Goal: Transaction & Acquisition: Book appointment/travel/reservation

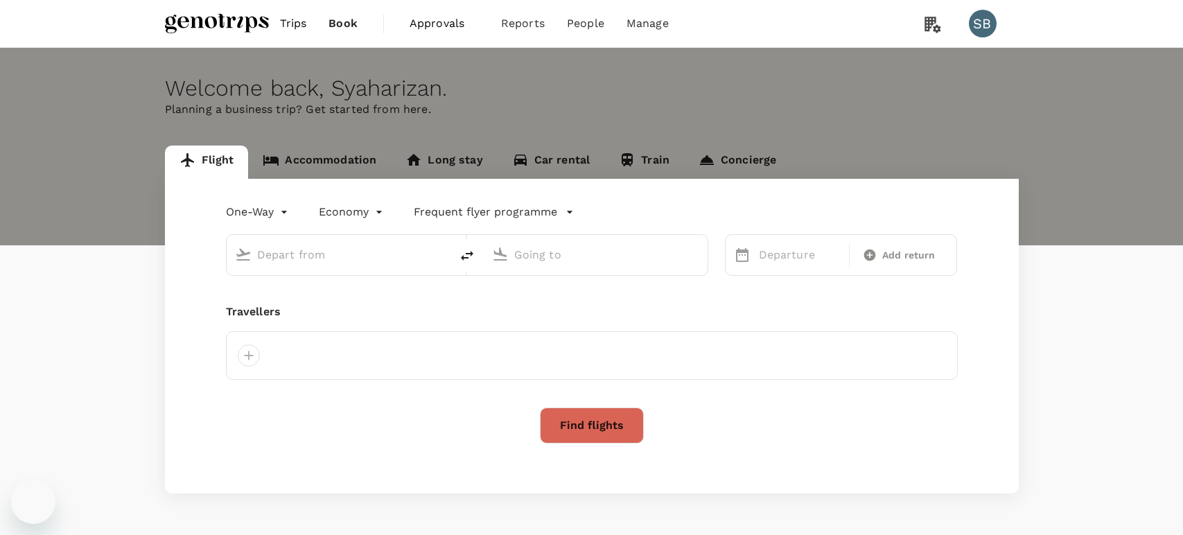
type input "Kuala Lumpur Intl ([GEOGRAPHIC_DATA])"
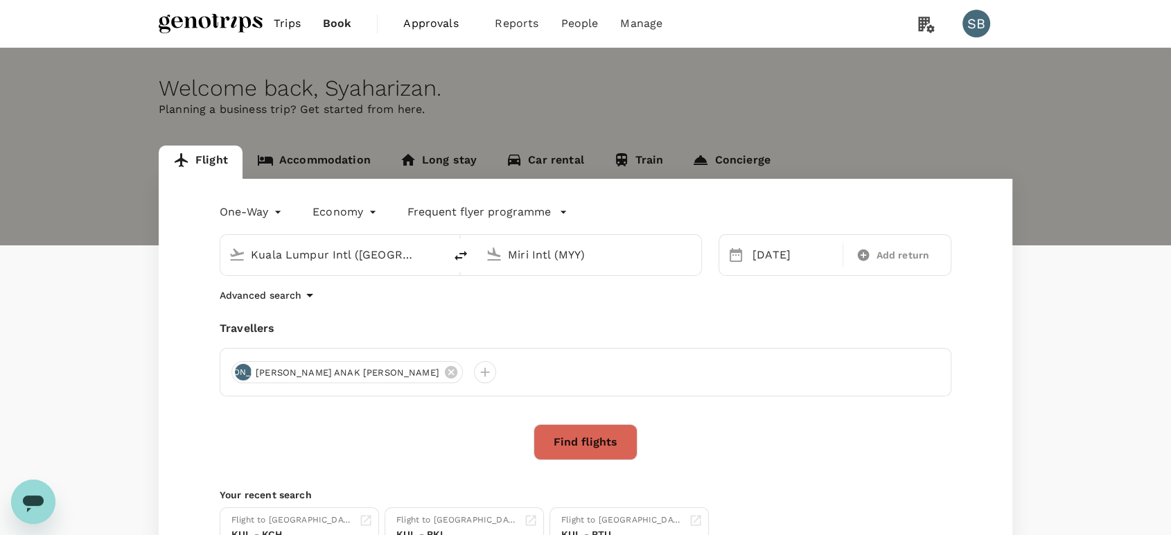
click at [532, 231] on div "Kuala Lumpur Intl (KUL) Miri Intl (MYY)" at bounding box center [452, 247] width 499 height 58
click at [530, 253] on input "Miri Intl (MYY)" at bounding box center [590, 254] width 164 height 21
click at [540, 309] on div "One-Way oneway Economy economy Frequent flyer programme [GEOGRAPHIC_DATA] Intl …" at bounding box center [585, 381] width 853 height 405
drag, startPoint x: 590, startPoint y: 254, endPoint x: 486, endPoint y: 253, distance: 103.9
click at [486, 253] on div "Miri Intl (MYY)" at bounding box center [586, 252] width 213 height 30
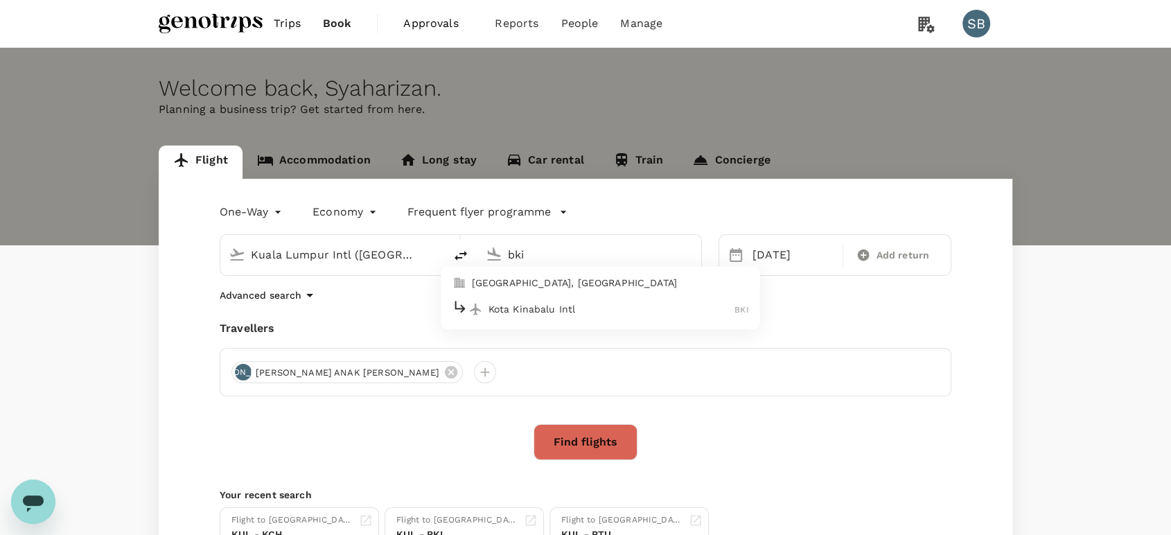
click at [508, 313] on p "Kota Kinabalu Intl" at bounding box center [611, 309] width 247 height 14
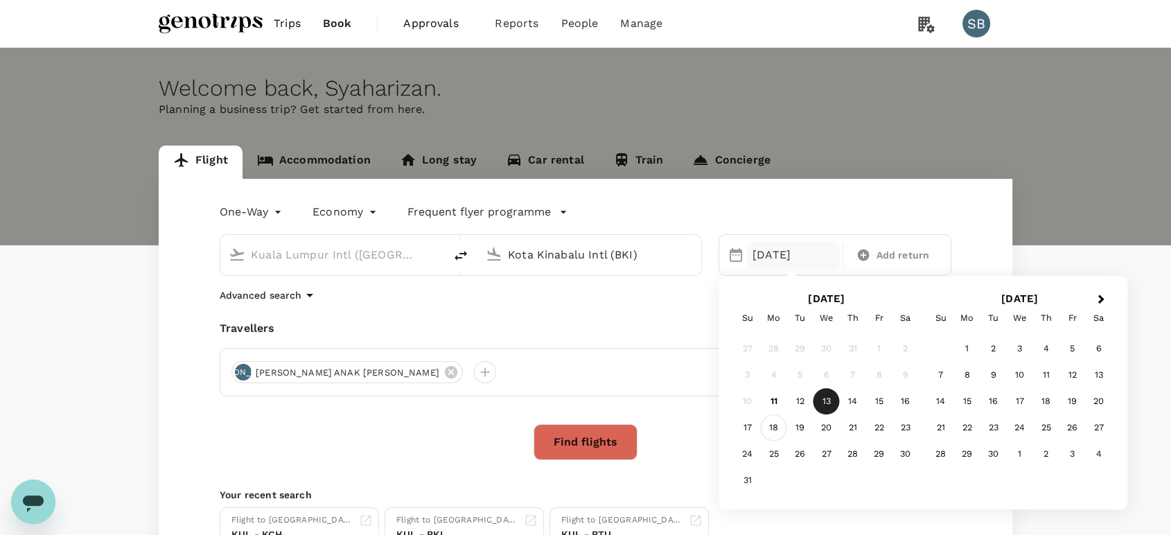
type input "Kota Kinabalu Intl (BKI)"
click at [777, 419] on div "18" at bounding box center [774, 428] width 26 height 26
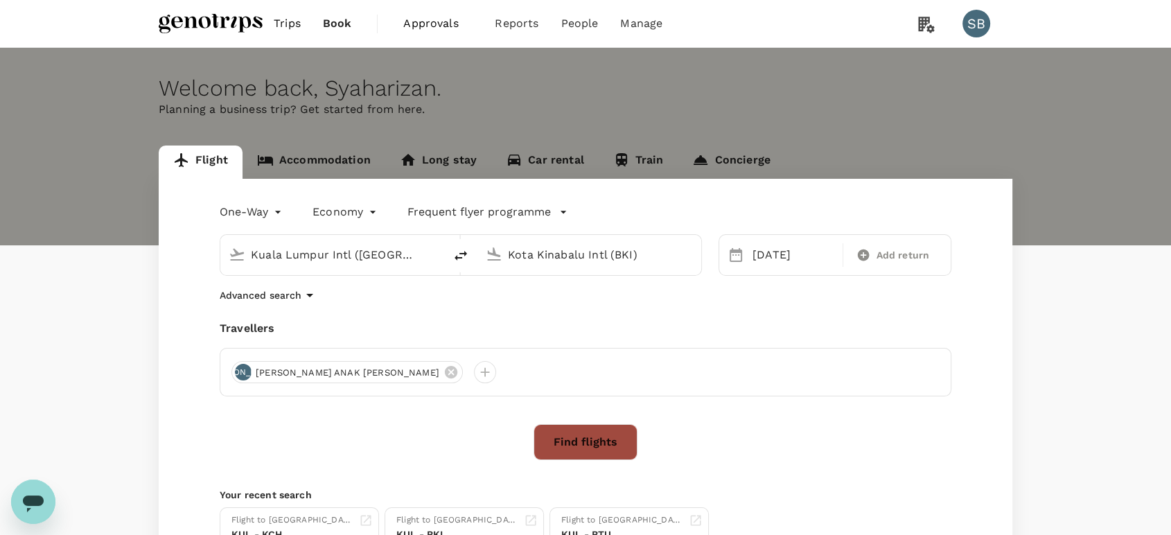
click at [550, 448] on button "Find flights" at bounding box center [585, 442] width 104 height 36
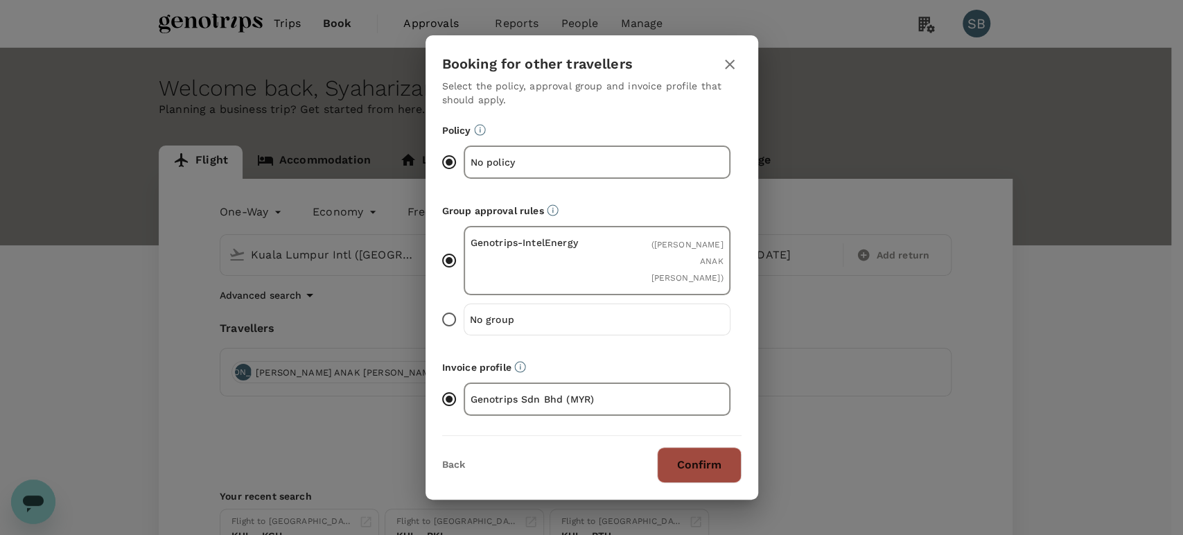
click at [689, 447] on button "Confirm" at bounding box center [699, 465] width 85 height 36
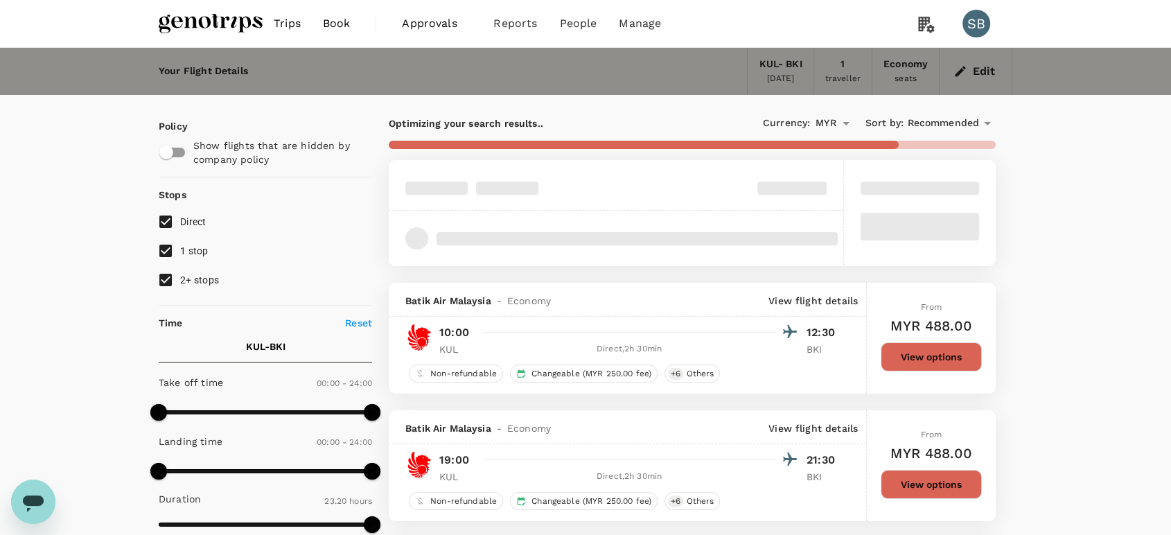
click at [950, 123] on span "Recommended" at bounding box center [943, 123] width 72 height 15
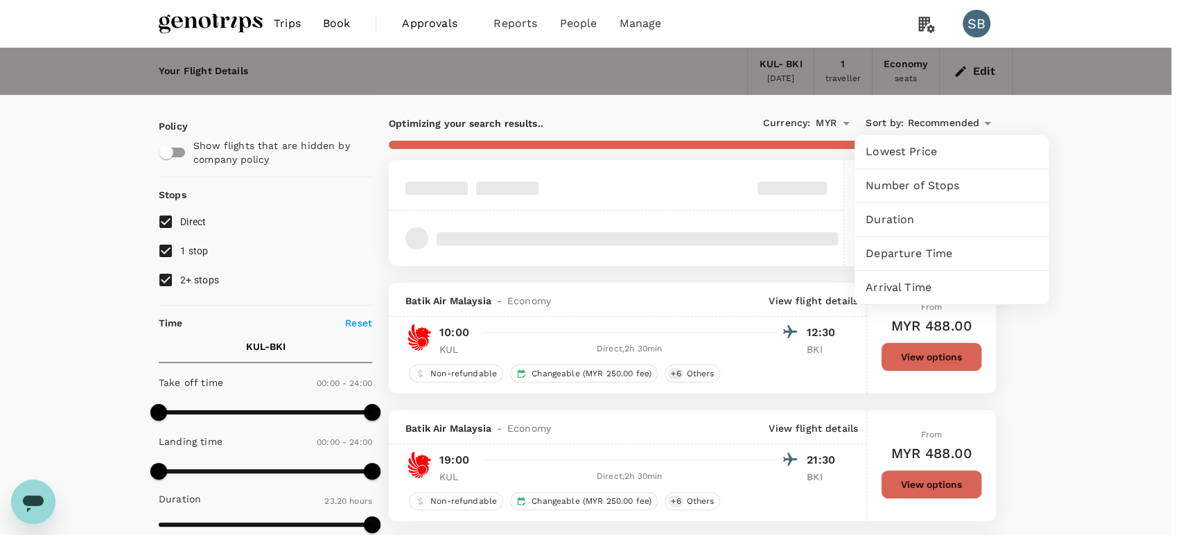
click at [920, 245] on span "Departure Time" at bounding box center [951, 253] width 172 height 17
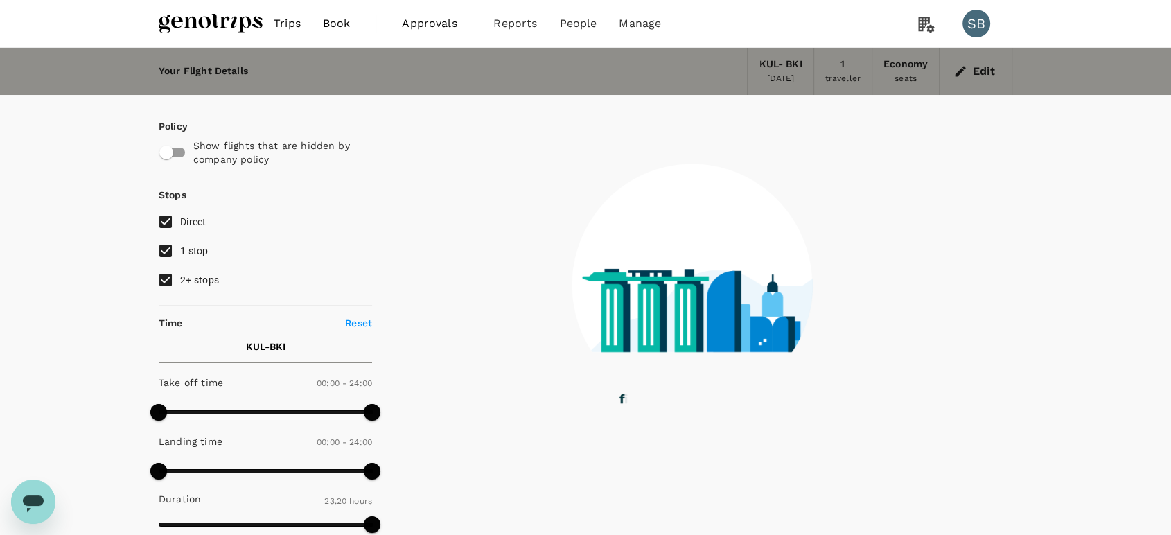
click at [161, 278] on input "2+ stops" at bounding box center [165, 279] width 29 height 29
checkbox input "false"
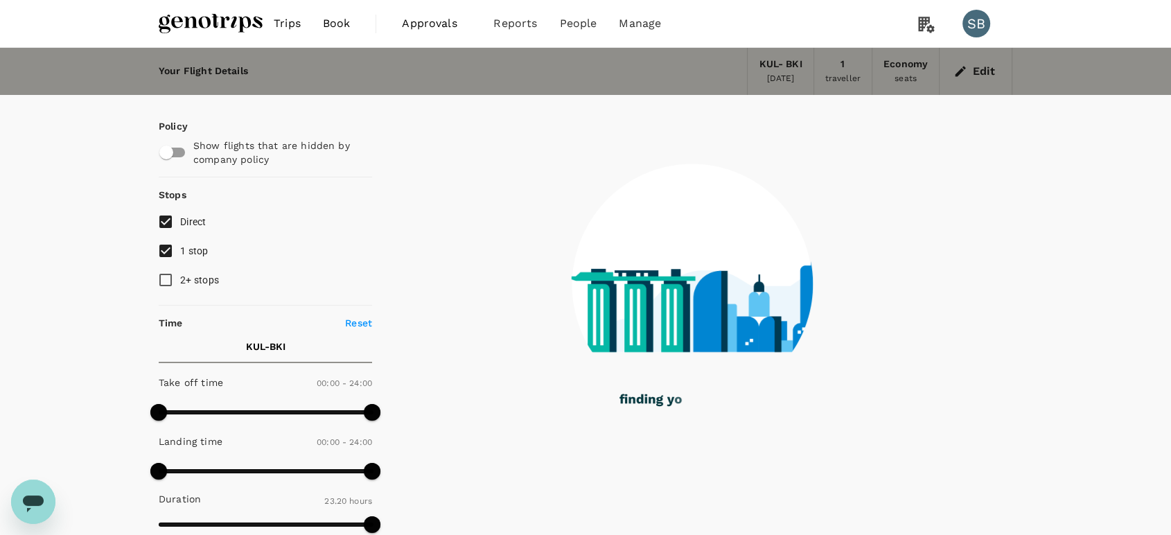
click at [165, 244] on input "1 stop" at bounding box center [165, 250] width 29 height 29
checkbox input "false"
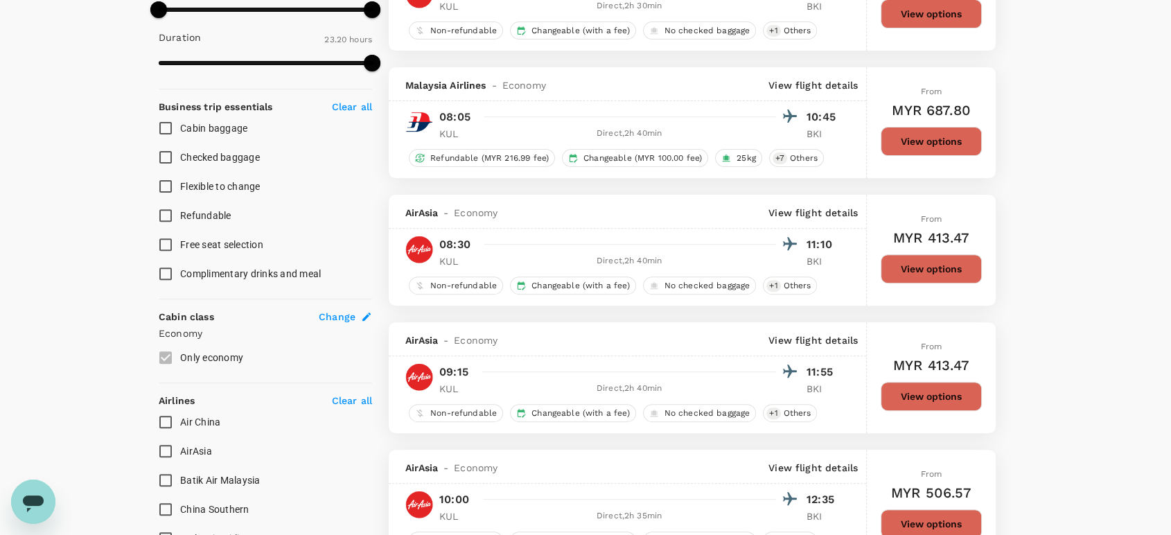
scroll to position [538, 0]
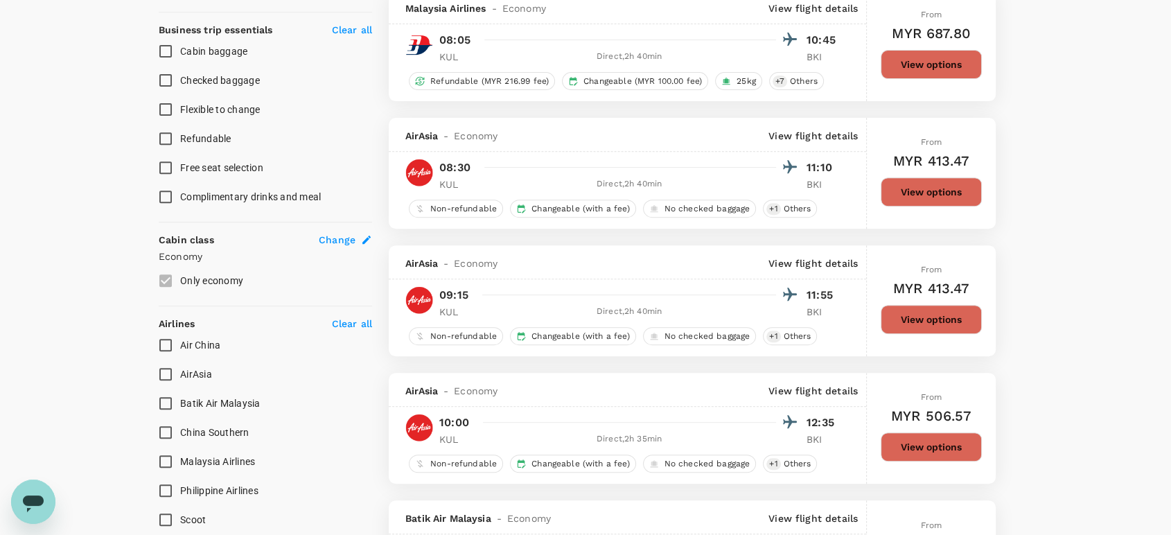
click at [161, 371] on input "AirAsia" at bounding box center [165, 374] width 29 height 29
checkbox input "true"
drag, startPoint x: 166, startPoint y: 399, endPoint x: 164, endPoint y: 382, distance: 16.8
click at [165, 398] on input "Batik Air Malaysia" at bounding box center [165, 403] width 29 height 29
checkbox input "true"
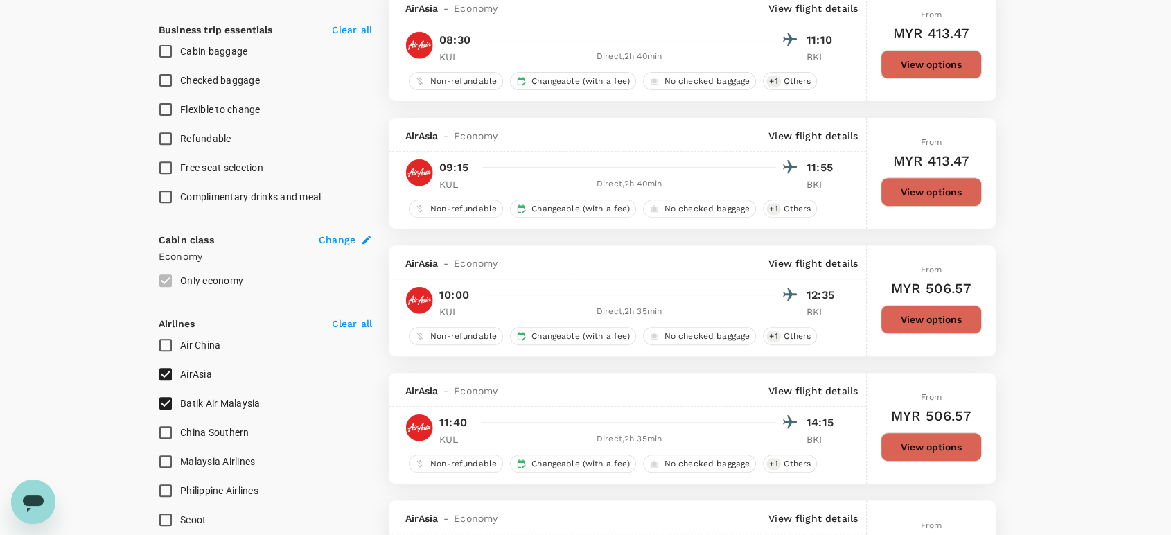
click at [164, 366] on input "AirAsia" at bounding box center [165, 374] width 29 height 29
checkbox input "false"
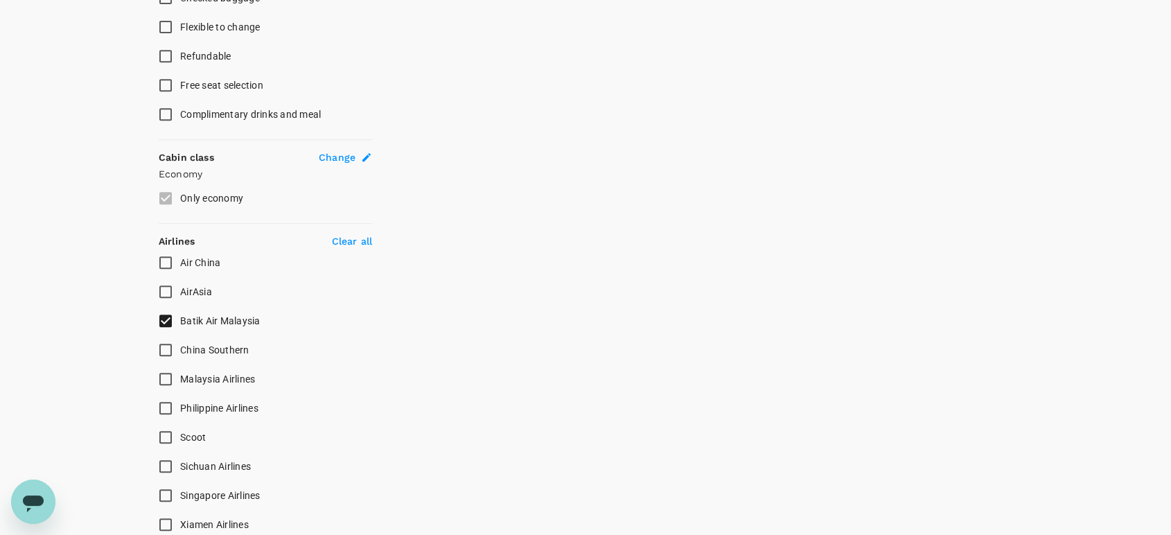
scroll to position [693, 0]
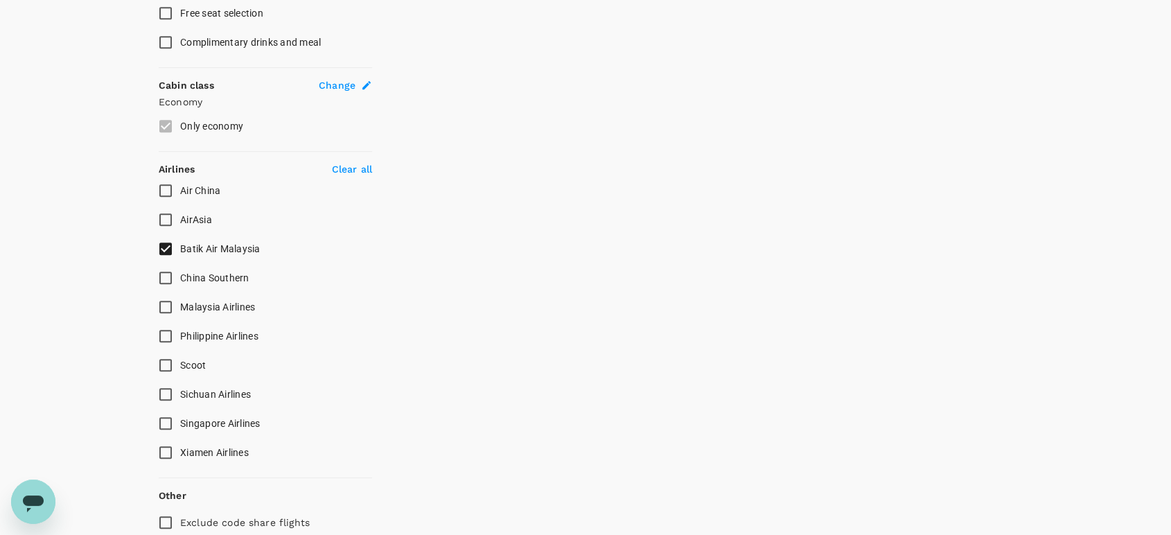
drag, startPoint x: 170, startPoint y: 303, endPoint x: 172, endPoint y: 251, distance: 52.0
click at [170, 297] on input "Malaysia Airlines" at bounding box center [165, 306] width 29 height 29
checkbox input "true"
drag, startPoint x: 168, startPoint y: 247, endPoint x: 122, endPoint y: 275, distance: 54.4
click at [168, 251] on input "Batik Air Malaysia" at bounding box center [165, 248] width 29 height 29
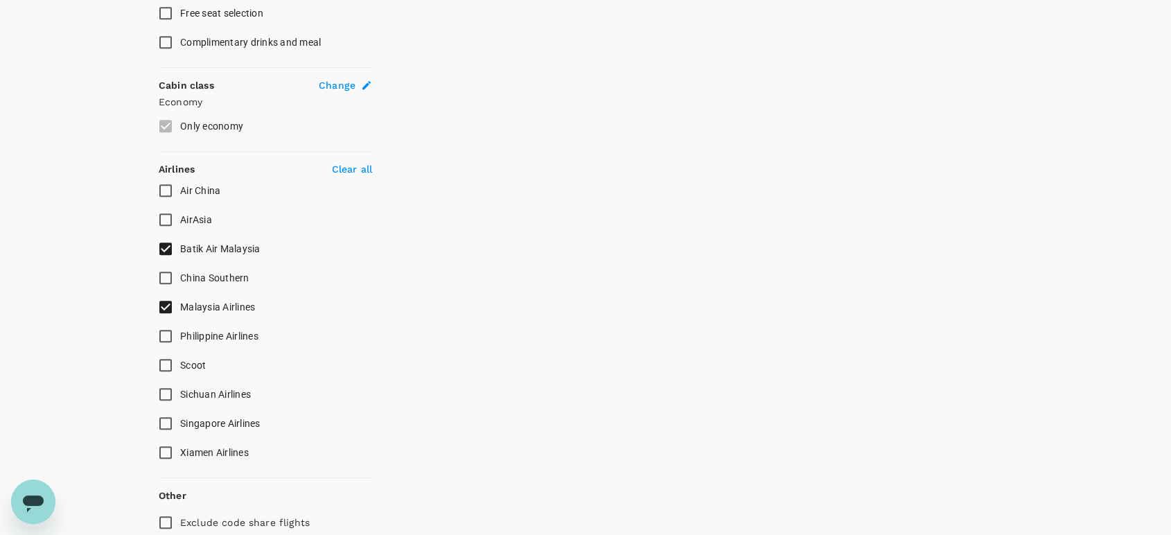
checkbox input "false"
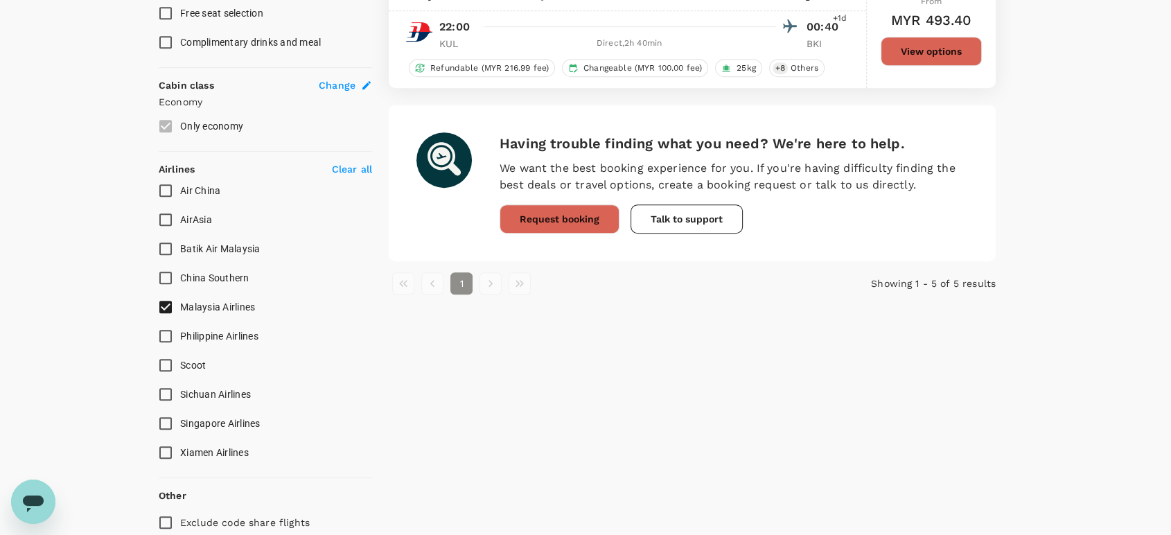
type input "1605"
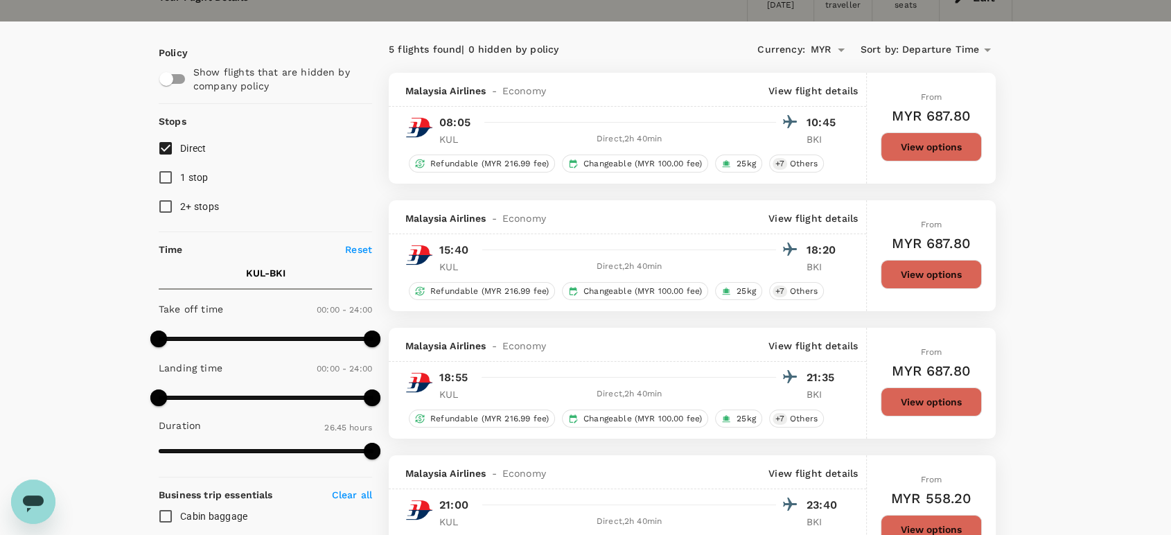
scroll to position [0, 0]
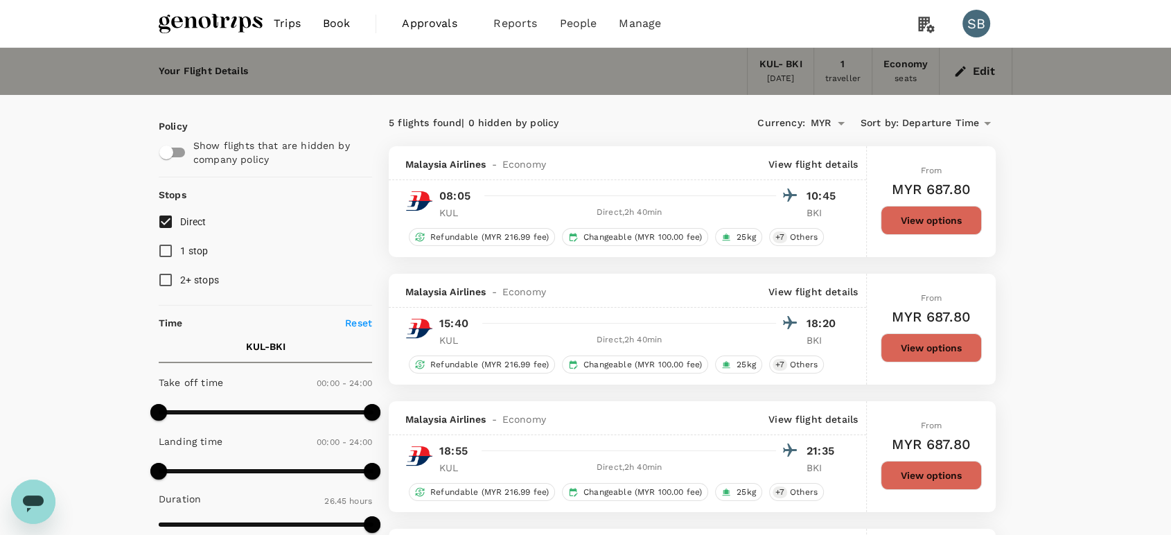
click at [197, 37] on img at bounding box center [211, 23] width 104 height 30
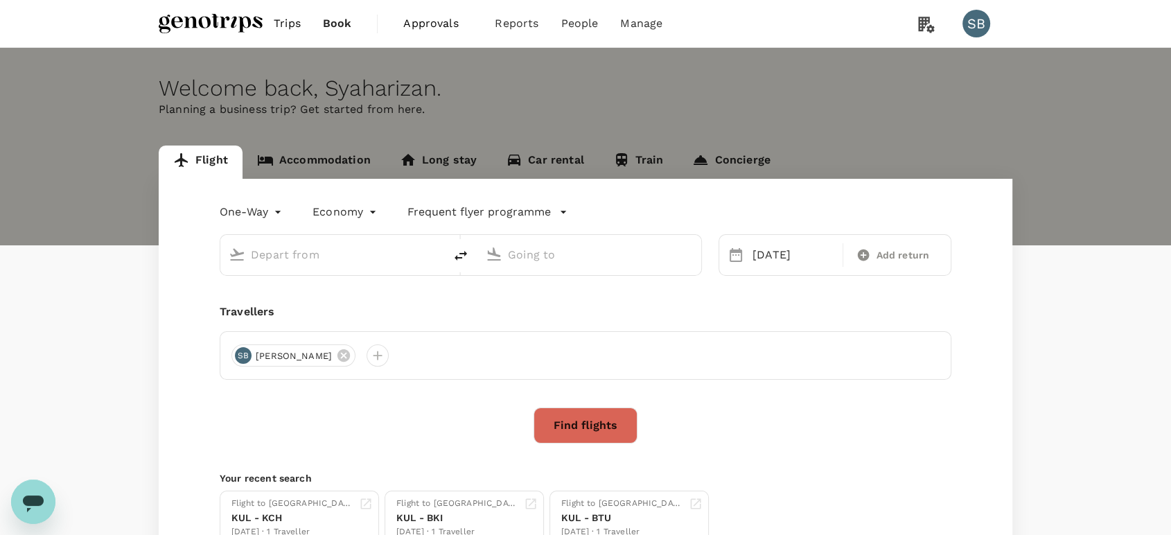
type input "Kuala Lumpur Intl ([GEOGRAPHIC_DATA])"
type input "Kota Kinabalu Intl (BKI)"
type input "Kuala Lumpur Intl ([GEOGRAPHIC_DATA])"
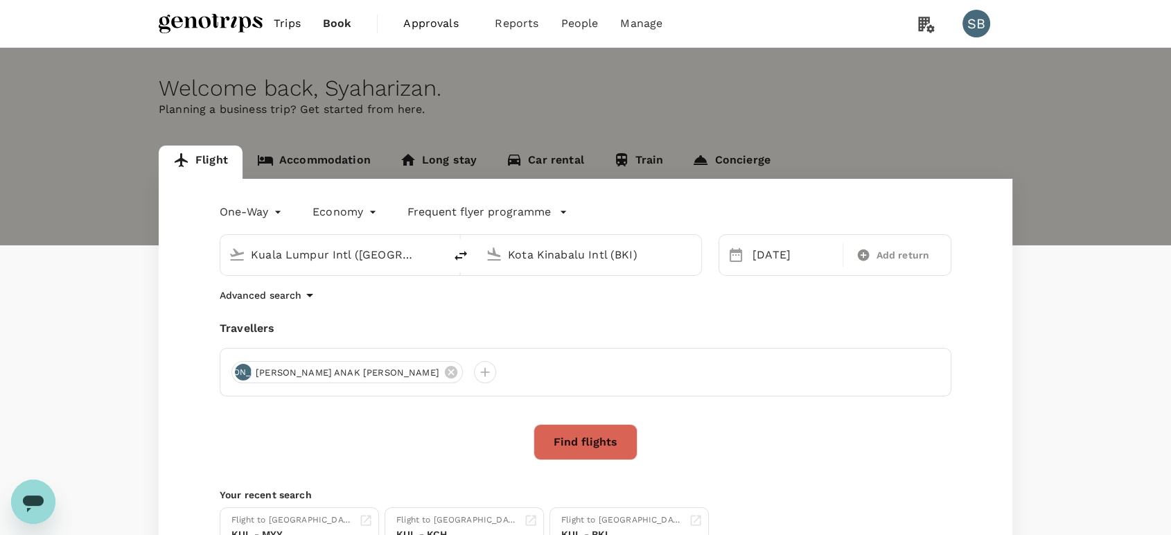
click at [549, 253] on input "Kota Kinabalu Intl (BKI)" at bounding box center [590, 254] width 164 height 21
click at [538, 306] on p "Kuching Intl" at bounding box center [609, 309] width 243 height 14
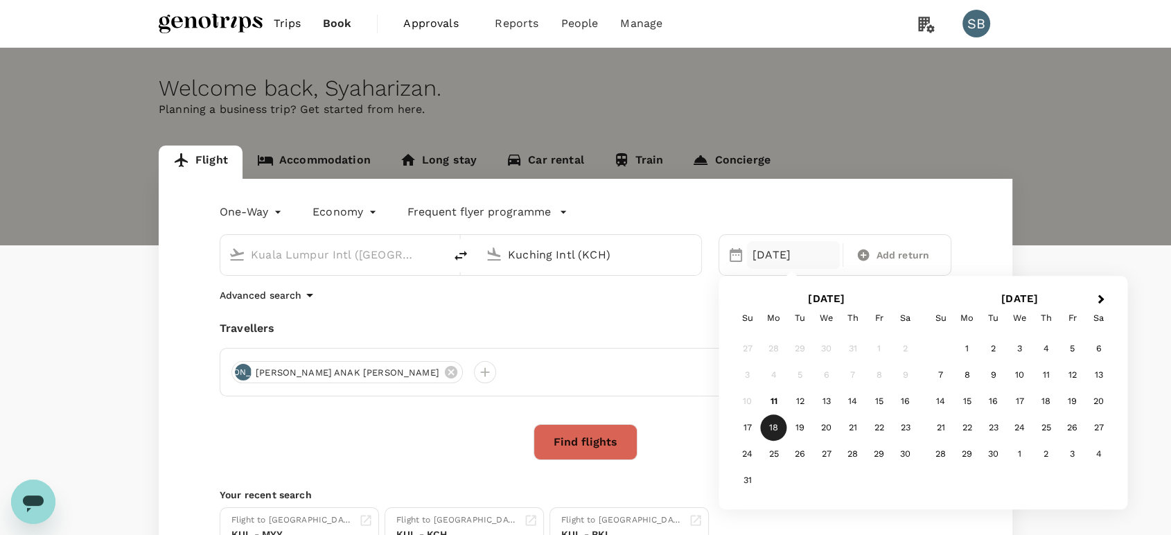
type input "Kuching Intl (KCH)"
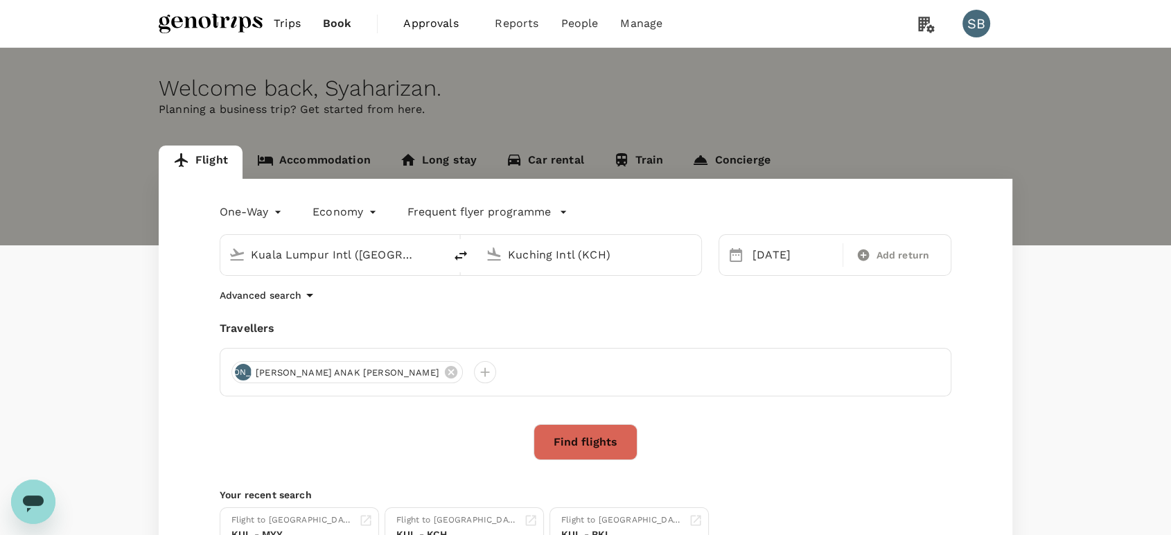
click at [672, 433] on div "Find flights" at bounding box center [586, 442] width 732 height 36
click at [614, 450] on button "Find flights" at bounding box center [585, 442] width 104 height 36
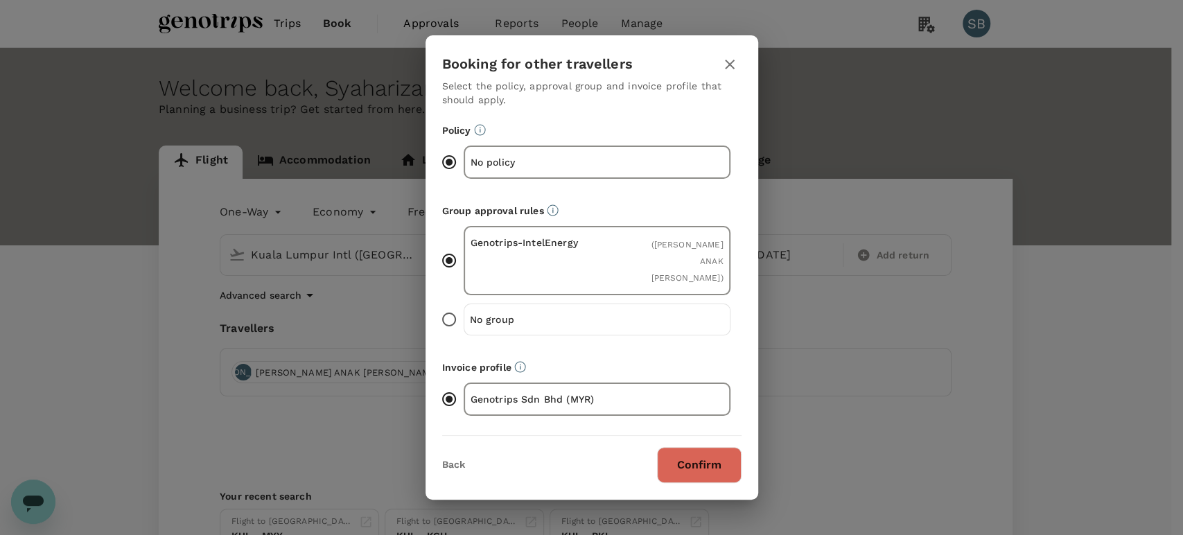
drag, startPoint x: 698, startPoint y: 439, endPoint x: 705, endPoint y: 438, distance: 7.1
click at [700, 447] on button "Confirm" at bounding box center [699, 465] width 85 height 36
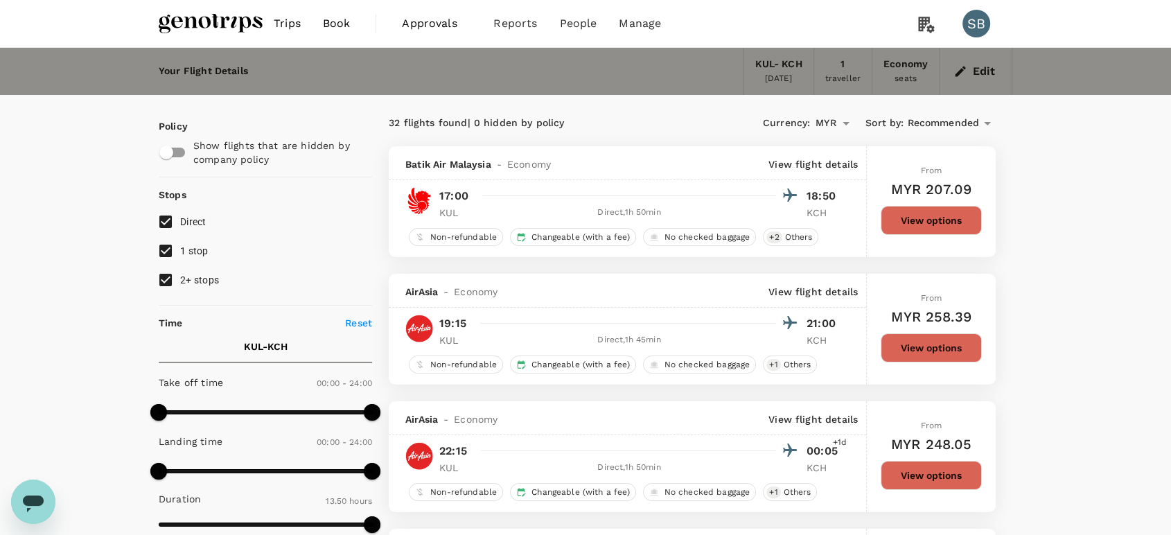
click at [969, 121] on span "Recommended" at bounding box center [943, 123] width 72 height 15
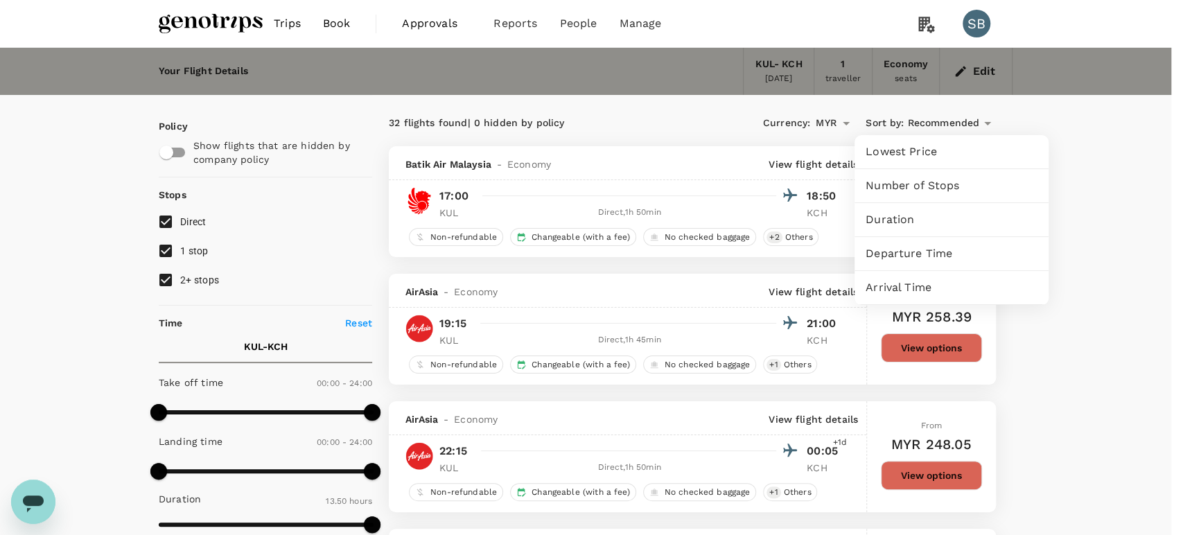
drag, startPoint x: 931, startPoint y: 260, endPoint x: 855, endPoint y: 270, distance: 76.8
click at [932, 260] on span "Departure Time" at bounding box center [951, 253] width 172 height 17
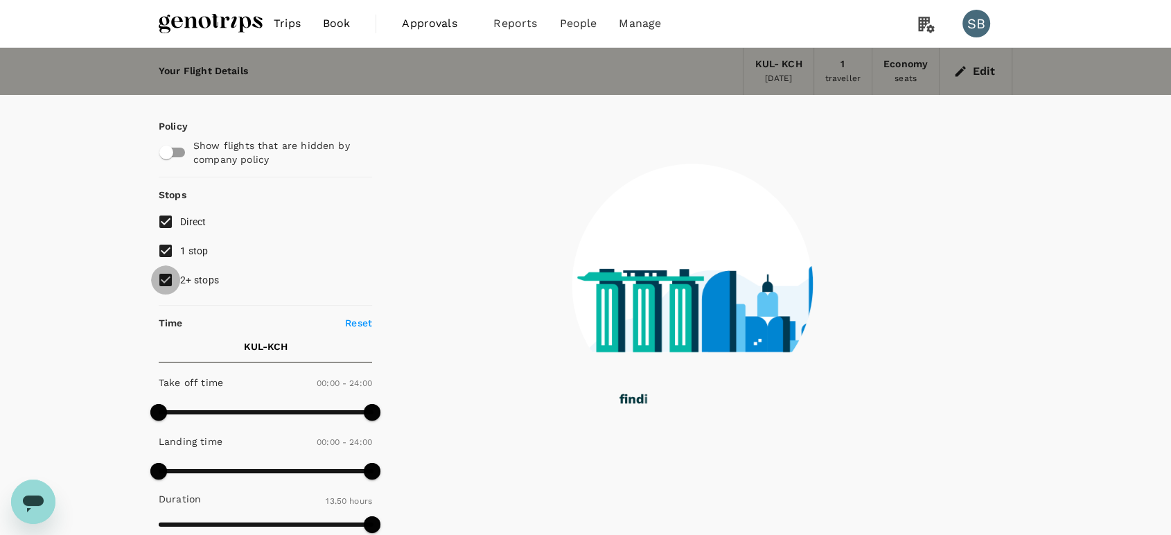
click at [159, 276] on input "2+ stops" at bounding box center [165, 279] width 29 height 29
checkbox input "false"
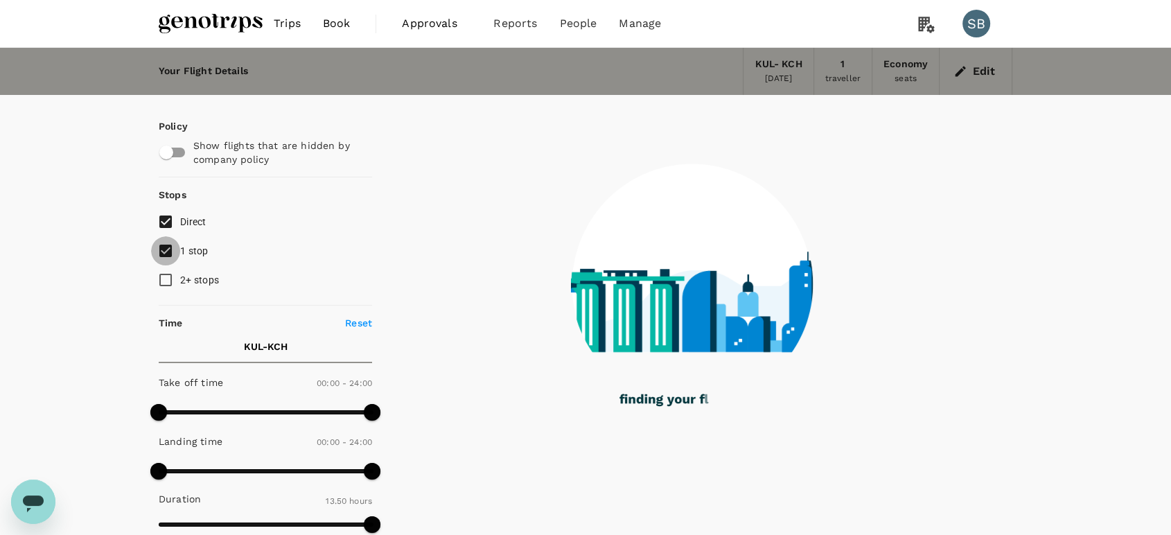
click at [166, 245] on input "1 stop" at bounding box center [165, 250] width 29 height 29
checkbox input "false"
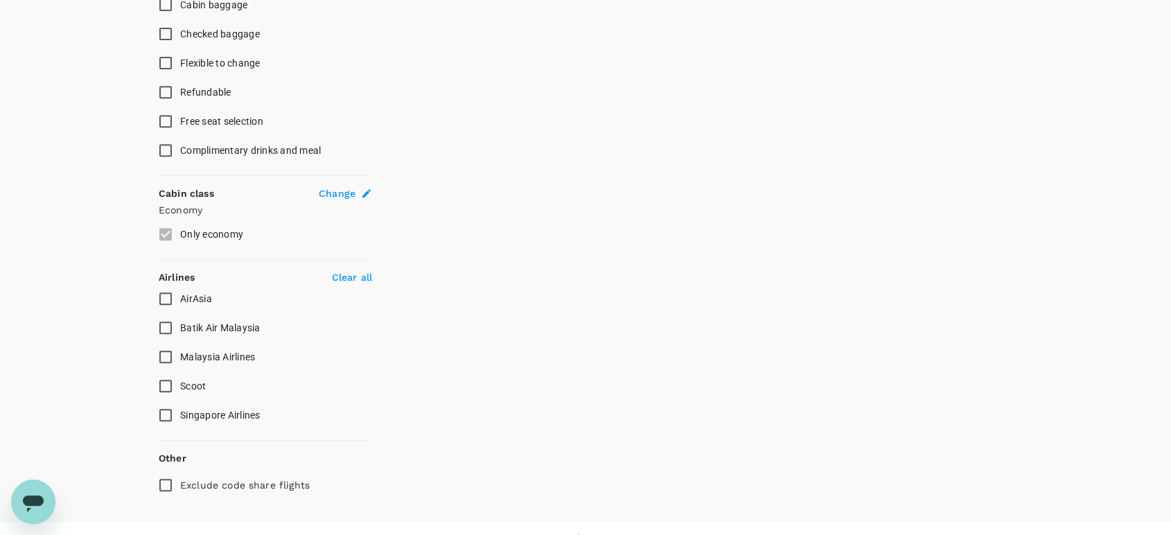
scroll to position [605, 0]
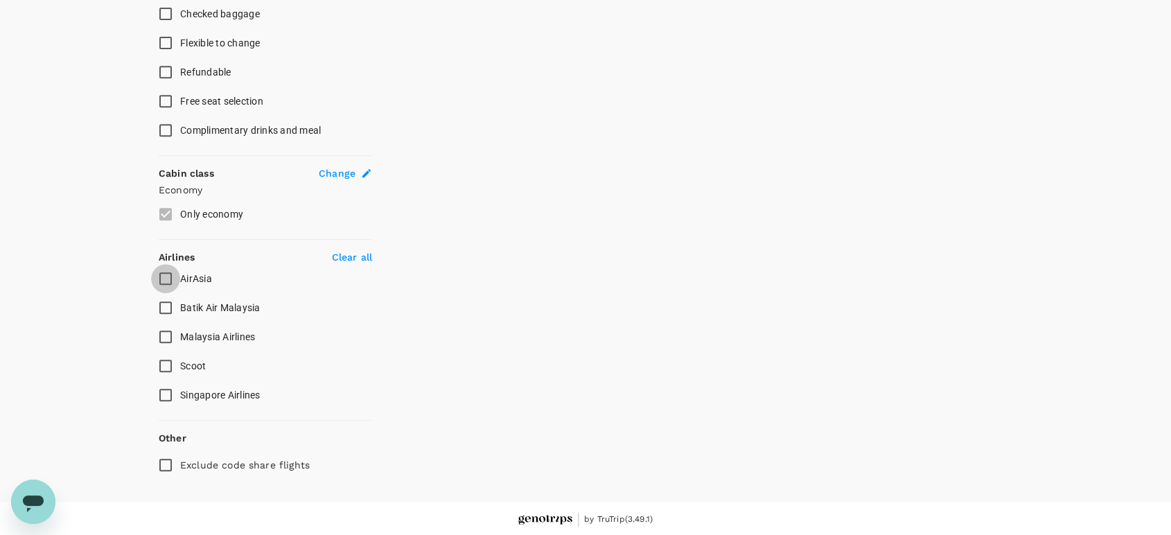
click at [168, 282] on input "AirAsia" at bounding box center [165, 278] width 29 height 29
checkbox input "true"
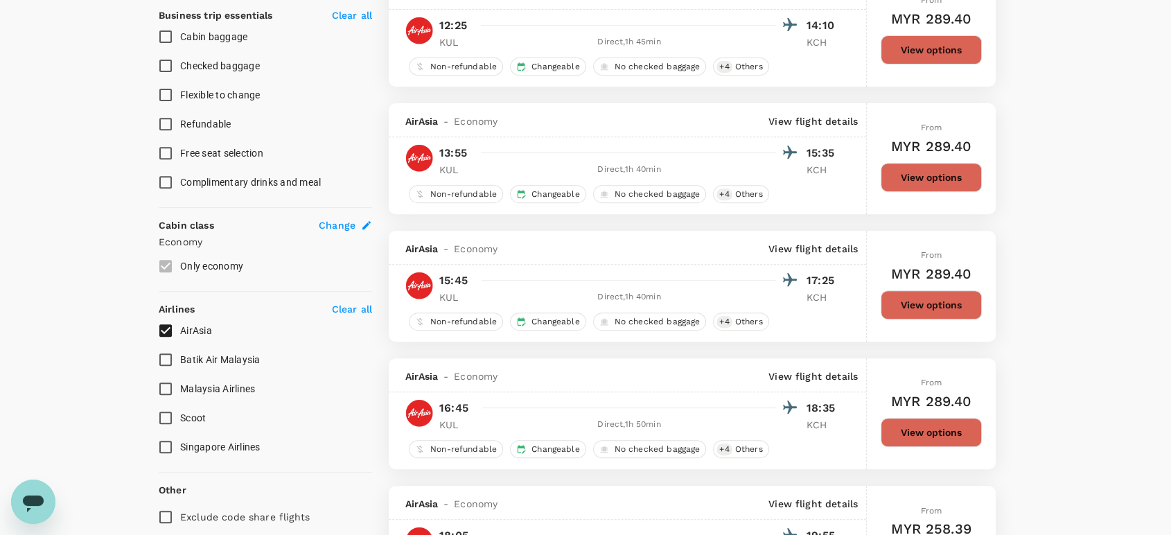
scroll to position [693, 0]
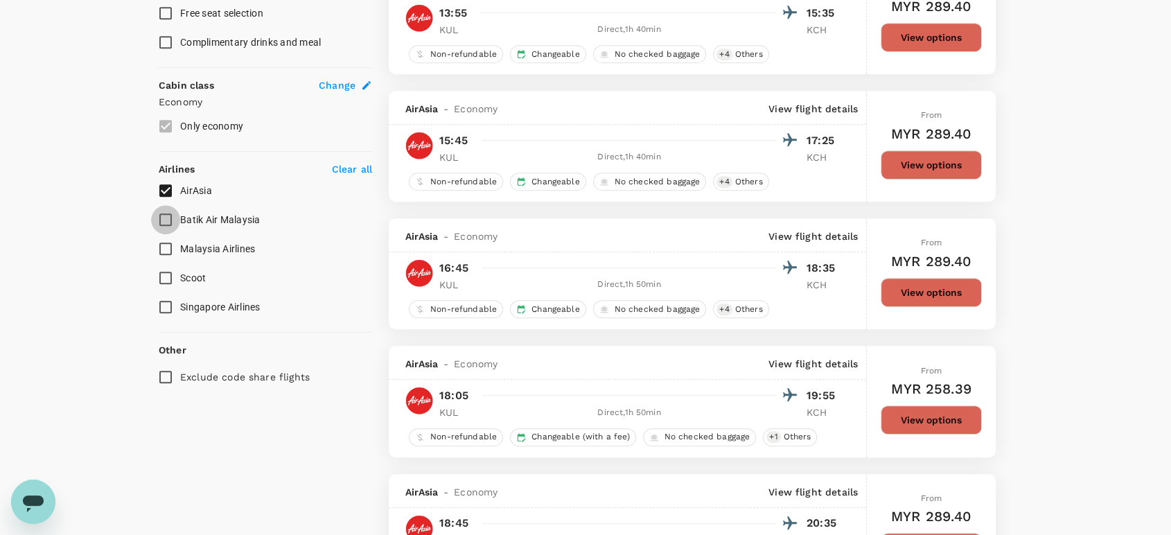
drag, startPoint x: 162, startPoint y: 220, endPoint x: 165, endPoint y: 209, distance: 11.4
click at [163, 220] on input "Batik Air Malaysia" at bounding box center [165, 219] width 29 height 29
checkbox input "true"
click at [166, 181] on input "AirAsia" at bounding box center [165, 190] width 29 height 29
checkbox input "false"
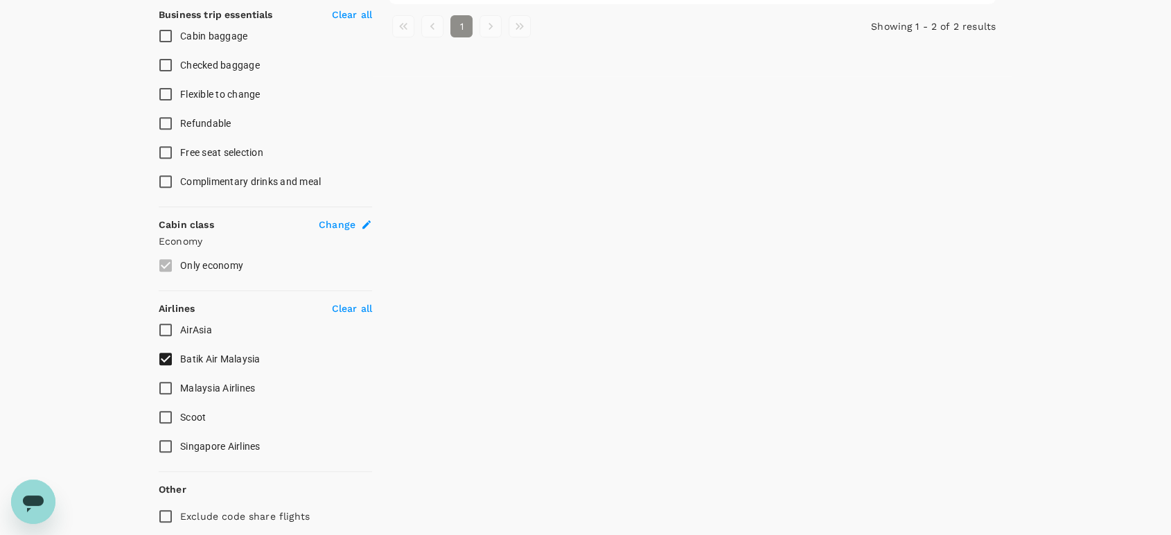
scroll to position [605, 0]
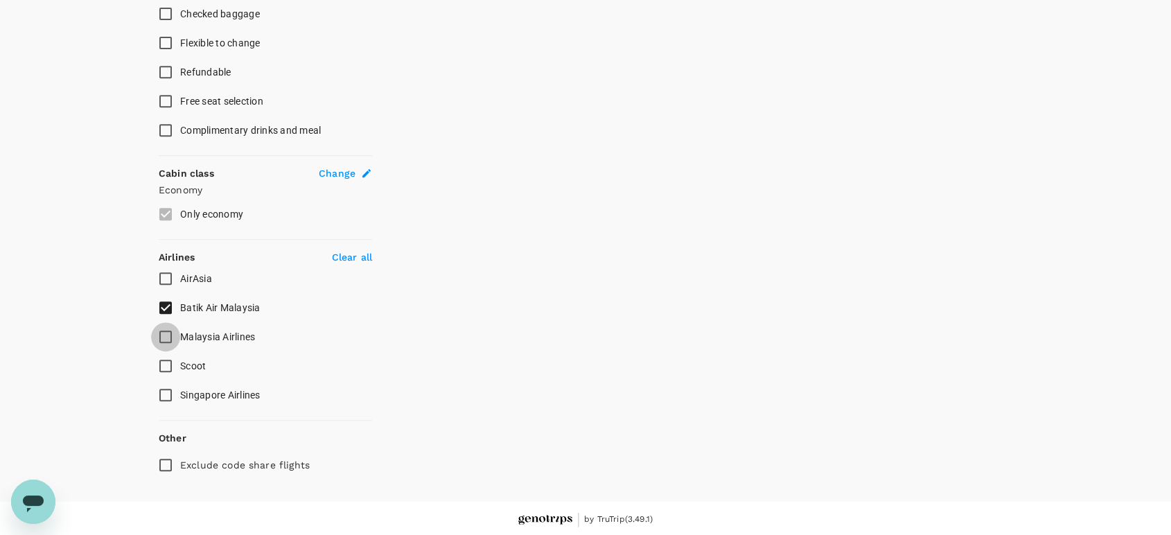
click at [168, 328] on input "Malaysia Airlines" at bounding box center [165, 336] width 29 height 29
checkbox input "true"
click at [164, 294] on input "Batik Air Malaysia" at bounding box center [165, 307] width 29 height 29
checkbox input "false"
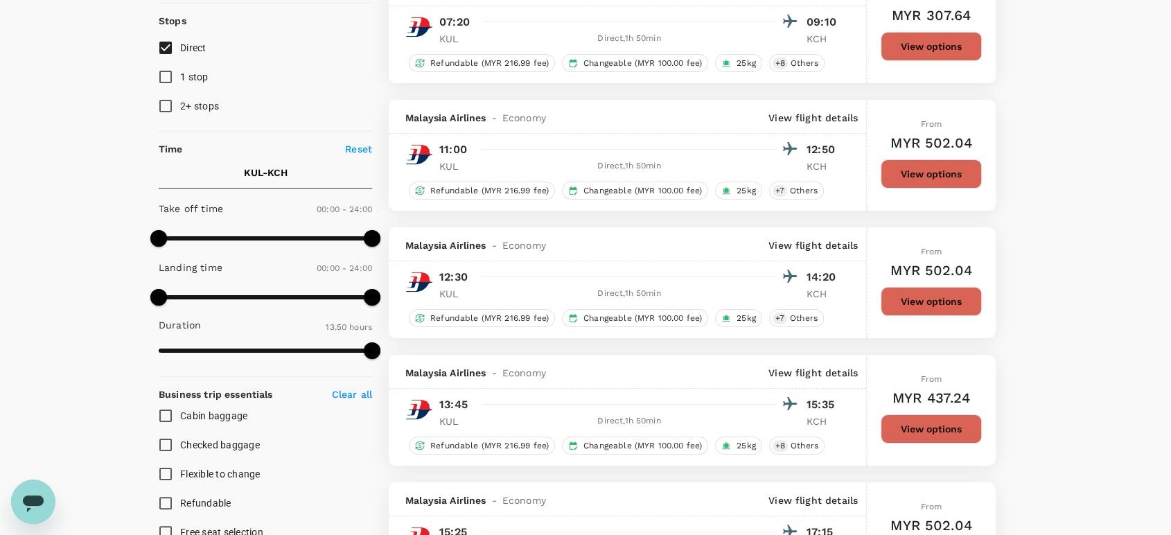
scroll to position [0, 0]
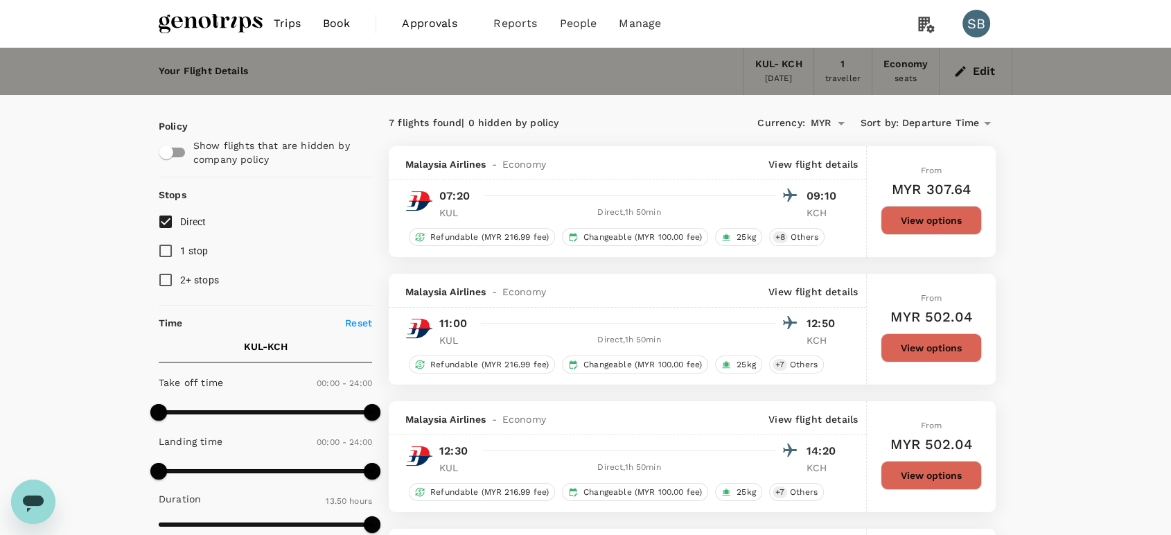
click at [204, 25] on img at bounding box center [211, 23] width 104 height 30
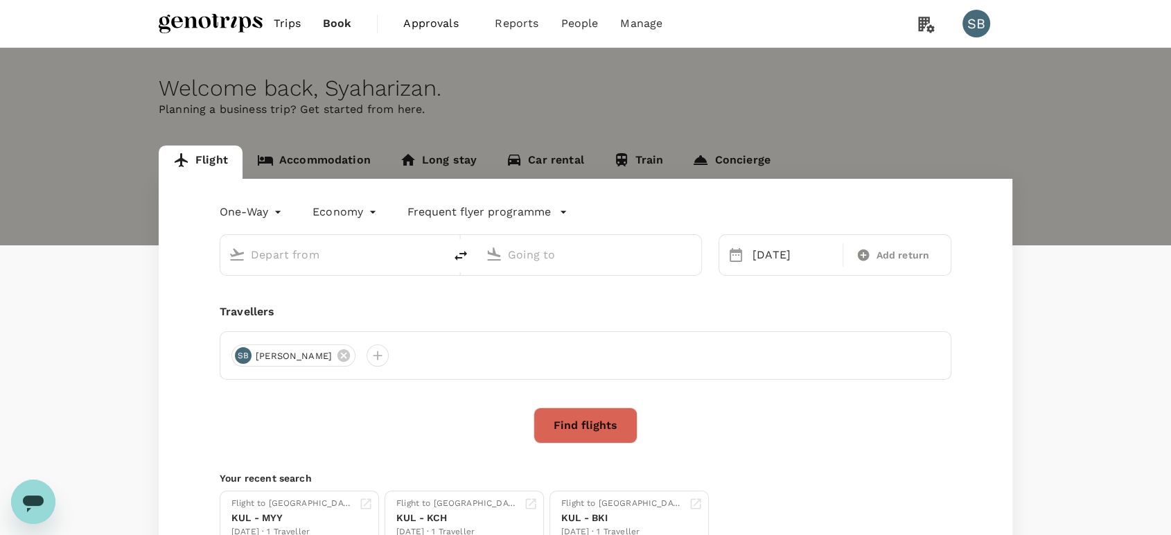
type input "Kuala Lumpur Intl ([GEOGRAPHIC_DATA])"
type input "Kuching Intl (KCH)"
type input "Kuala Lumpur Intl ([GEOGRAPHIC_DATA])"
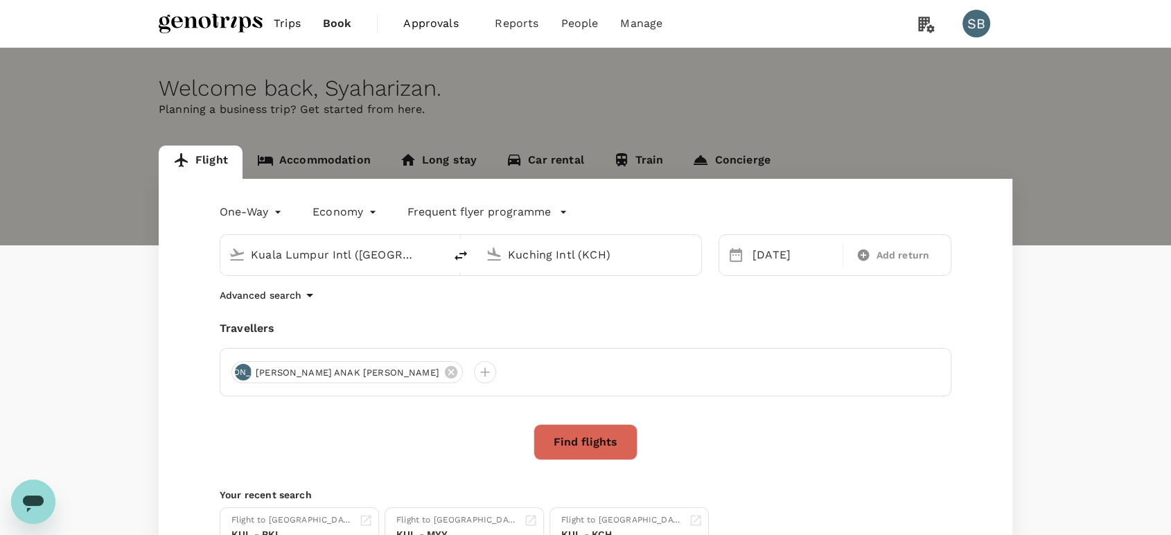
click at [587, 254] on input "Kuching Intl (KCH)" at bounding box center [590, 254] width 164 height 21
click at [562, 302] on p "Bintulu" at bounding box center [610, 309] width 244 height 14
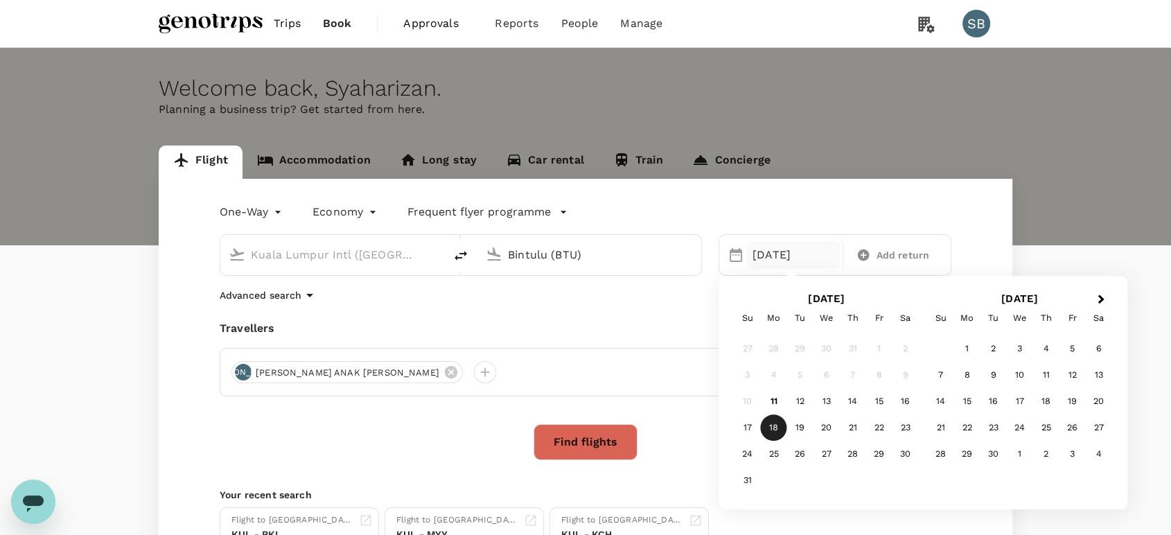
type input "Bintulu (BTU)"
click at [594, 442] on button "Find flights" at bounding box center [585, 442] width 104 height 36
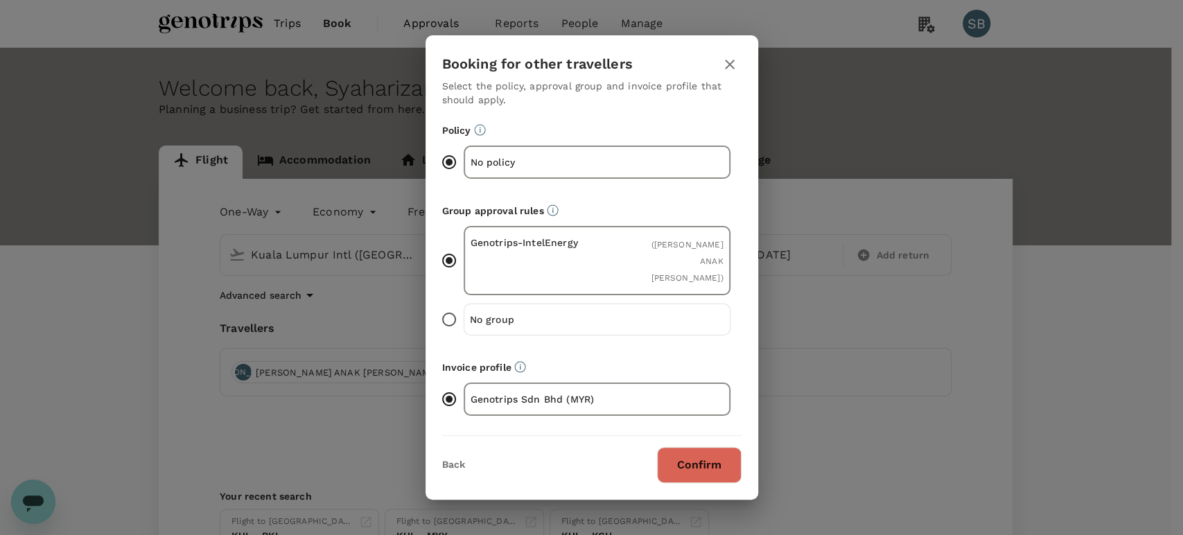
click at [696, 447] on button "Confirm" at bounding box center [699, 465] width 85 height 36
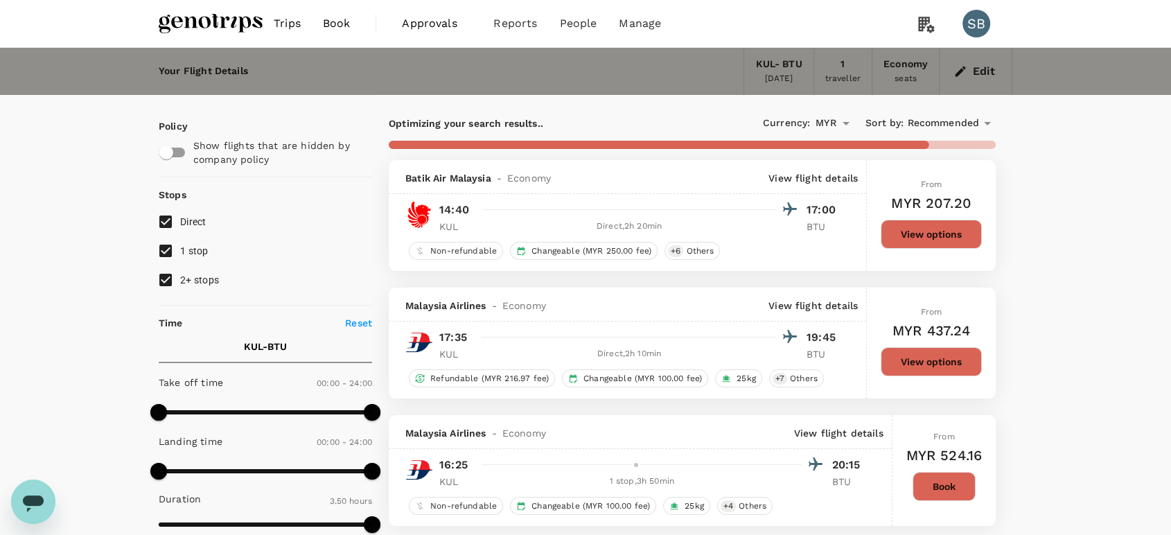
click at [975, 123] on span "Recommended" at bounding box center [943, 123] width 72 height 15
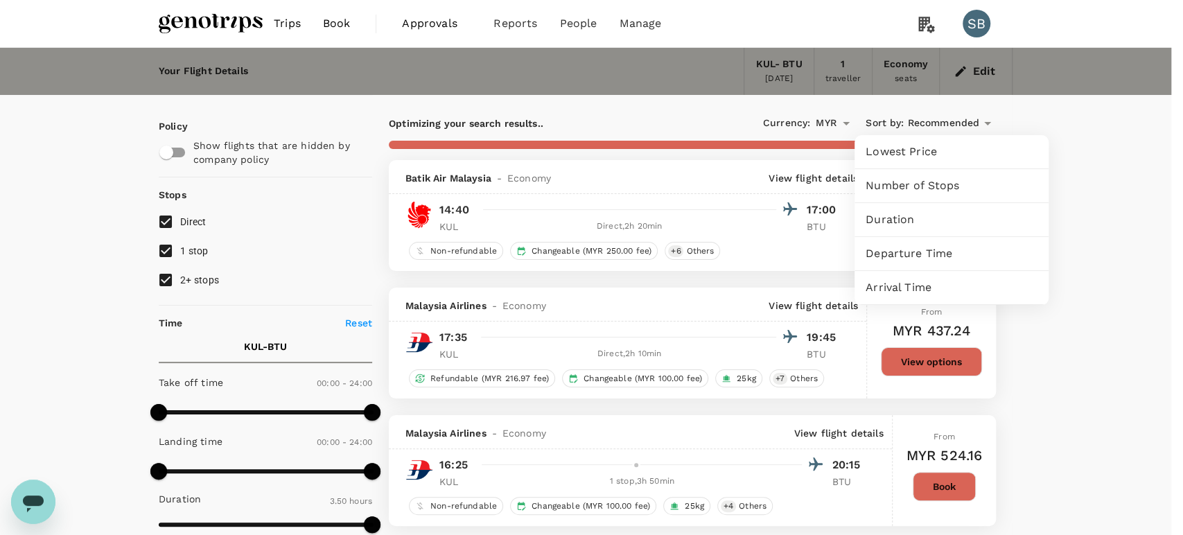
type input "620"
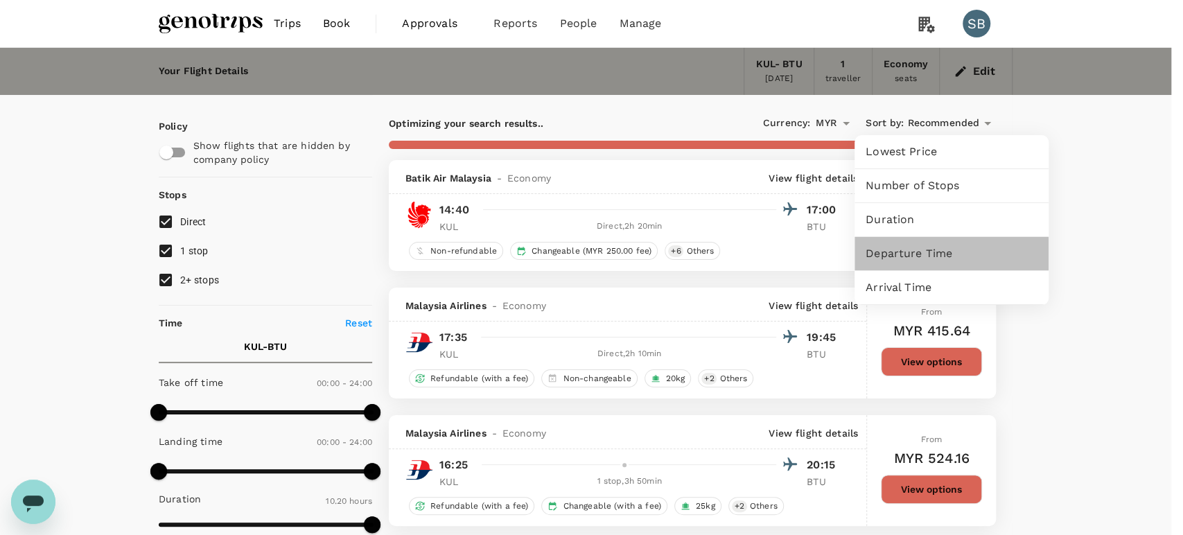
click at [915, 254] on span "Departure Time" at bounding box center [951, 253] width 172 height 17
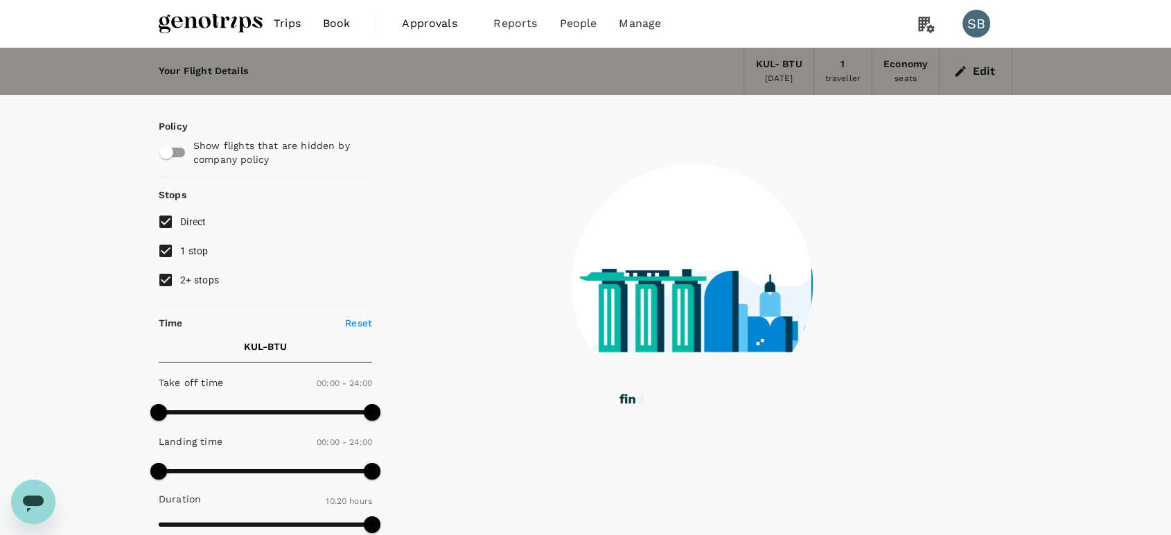
drag, startPoint x: 166, startPoint y: 274, endPoint x: 166, endPoint y: 258, distance: 16.6
click at [166, 273] on input "2+ stops" at bounding box center [165, 279] width 29 height 29
checkbox input "false"
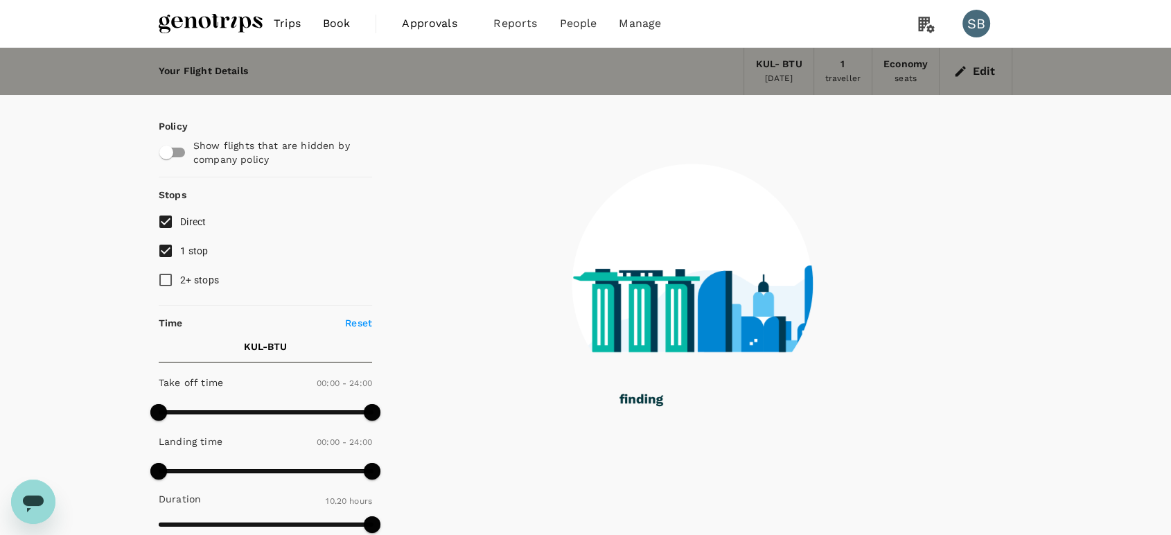
click at [167, 252] on input "1 stop" at bounding box center [165, 250] width 29 height 29
checkbox input "false"
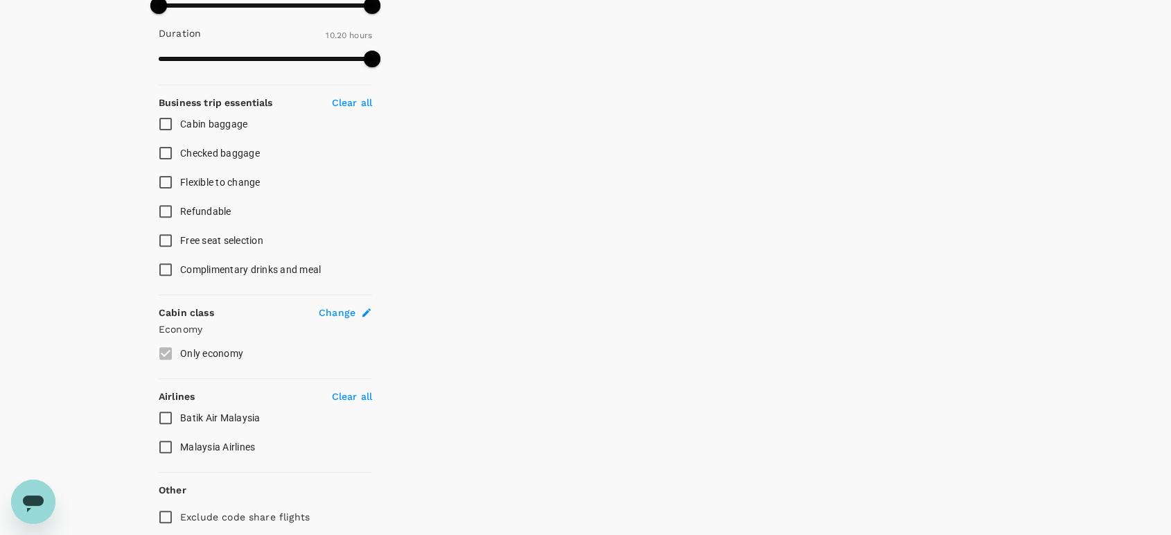
scroll to position [517, 0]
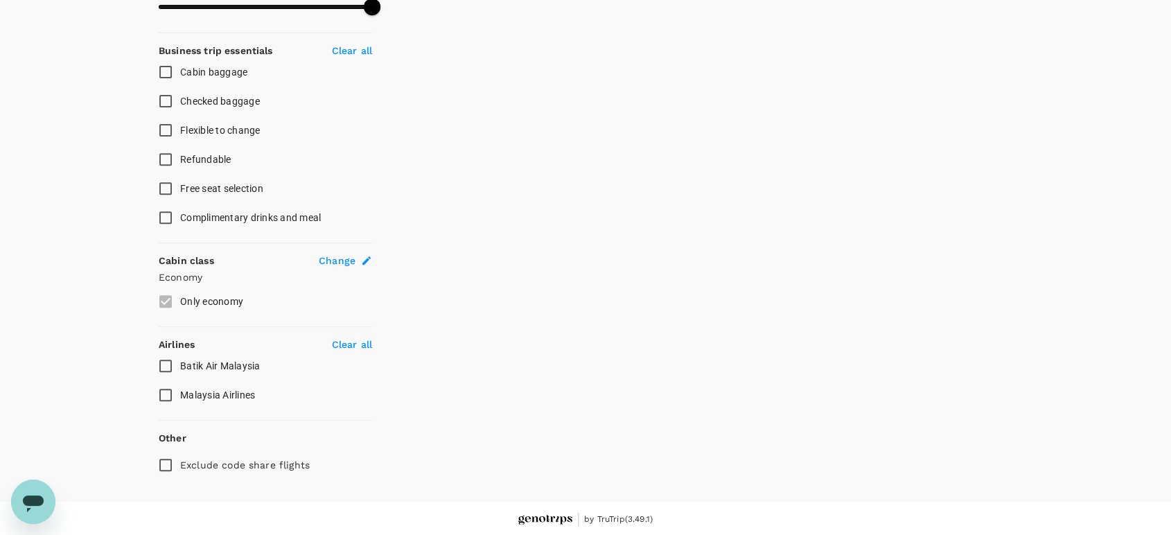
type input "1555"
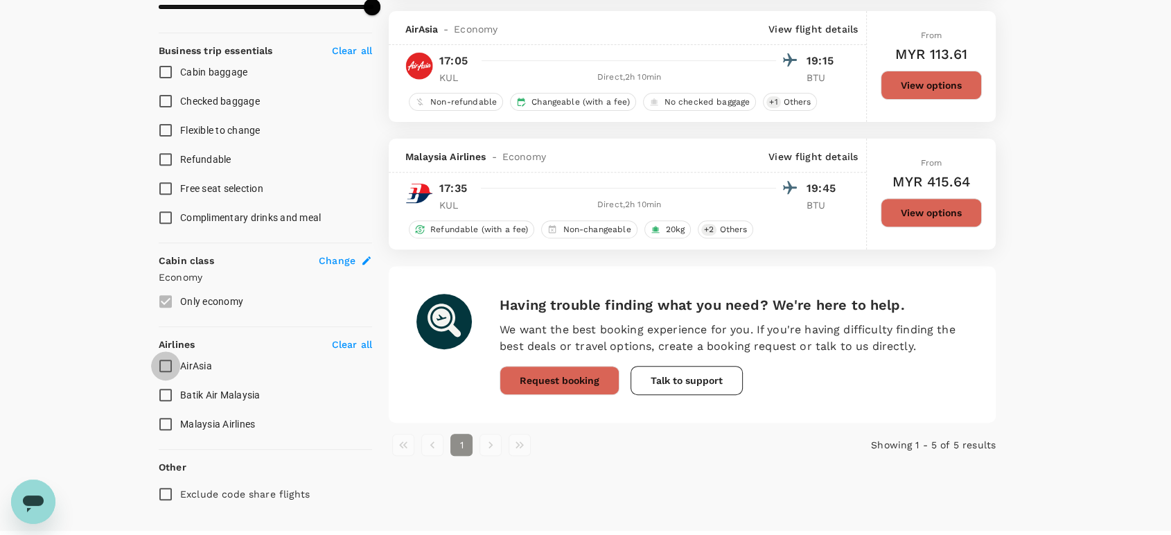
click at [166, 363] on input "AirAsia" at bounding box center [165, 365] width 29 height 29
checkbox input "true"
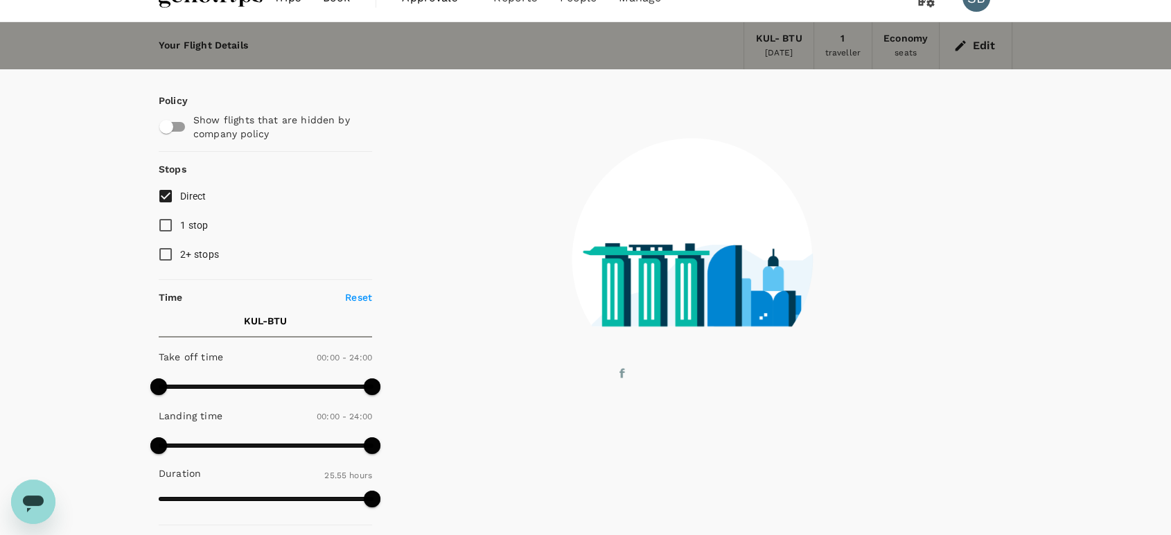
scroll to position [0, 0]
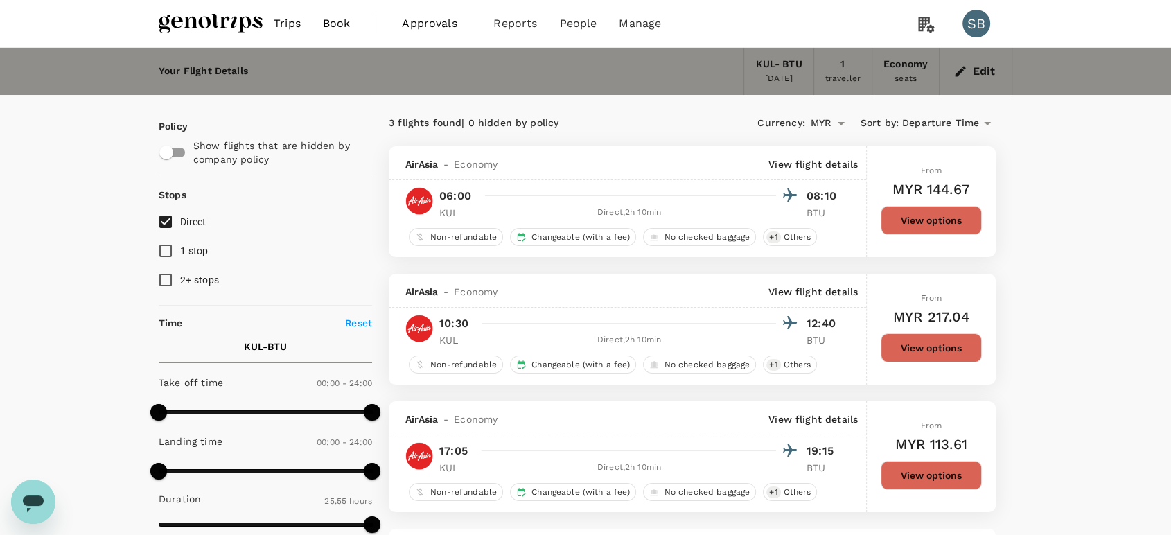
drag, startPoint x: 1122, startPoint y: 253, endPoint x: 1131, endPoint y: 254, distance: 8.3
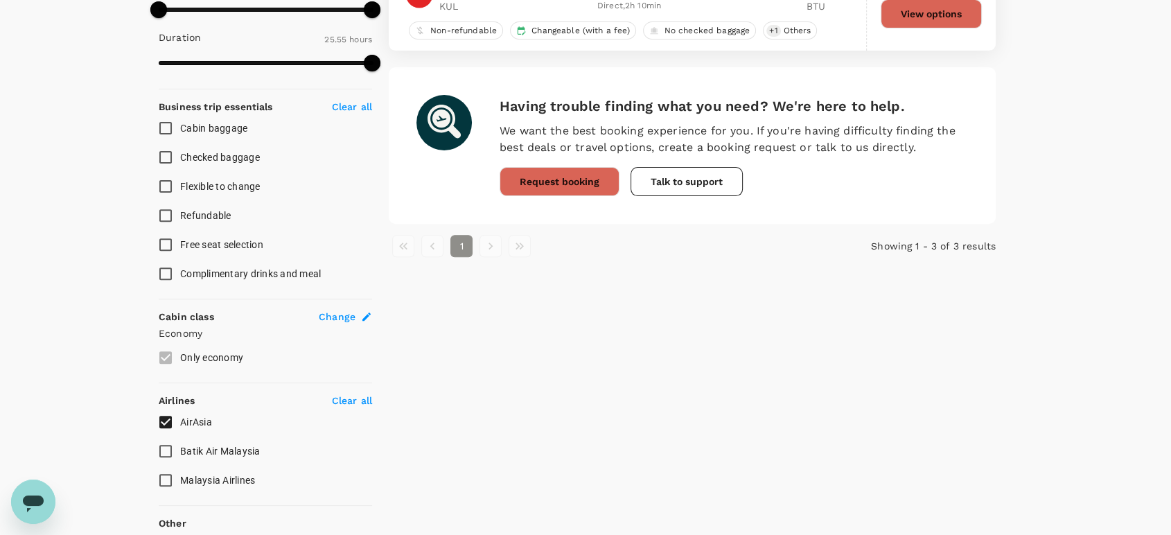
scroll to position [538, 0]
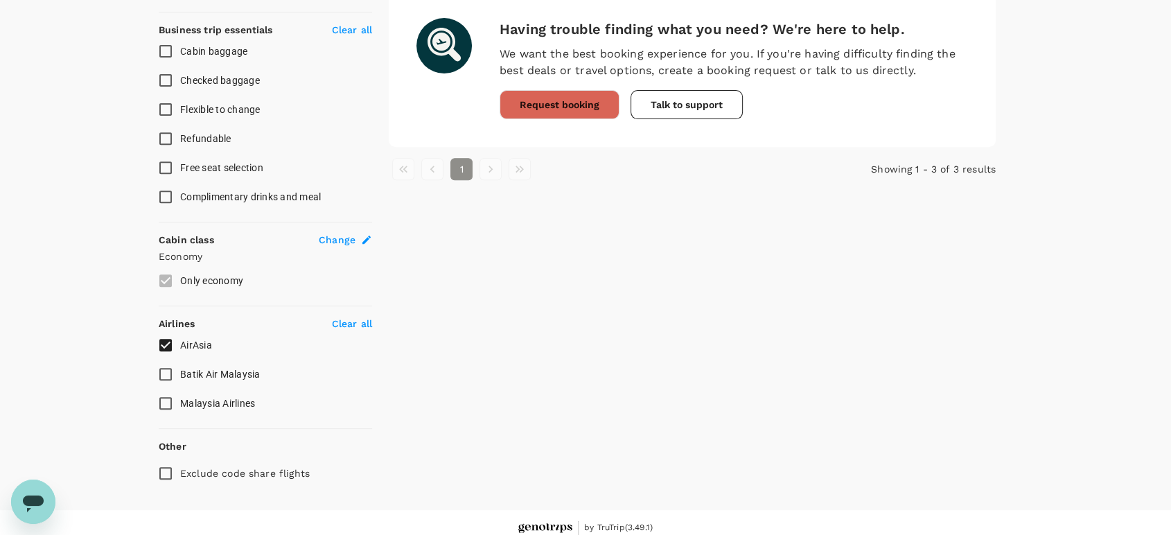
click at [167, 366] on input "Batik Air Malaysia" at bounding box center [165, 374] width 29 height 29
checkbox input "true"
click at [165, 341] on input "AirAsia" at bounding box center [165, 344] width 29 height 29
checkbox input "false"
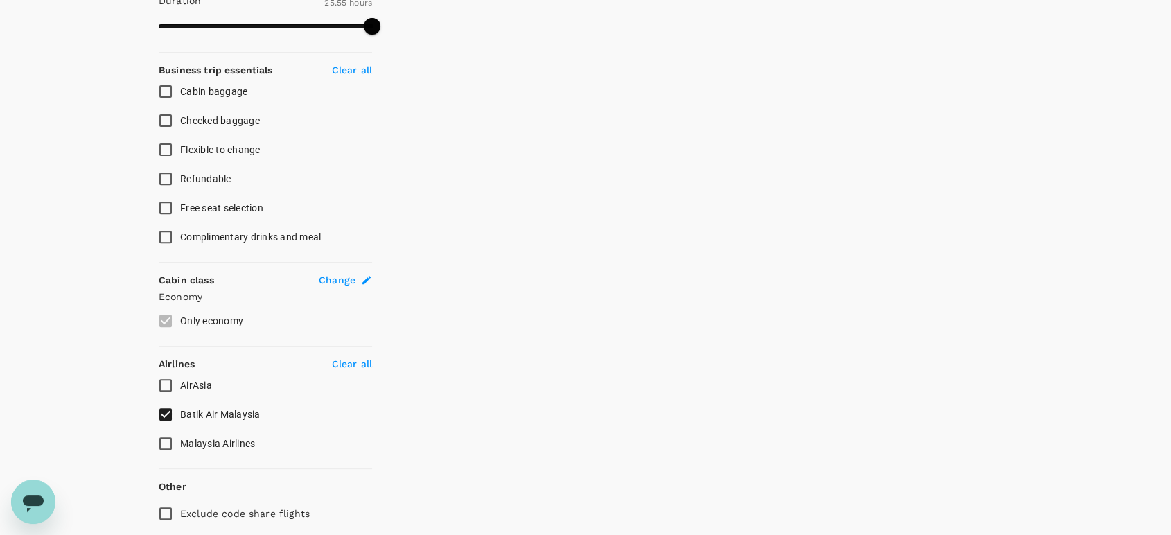
scroll to position [547, 0]
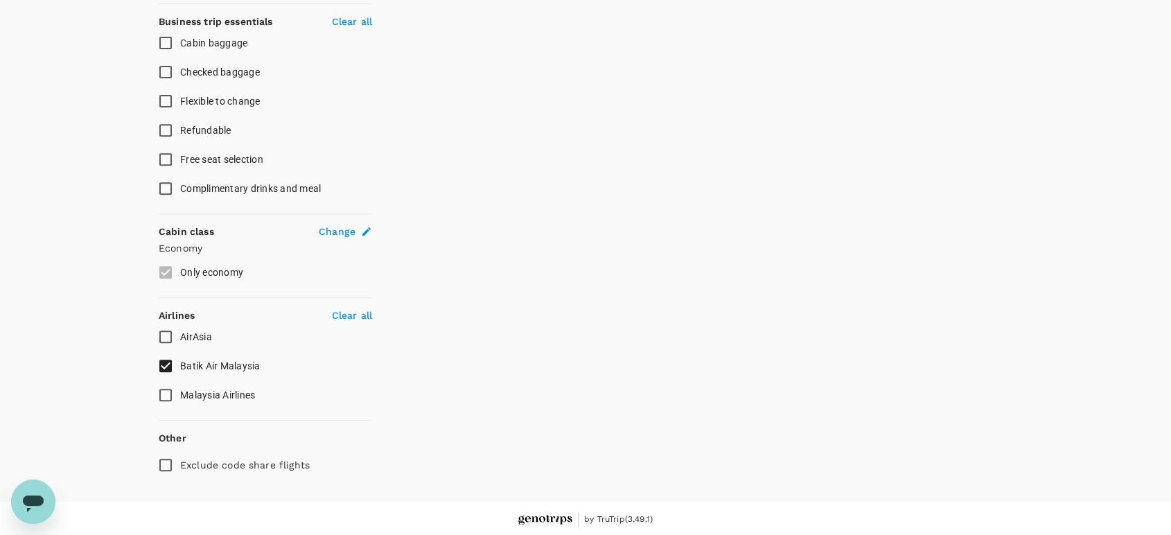
click at [168, 395] on input "Malaysia Airlines" at bounding box center [165, 394] width 29 height 29
checkbox input "true"
click at [166, 366] on input "Batik Air Malaysia" at bounding box center [165, 365] width 29 height 29
checkbox input "false"
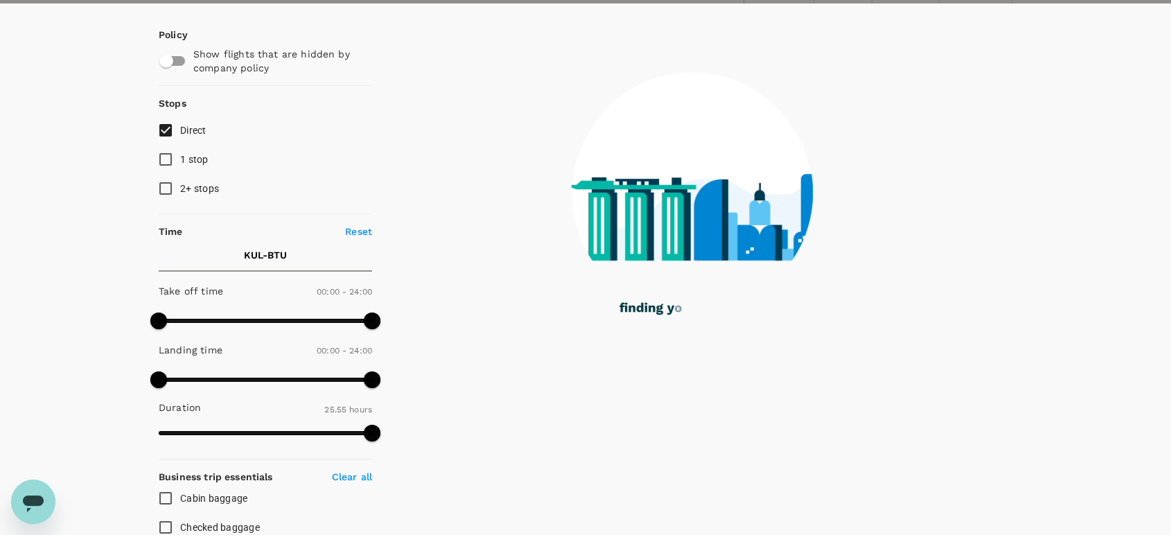
scroll to position [8, 0]
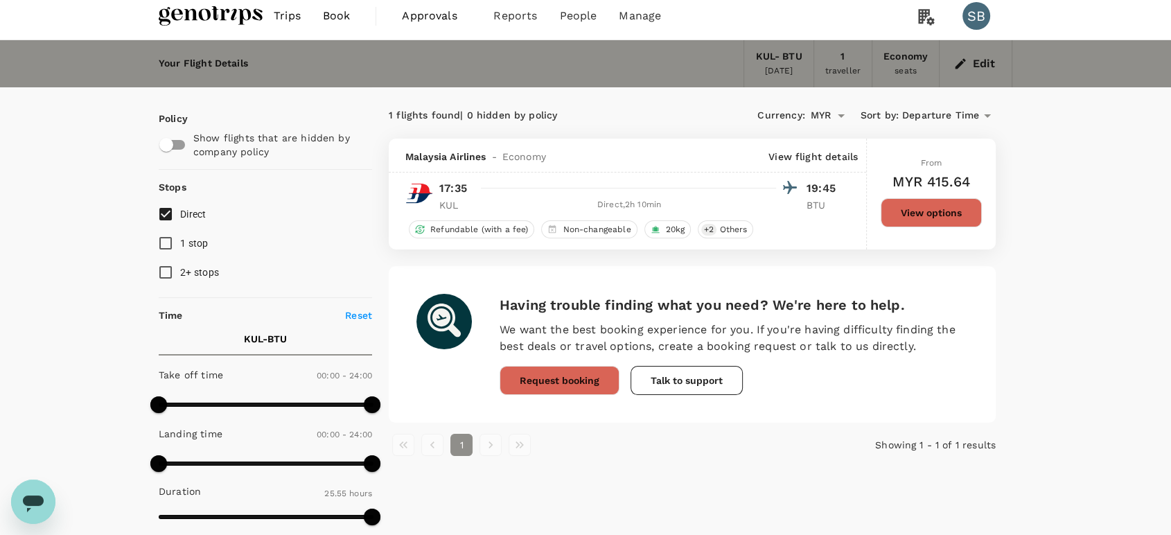
click at [177, 19] on img at bounding box center [211, 16] width 104 height 30
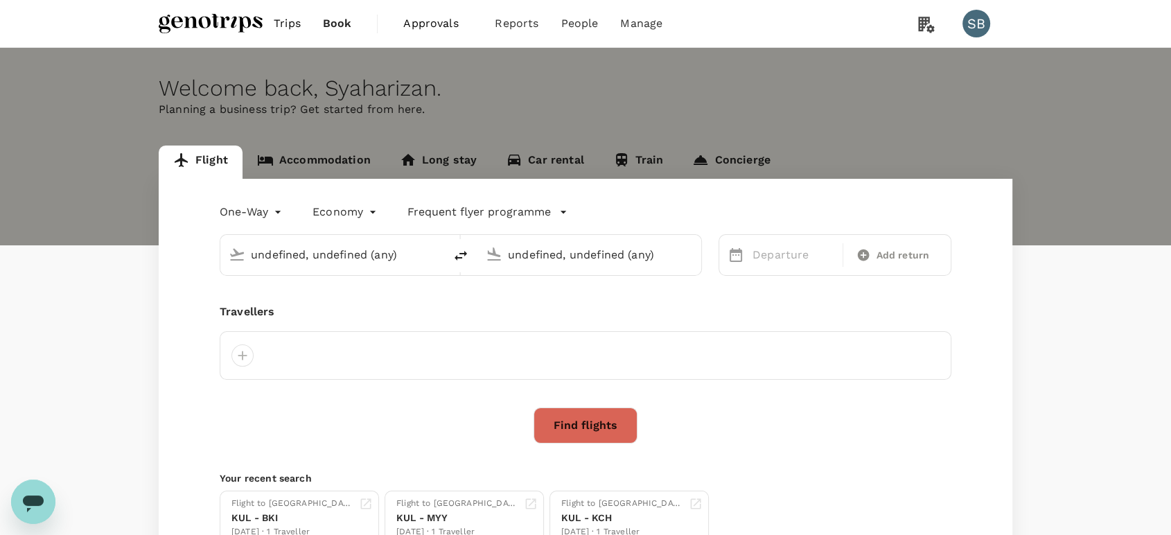
type input "Kuala Lumpur Intl ([GEOGRAPHIC_DATA])"
type input "Bintulu (BTU)"
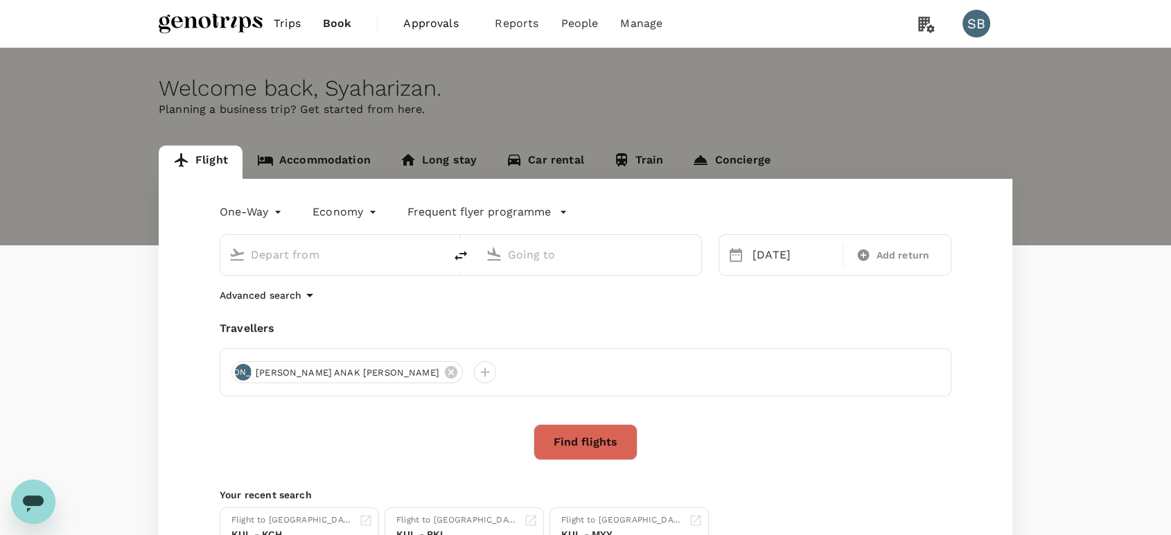
type input "Kuala Lumpur Intl ([GEOGRAPHIC_DATA])"
type input "Bintulu (BTU)"
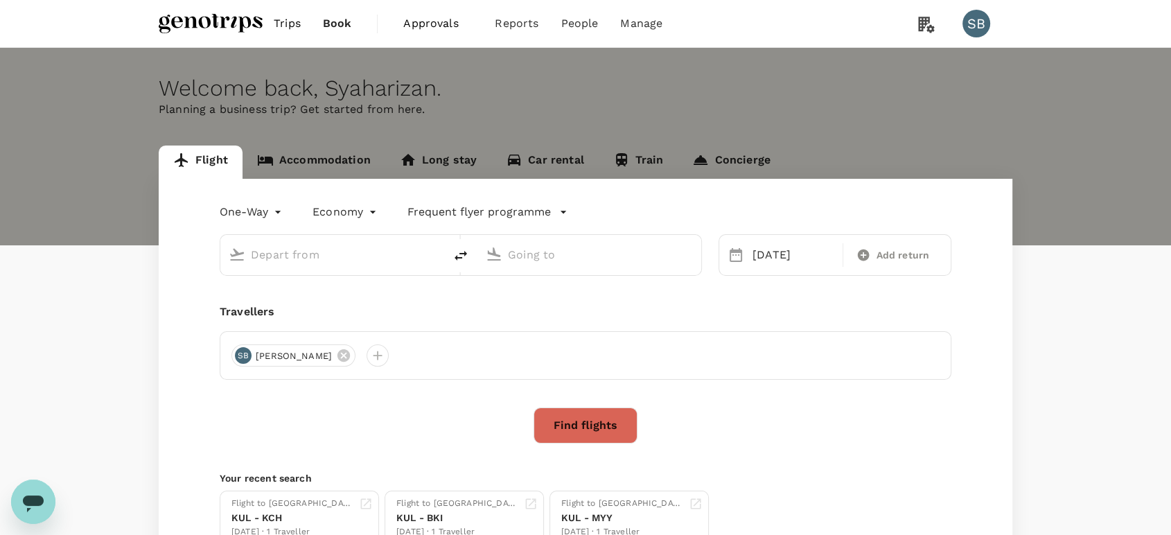
type input "Kuala Lumpur Intl ([GEOGRAPHIC_DATA])"
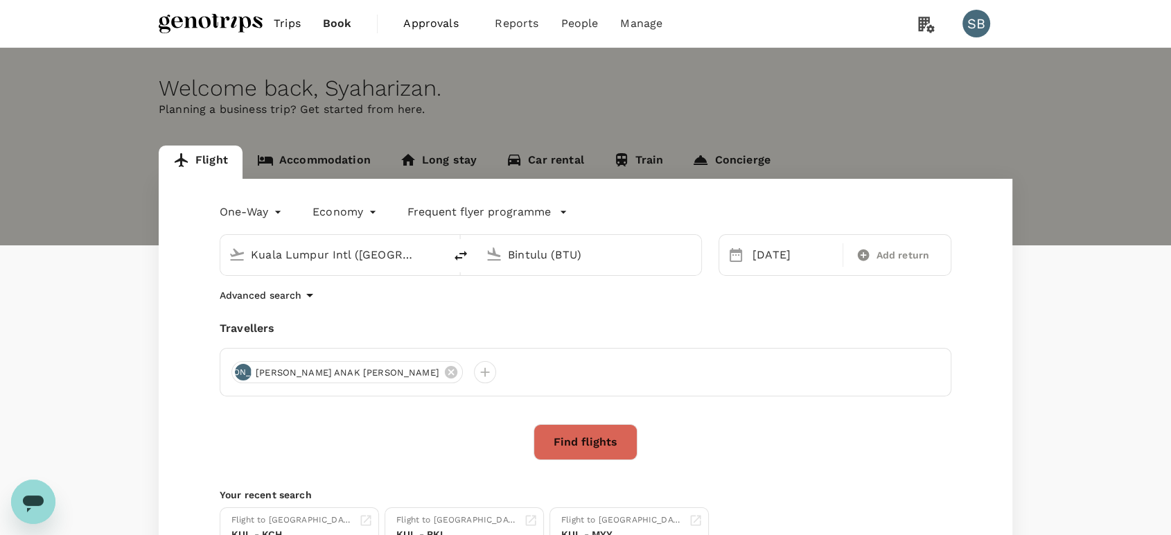
click at [543, 258] on input "Bintulu (BTU)" at bounding box center [590, 254] width 164 height 21
click at [549, 306] on p "Miri Intl" at bounding box center [610, 309] width 244 height 14
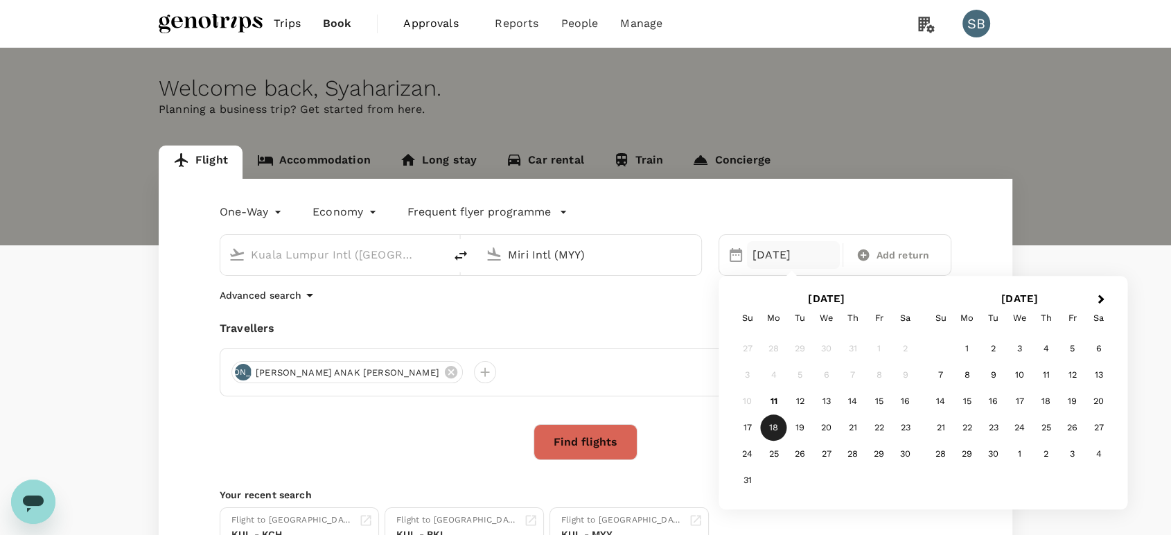
type input "Miri Intl (MYY)"
click at [570, 439] on button "Find flights" at bounding box center [585, 442] width 104 height 36
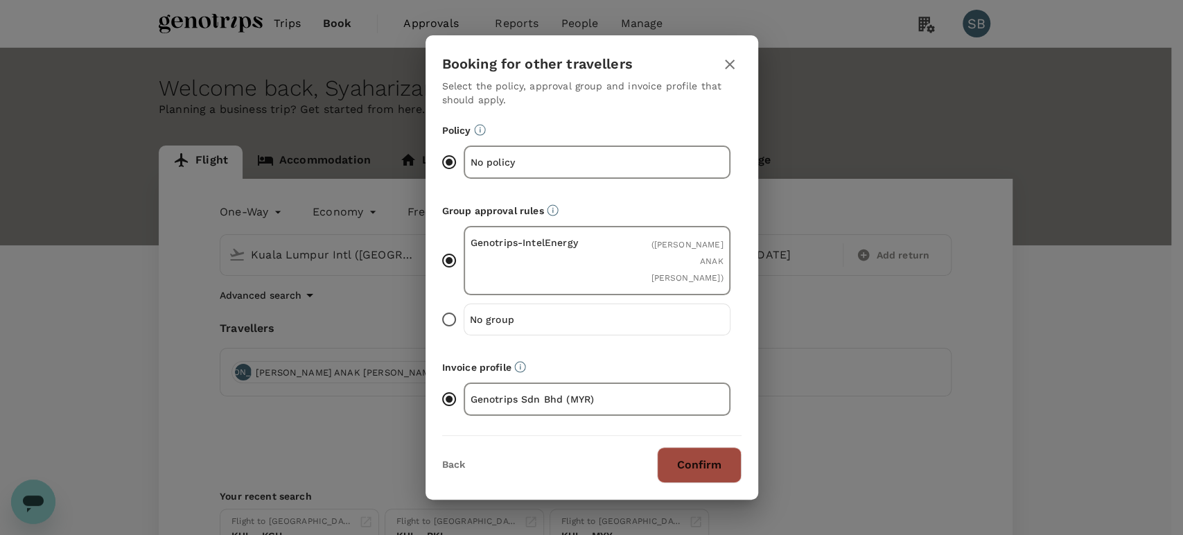
click at [682, 447] on button "Confirm" at bounding box center [699, 465] width 85 height 36
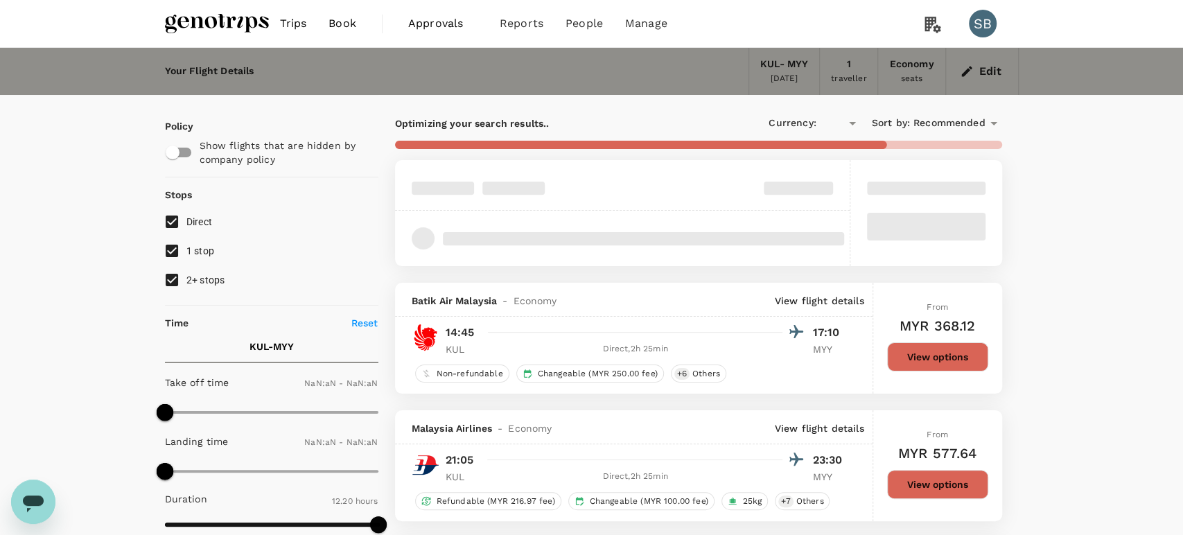
type input "MYR"
type input "1440"
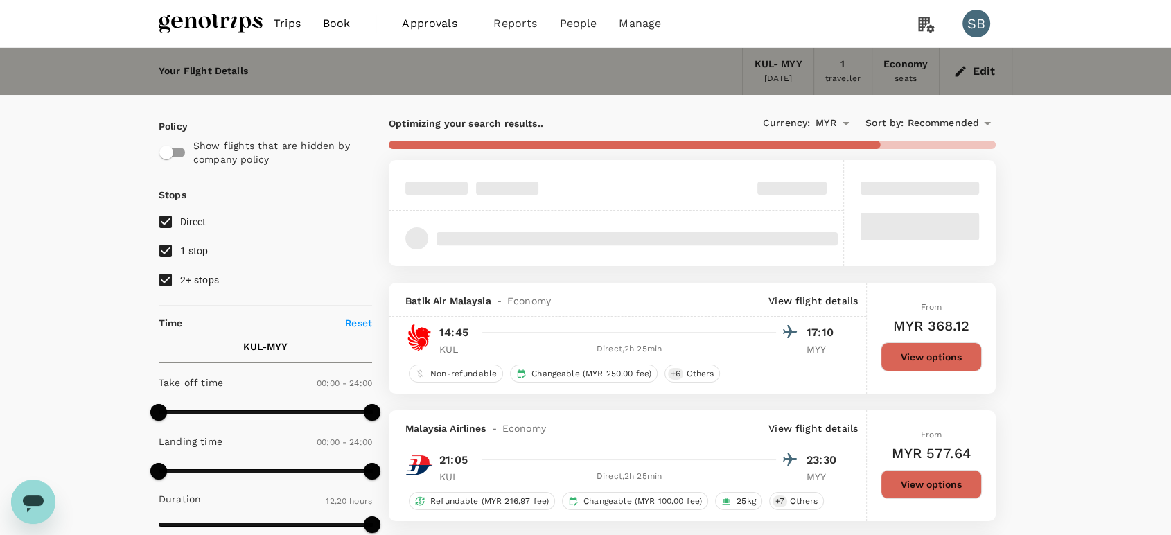
type input "1105"
click at [937, 126] on span "Recommended" at bounding box center [943, 123] width 72 height 15
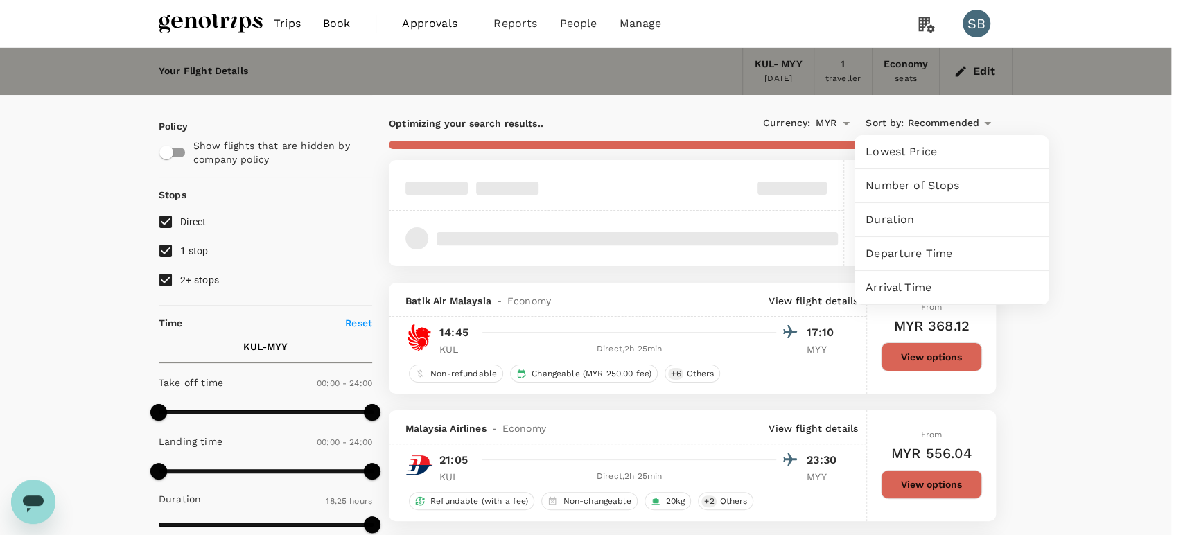
click at [924, 258] on span "Departure Time" at bounding box center [951, 253] width 172 height 17
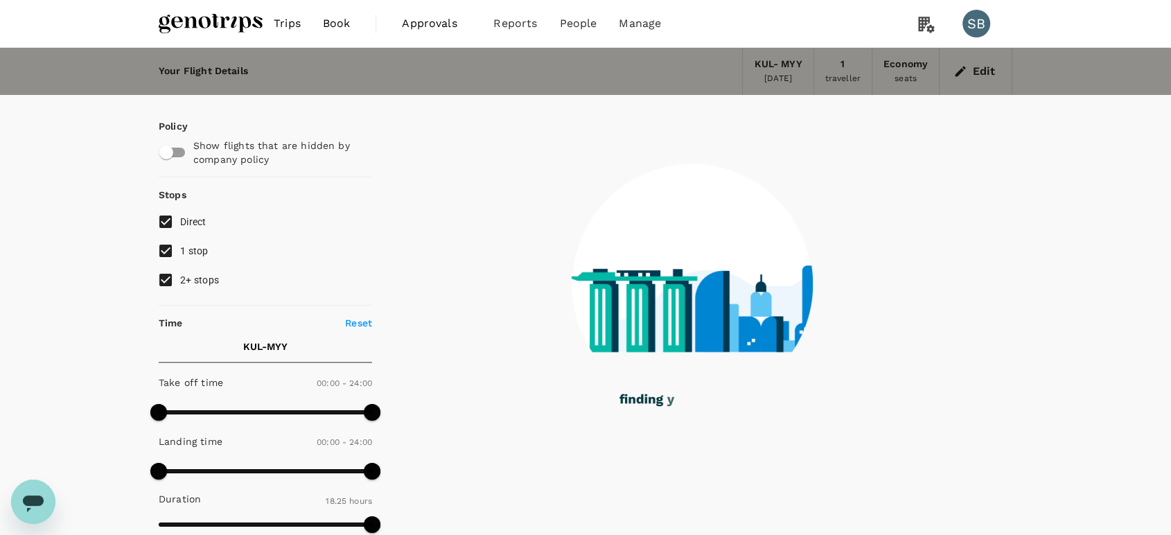
drag, startPoint x: 159, startPoint y: 279, endPoint x: 159, endPoint y: 258, distance: 21.5
click at [159, 276] on input "2+ stops" at bounding box center [165, 279] width 29 height 29
checkbox input "false"
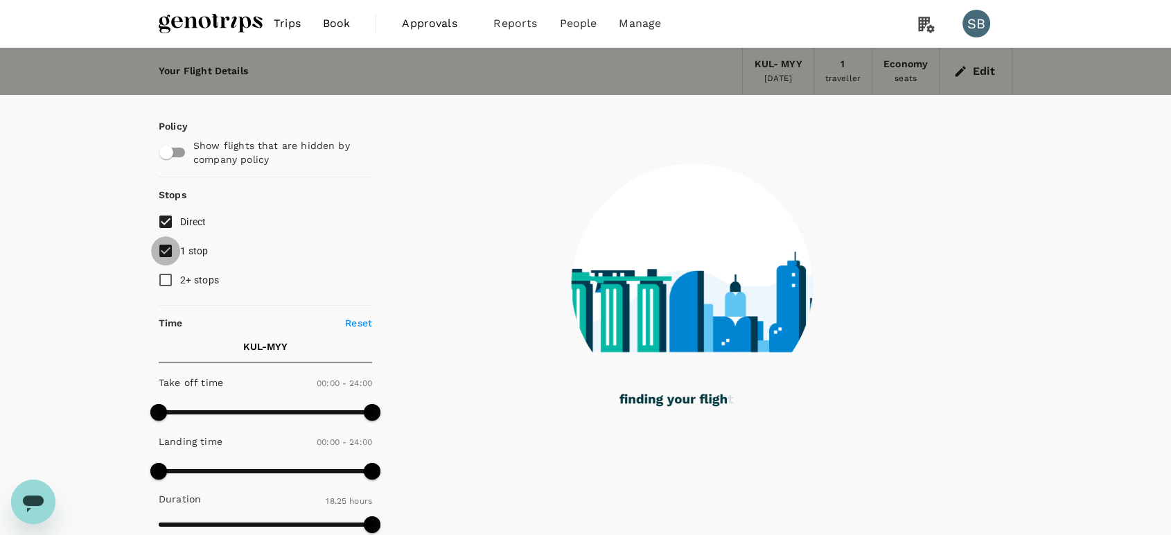
click at [160, 246] on input "1 stop" at bounding box center [165, 250] width 29 height 29
checkbox input "false"
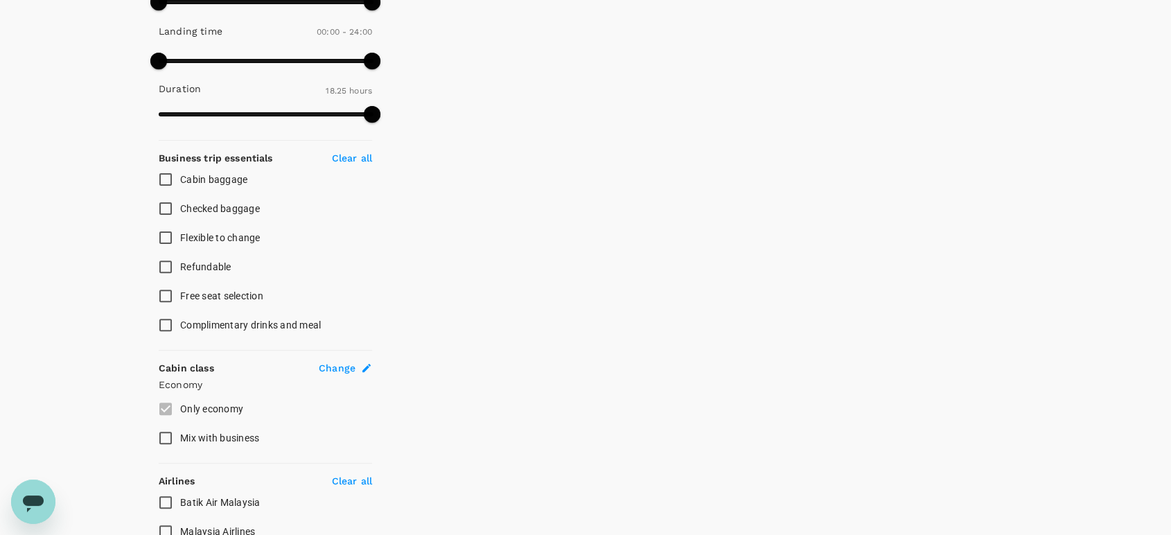
scroll to position [538, 0]
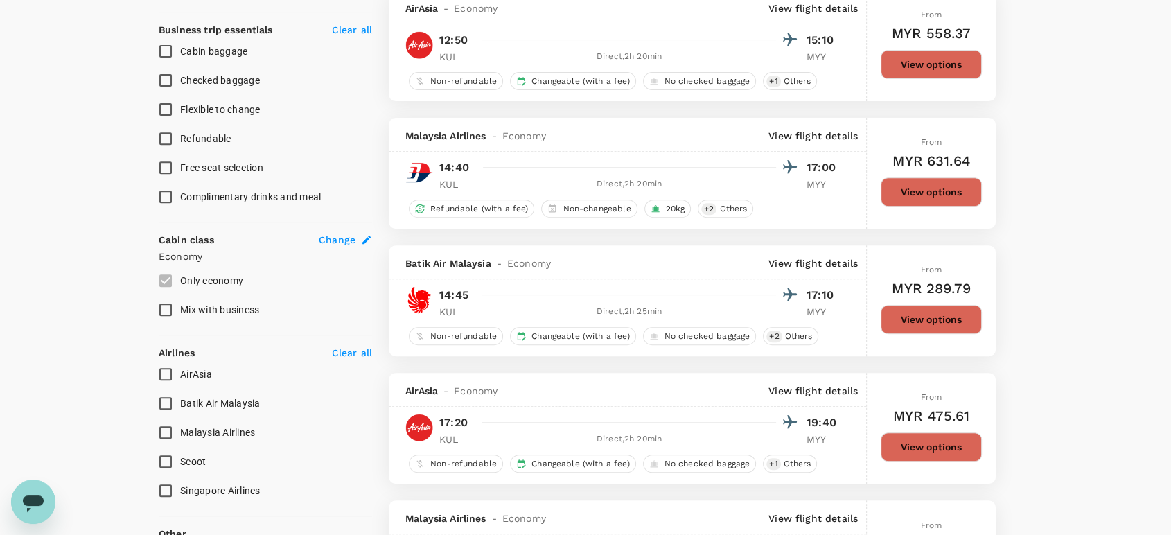
type input "MYR"
click at [165, 364] on input "AirAsia" at bounding box center [165, 374] width 29 height 29
checkbox input "true"
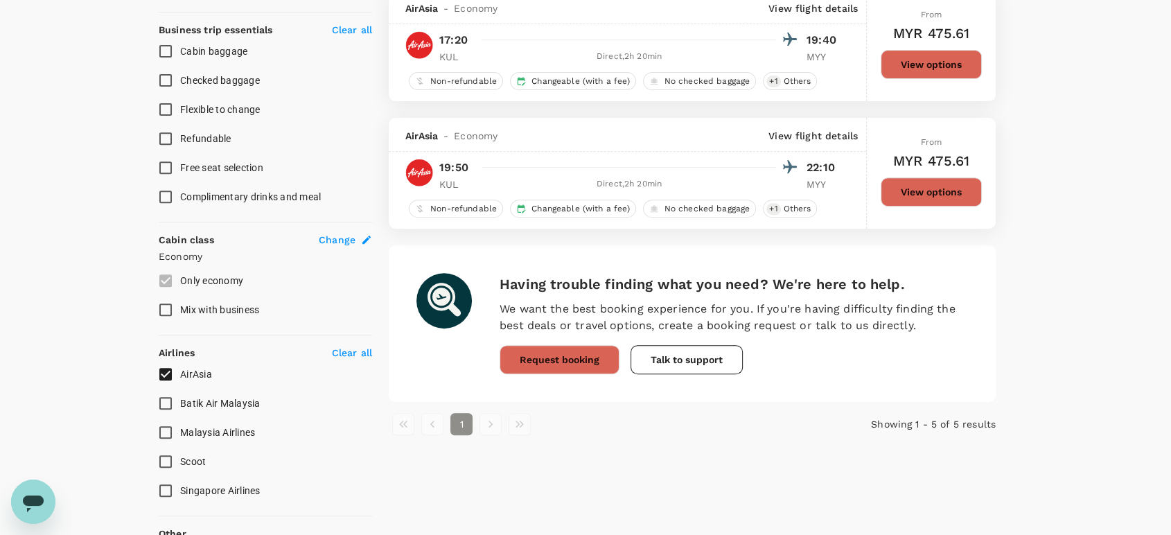
click at [161, 398] on input "Batik Air Malaysia" at bounding box center [165, 403] width 29 height 29
checkbox input "true"
click at [161, 371] on input "AirAsia" at bounding box center [165, 374] width 29 height 29
checkbox input "false"
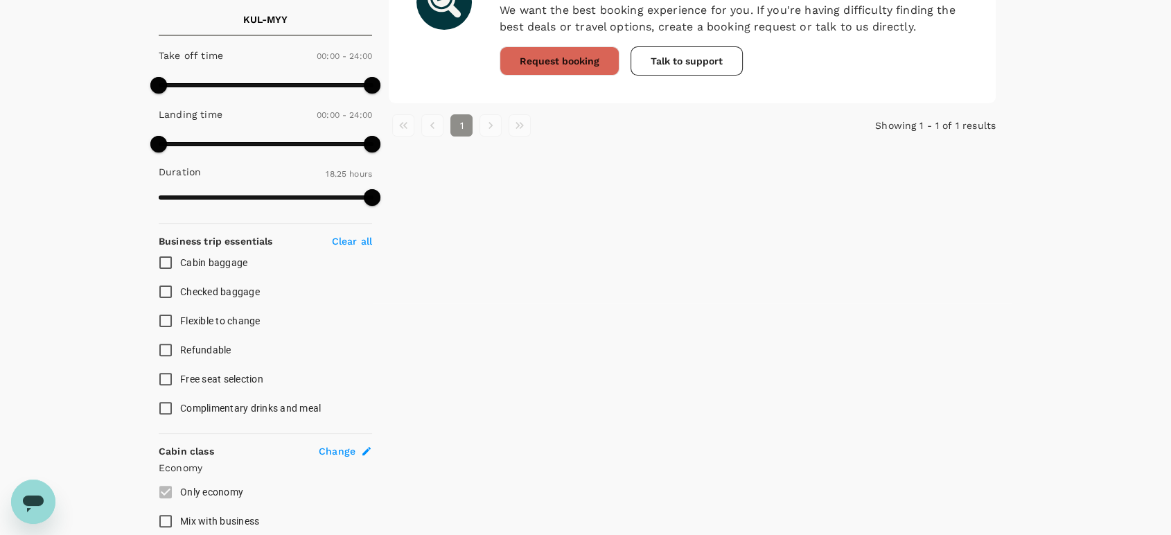
scroll to position [615, 0]
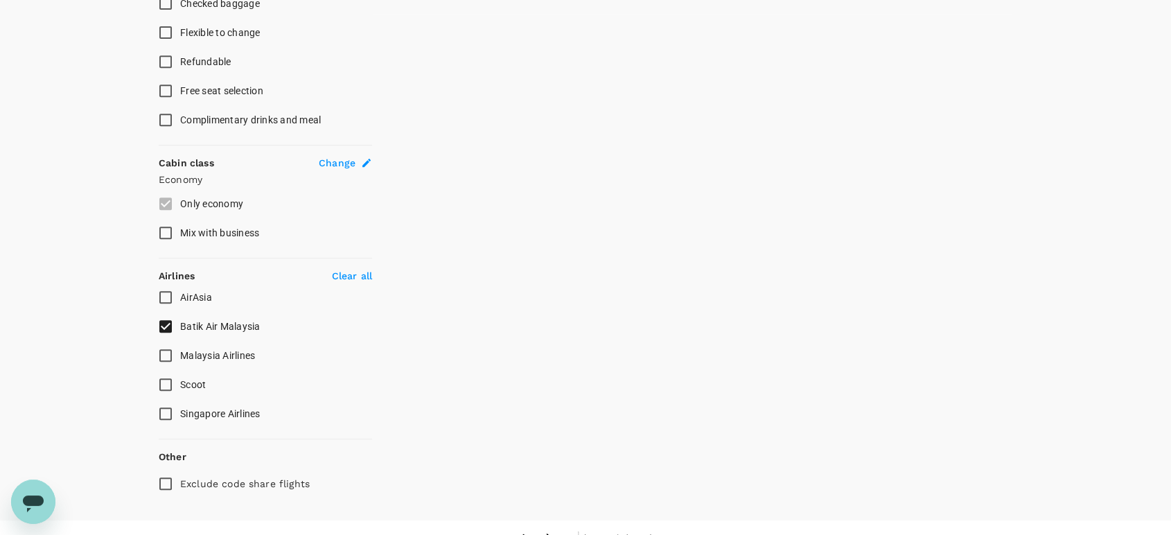
drag, startPoint x: 166, startPoint y: 346, endPoint x: 165, endPoint y: 337, distance: 9.7
click at [166, 346] on input "Malaysia Airlines" at bounding box center [165, 355] width 29 height 29
checkbox input "true"
click at [163, 317] on input "Batik Air Malaysia" at bounding box center [165, 326] width 29 height 29
checkbox input "false"
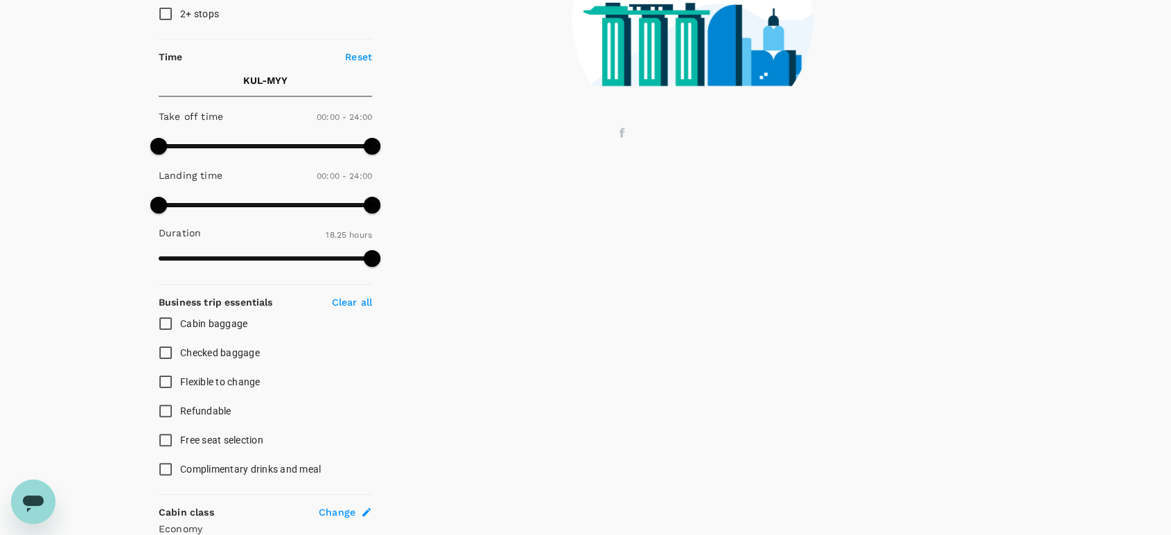
scroll to position [0, 0]
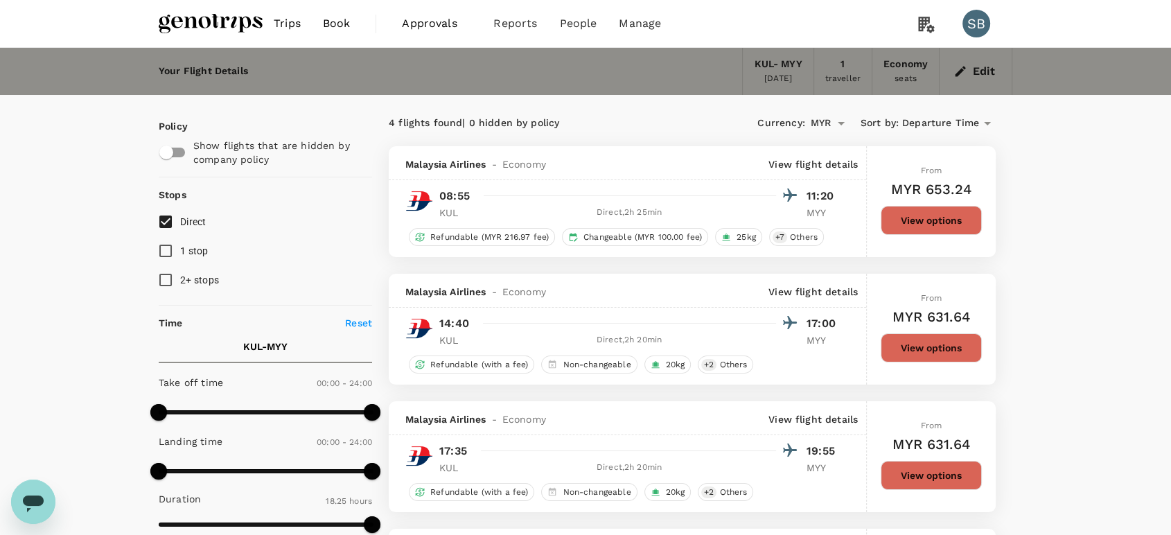
drag, startPoint x: 211, startPoint y: 18, endPoint x: 266, endPoint y: 1, distance: 57.9
click at [211, 18] on img at bounding box center [211, 23] width 104 height 30
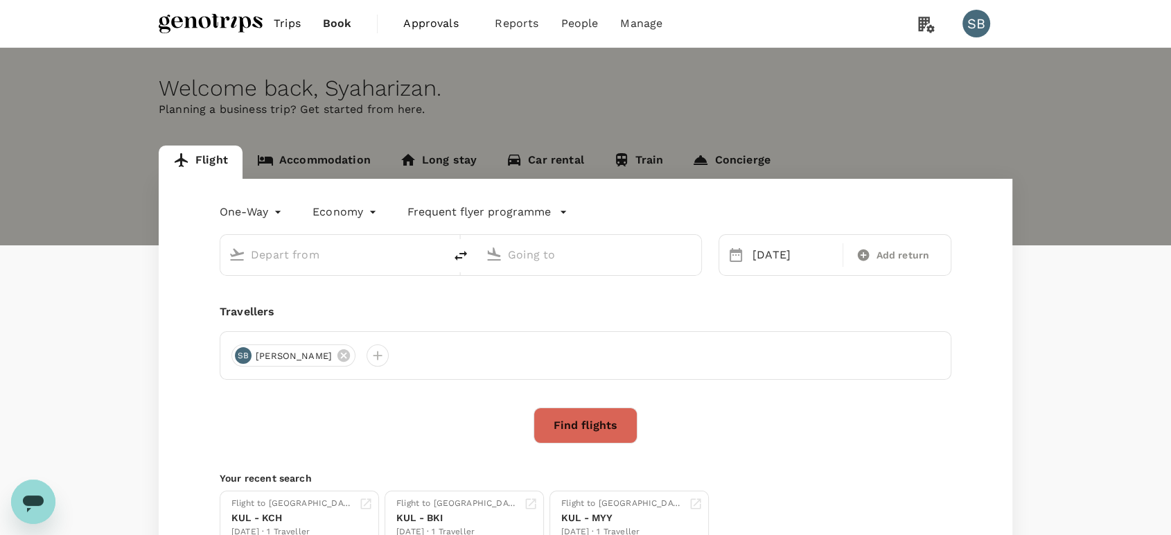
type input "Kuala Lumpur Intl ([GEOGRAPHIC_DATA])"
type input "Miri Intl (MYY)"
type input "Kuala Lumpur Intl ([GEOGRAPHIC_DATA])"
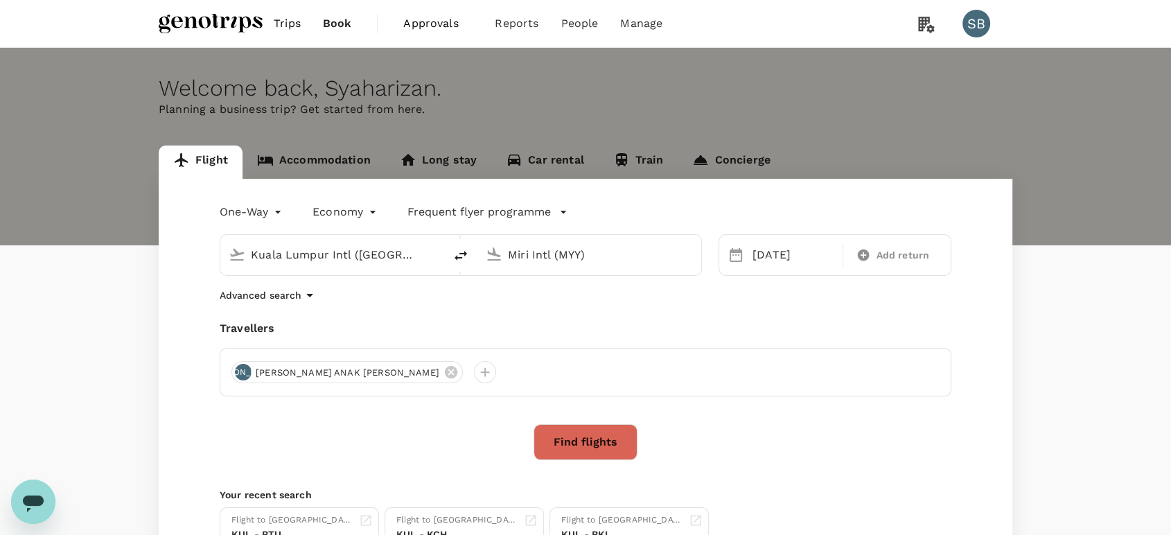
click at [529, 253] on input "Miri Intl (MYY)" at bounding box center [590, 254] width 164 height 21
click at [535, 306] on p "Soekarno-Hatta Intl" at bounding box center [609, 309] width 243 height 14
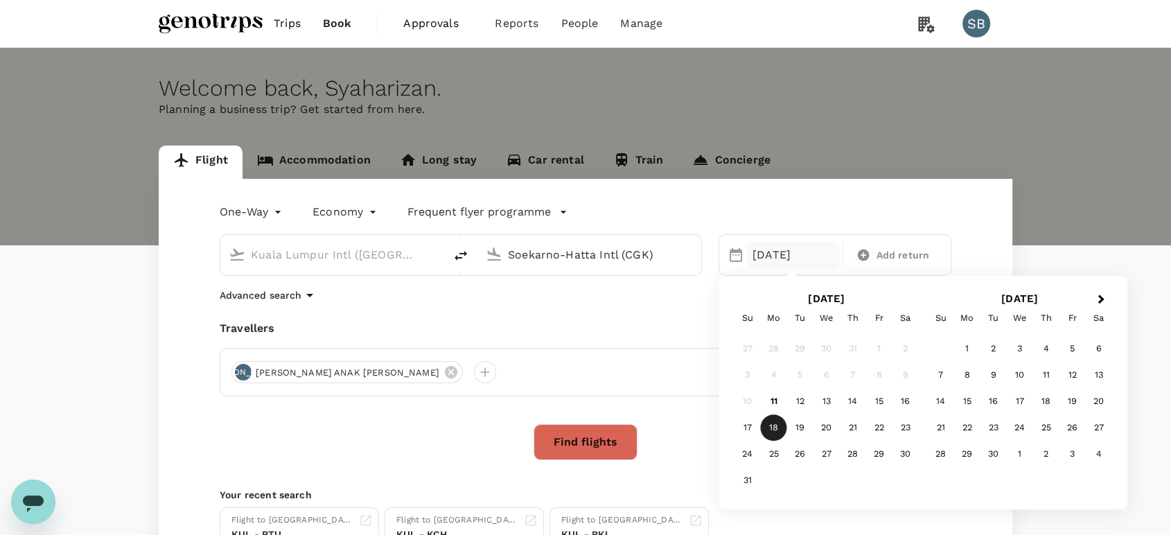
type input "Soekarno-Hatta Intl (CGK)"
click at [597, 452] on button "Find flights" at bounding box center [585, 442] width 104 height 36
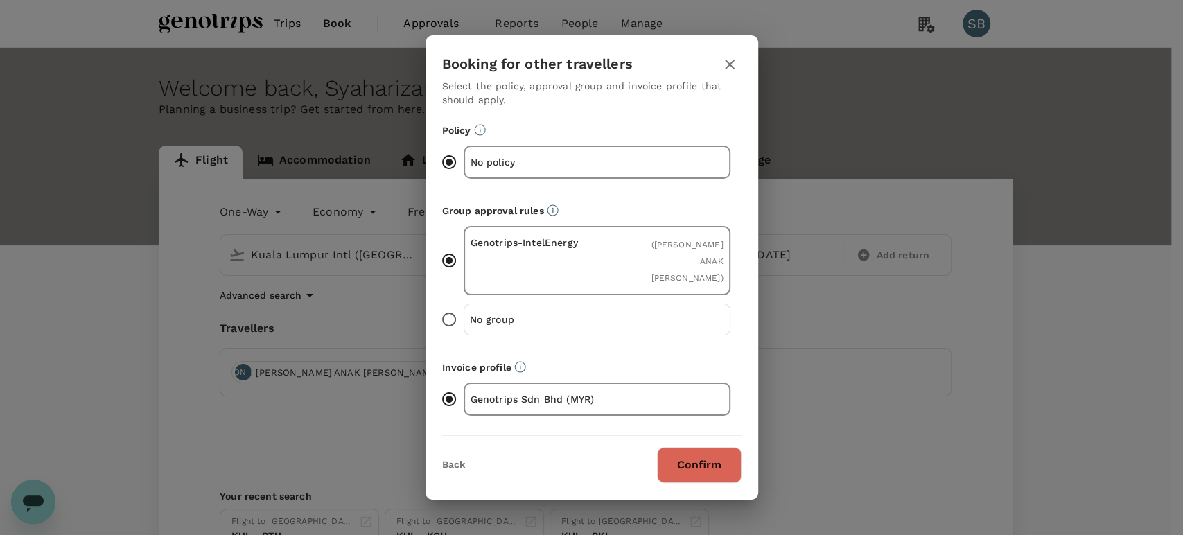
click at [688, 447] on button "Confirm" at bounding box center [699, 465] width 85 height 36
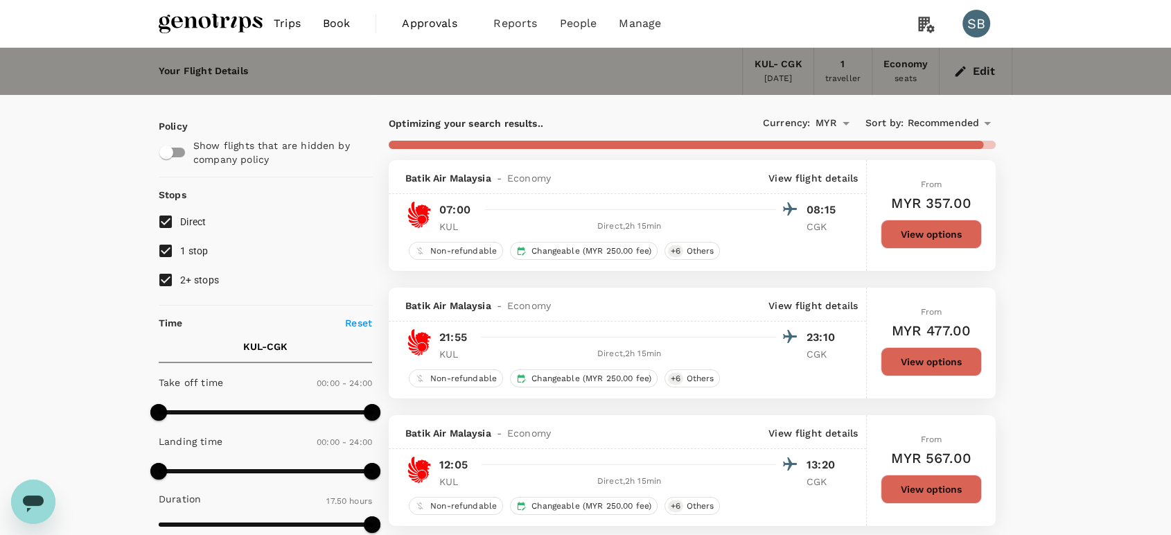
type input "1890"
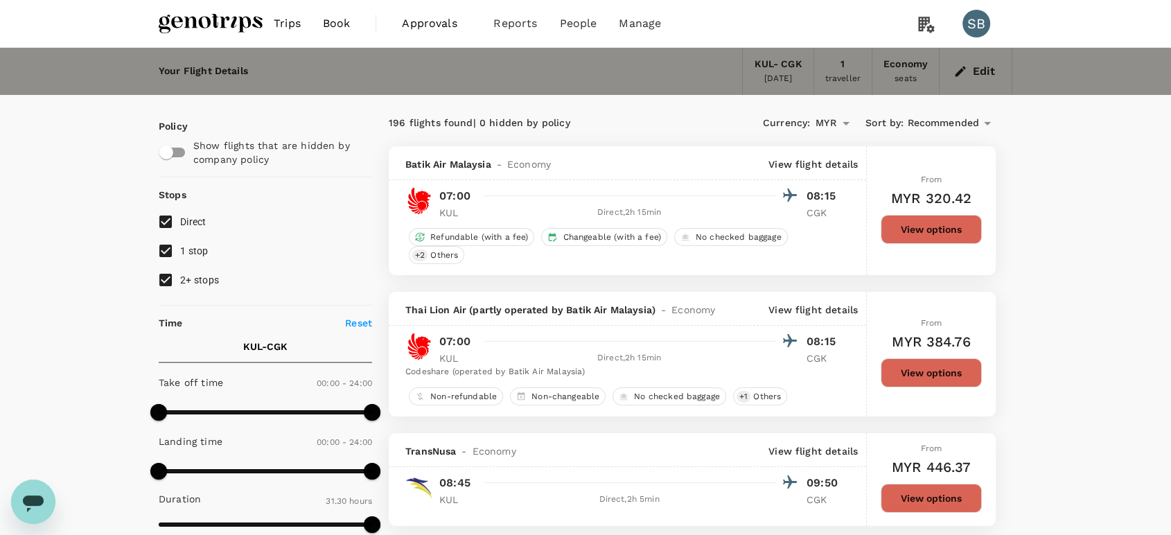
click at [920, 112] on div "Currency : MYR Sort by : Recommended" at bounding box center [843, 124] width 303 height 24
click at [926, 126] on span "Recommended" at bounding box center [943, 123] width 72 height 15
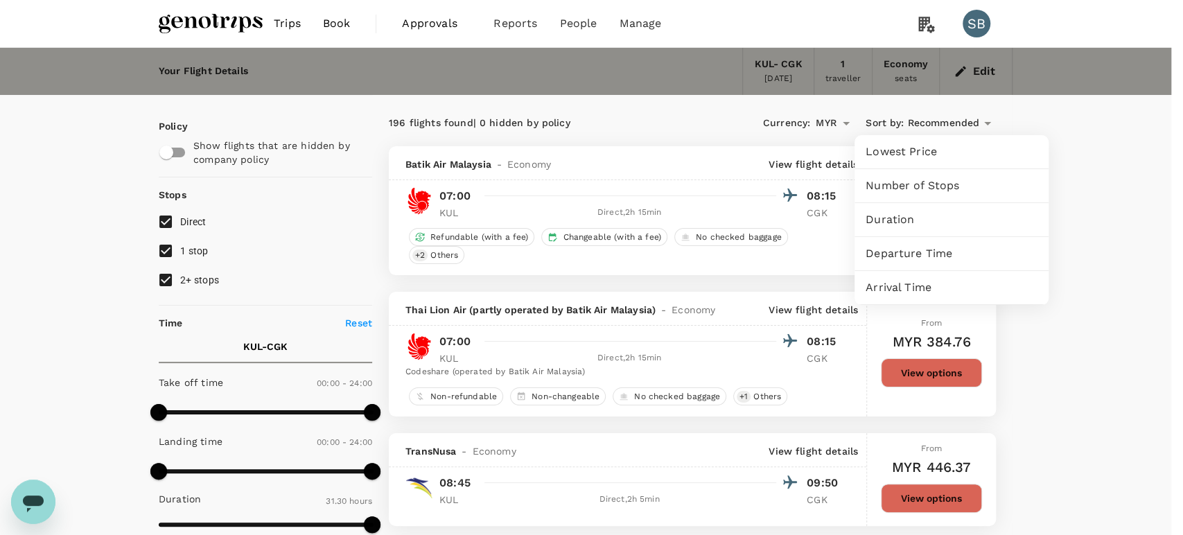
drag, startPoint x: 920, startPoint y: 263, endPoint x: 917, endPoint y: 256, distance: 7.7
click at [918, 259] on div "Departure Time" at bounding box center [951, 253] width 194 height 33
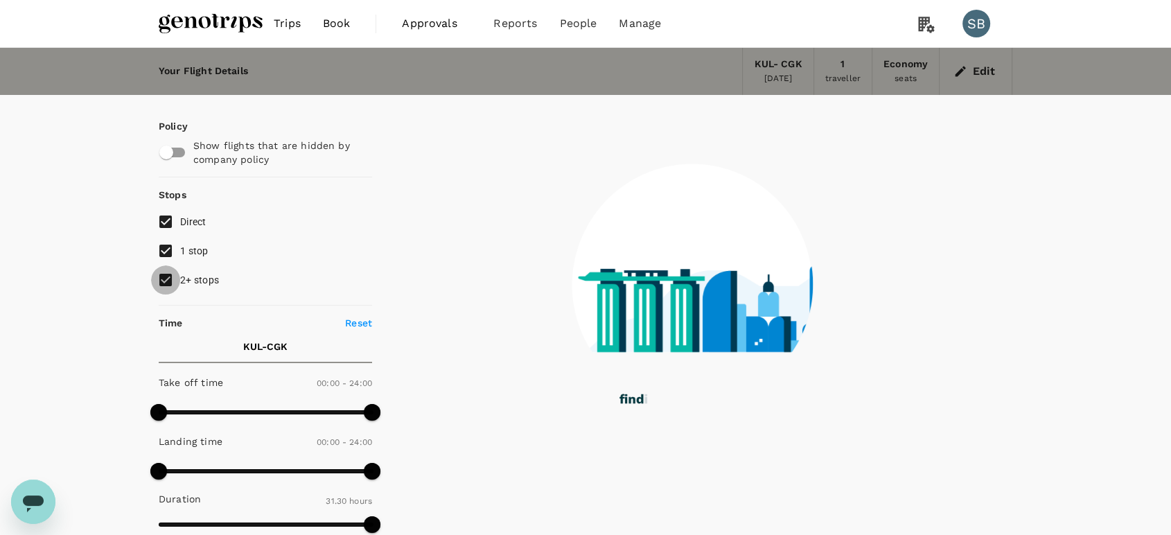
click at [161, 275] on input "2+ stops" at bounding box center [165, 279] width 29 height 29
checkbox input "false"
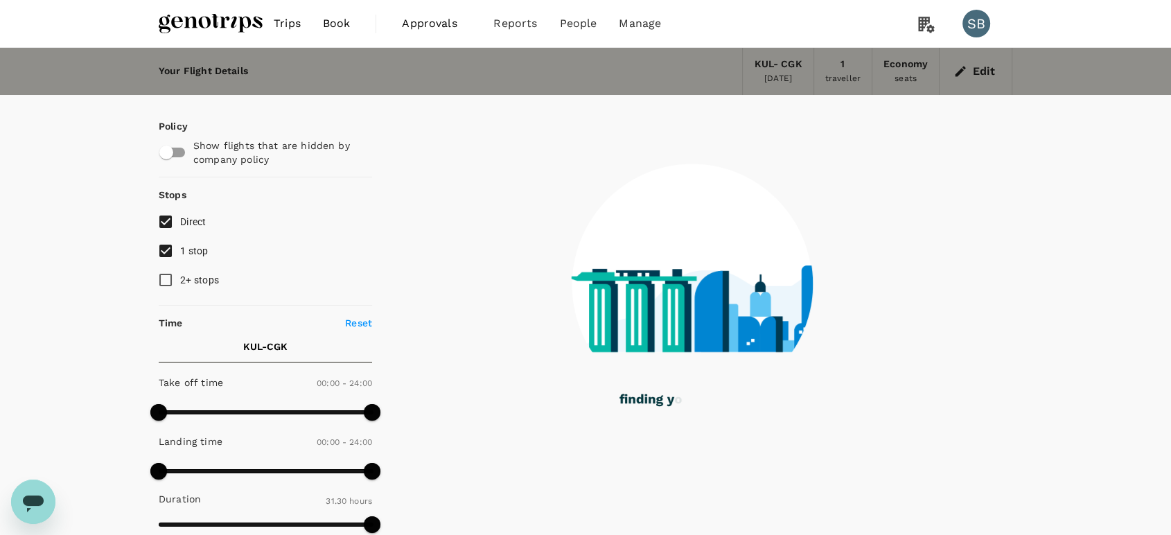
click at [167, 249] on input "1 stop" at bounding box center [165, 250] width 29 height 29
checkbox input "false"
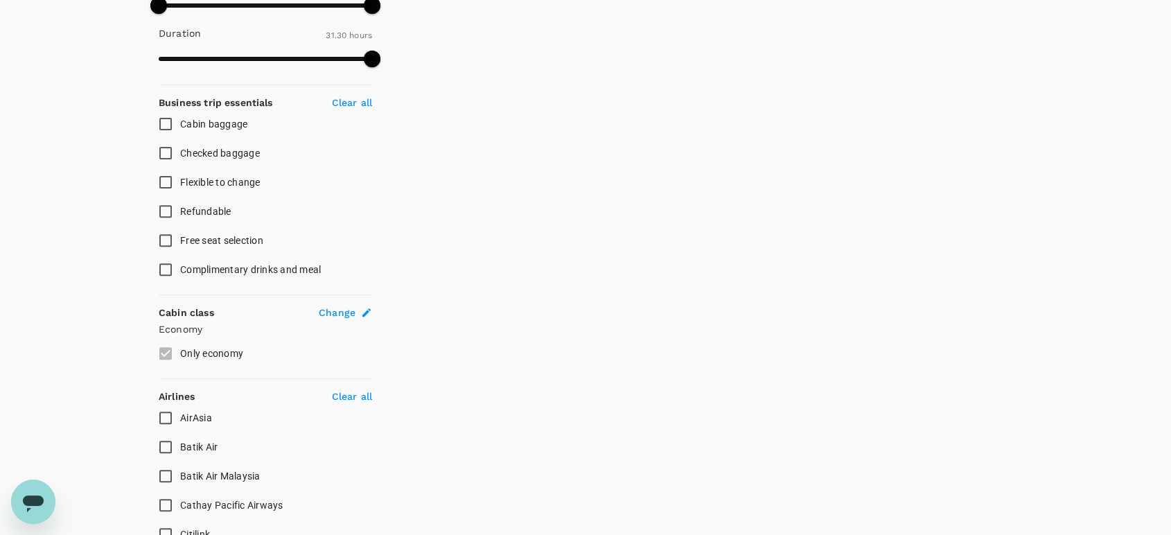
scroll to position [538, 0]
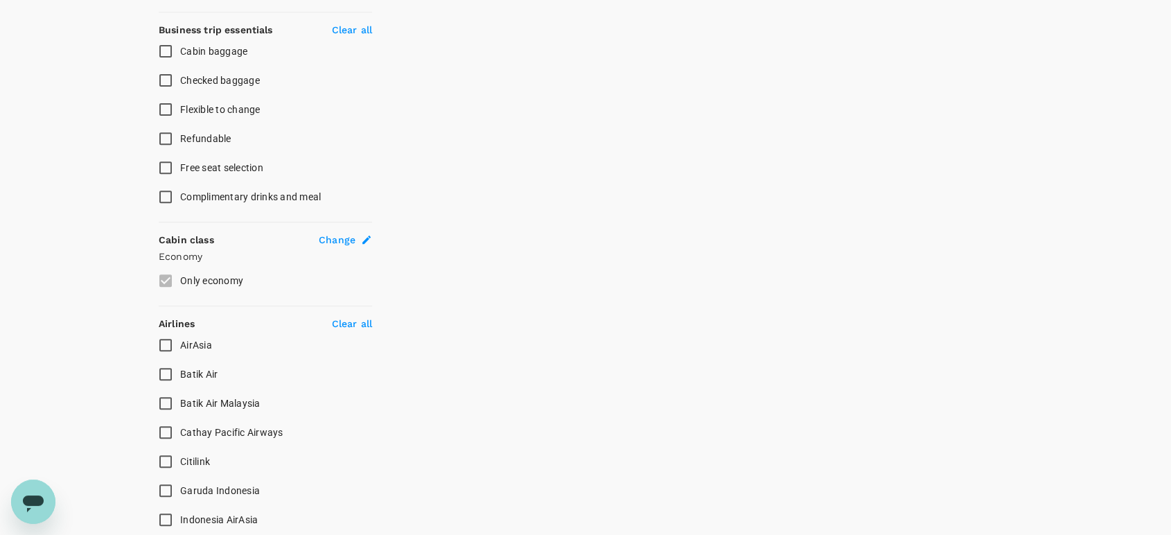
click at [168, 337] on input "AirAsia" at bounding box center [165, 344] width 29 height 29
checkbox input "true"
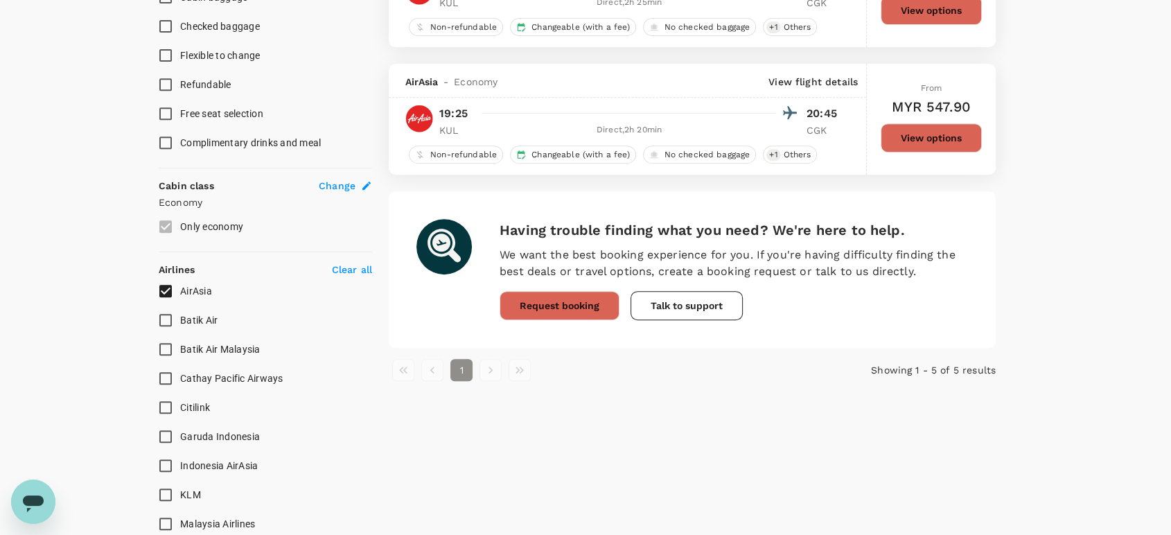
scroll to position [615, 0]
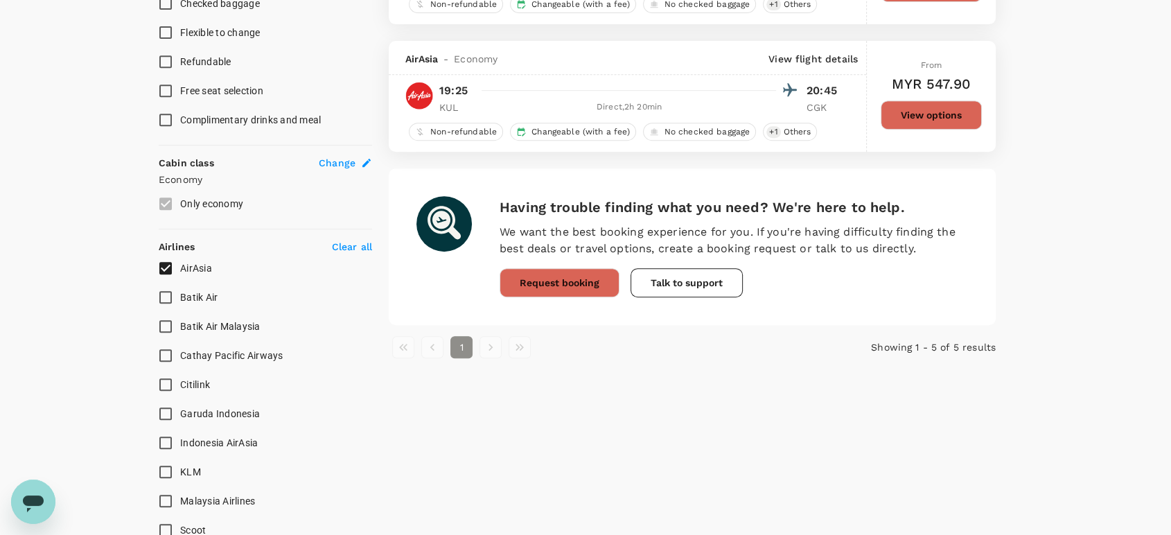
click at [168, 289] on input "Batik Air" at bounding box center [165, 297] width 29 height 29
checkbox input "true"
click at [161, 267] on input "AirAsia" at bounding box center [165, 268] width 29 height 29
checkbox input "false"
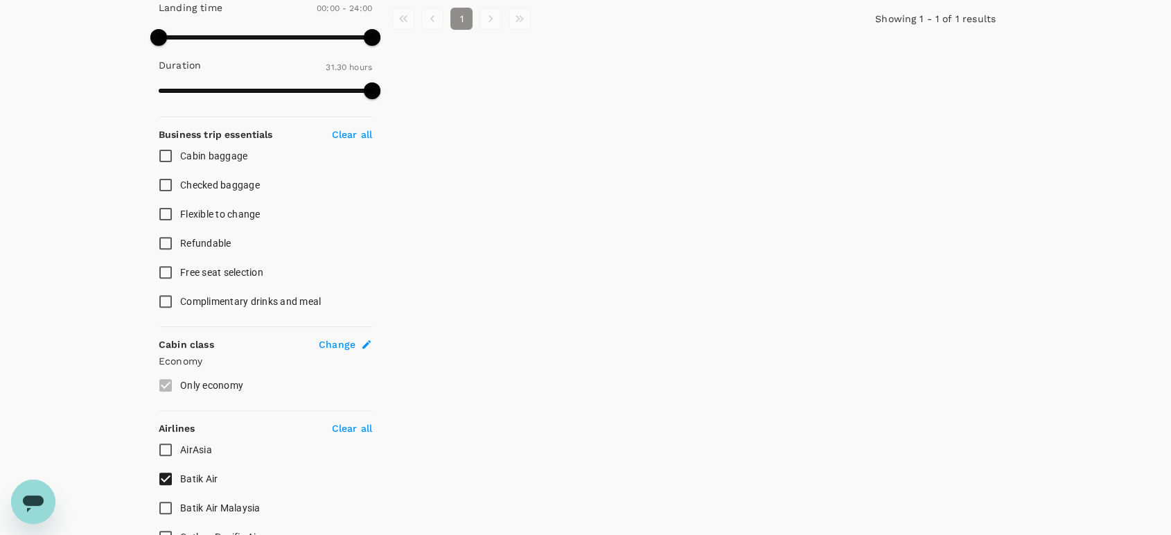
scroll to position [538, 0]
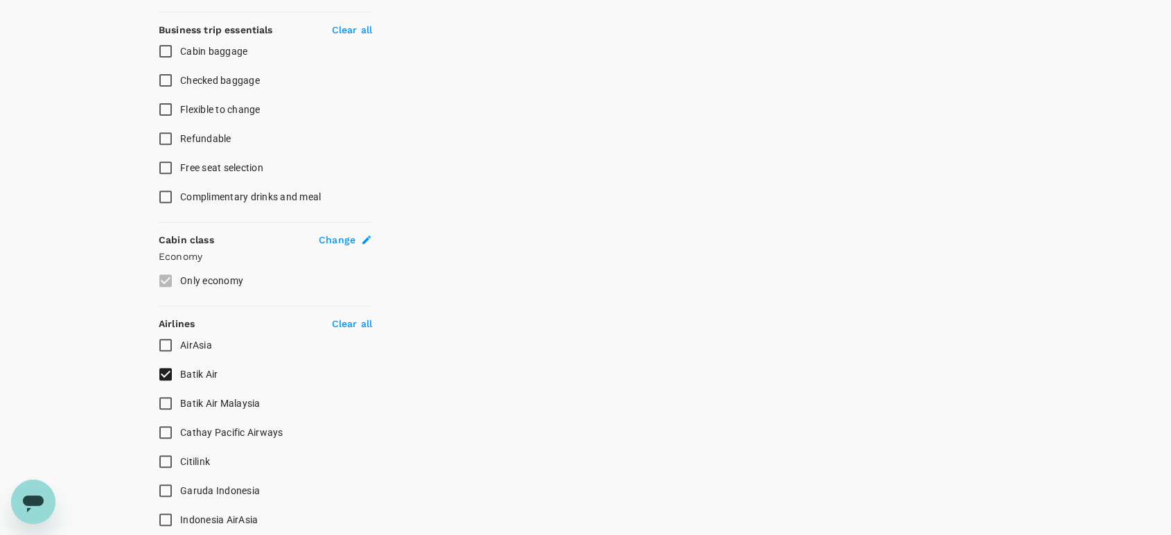
drag, startPoint x: 165, startPoint y: 398, endPoint x: 166, endPoint y: 385, distance: 13.2
click at [166, 398] on input "Batik Air Malaysia" at bounding box center [165, 403] width 29 height 29
checkbox input "true"
click at [163, 369] on input "Batik Air" at bounding box center [165, 374] width 29 height 29
checkbox input "false"
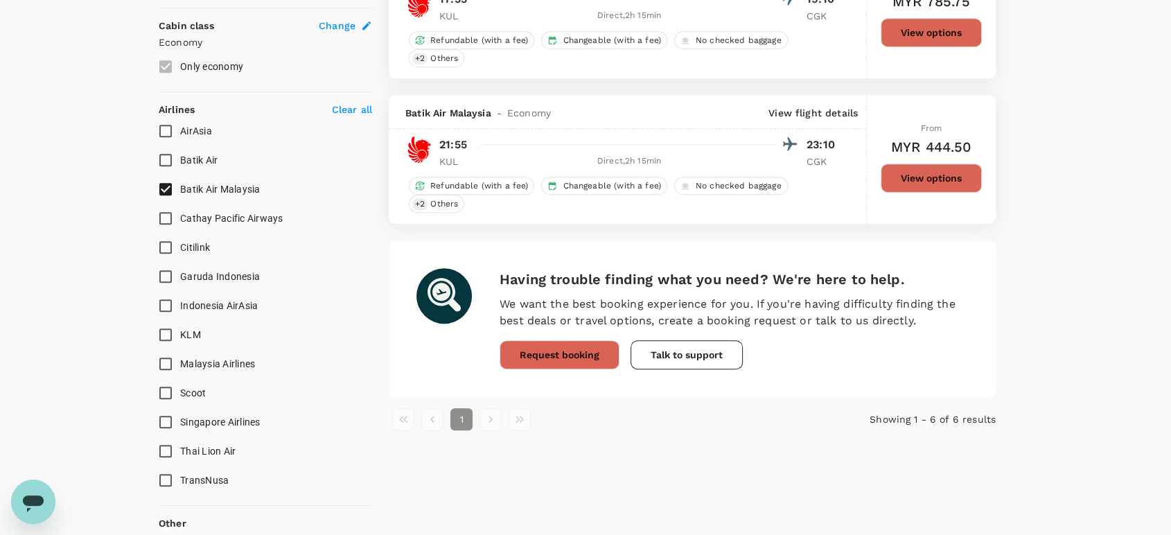
scroll to position [770, 0]
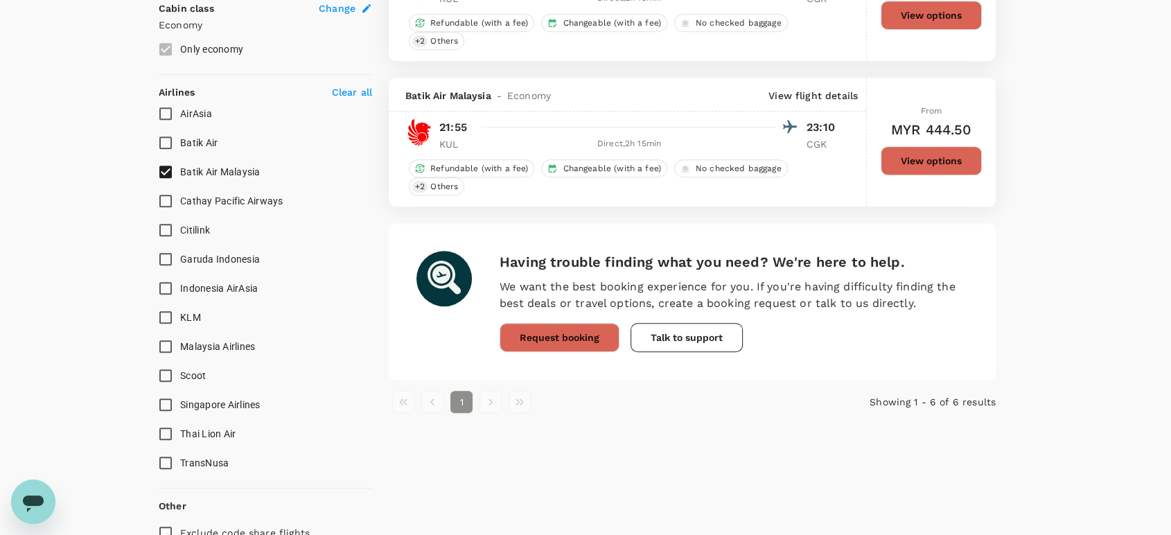
drag, startPoint x: 162, startPoint y: 250, endPoint x: 162, endPoint y: 211, distance: 39.5
click at [162, 249] on input "Garuda Indonesia" at bounding box center [165, 259] width 29 height 29
checkbox input "true"
drag, startPoint x: 164, startPoint y: 164, endPoint x: 188, endPoint y: 159, distance: 24.7
click at [166, 165] on input "Batik Air Malaysia" at bounding box center [165, 171] width 29 height 29
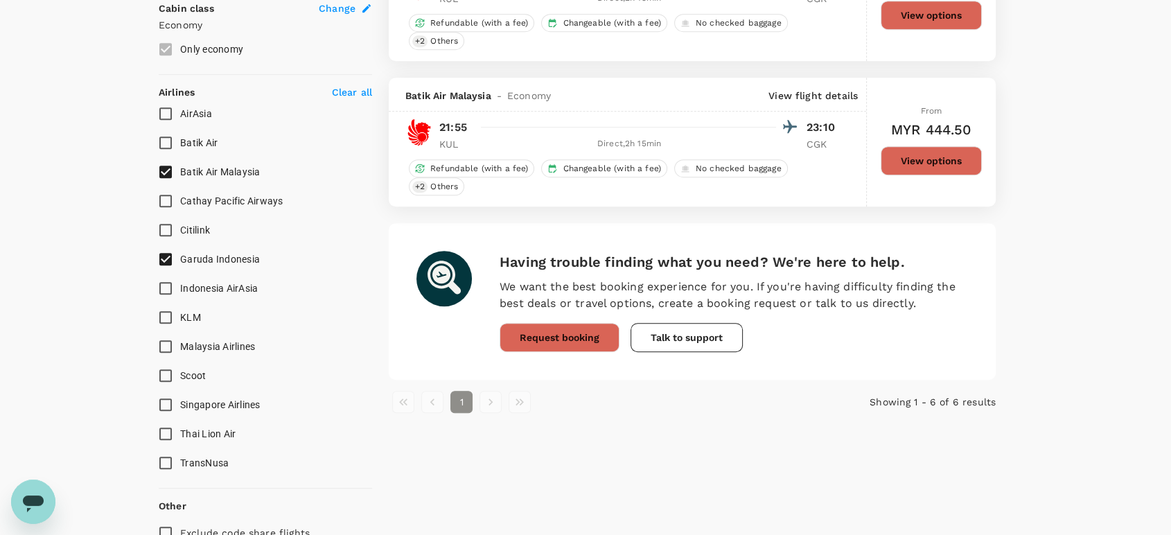
checkbox input "false"
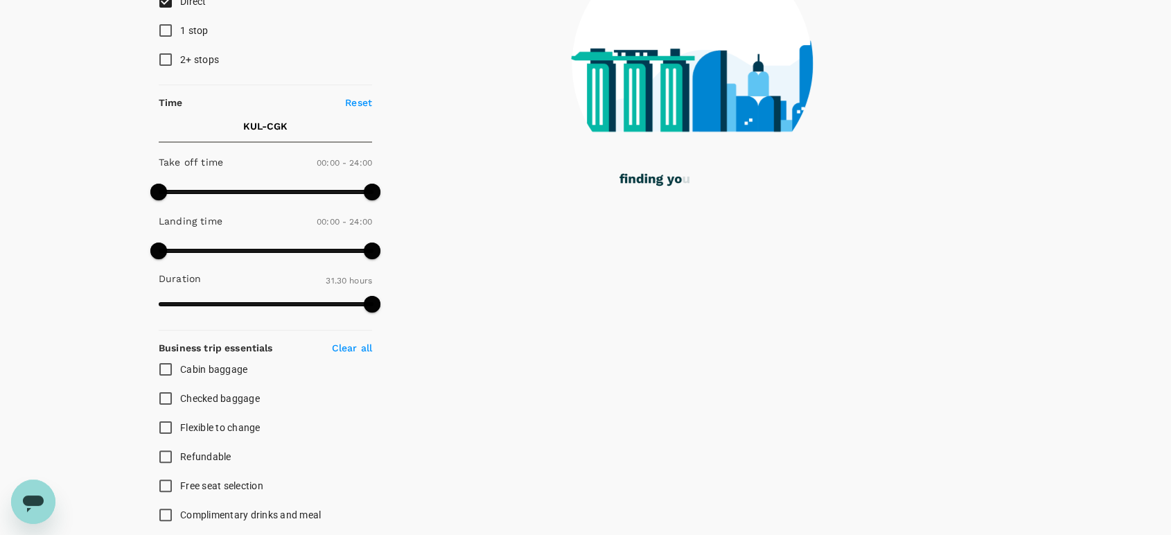
scroll to position [0, 0]
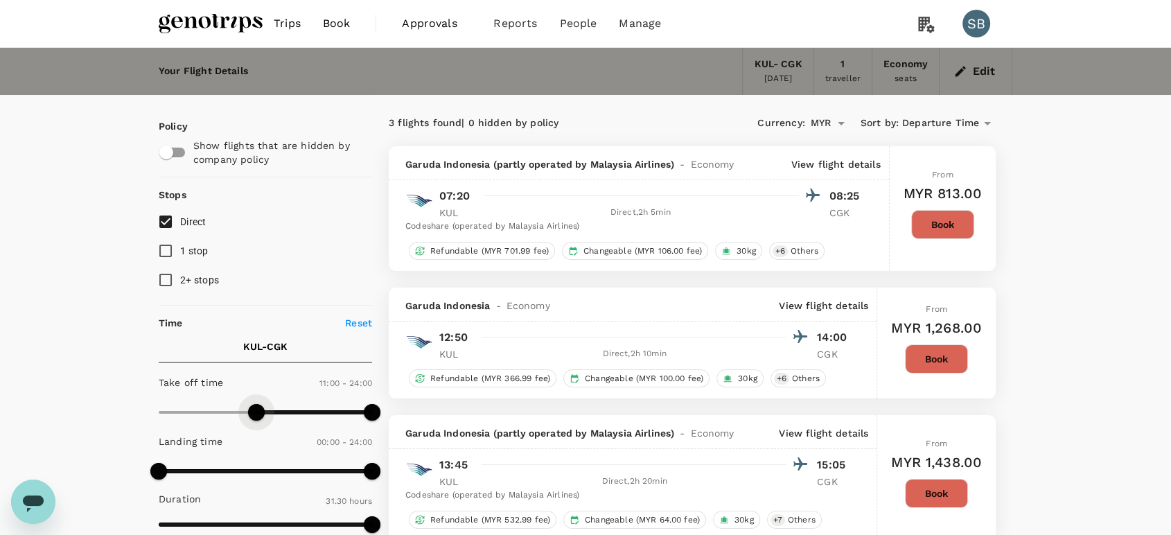
type input "690"
drag, startPoint x: 171, startPoint y: 409, endPoint x: 260, endPoint y: 420, distance: 90.1
click at [260, 420] on span at bounding box center [261, 412] width 17 height 17
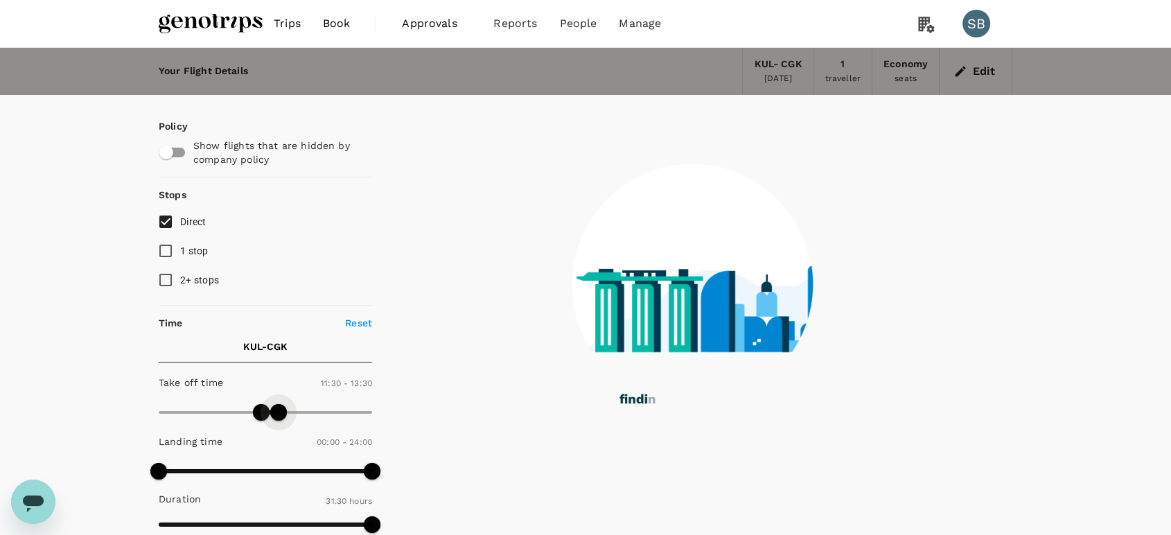
type input "780"
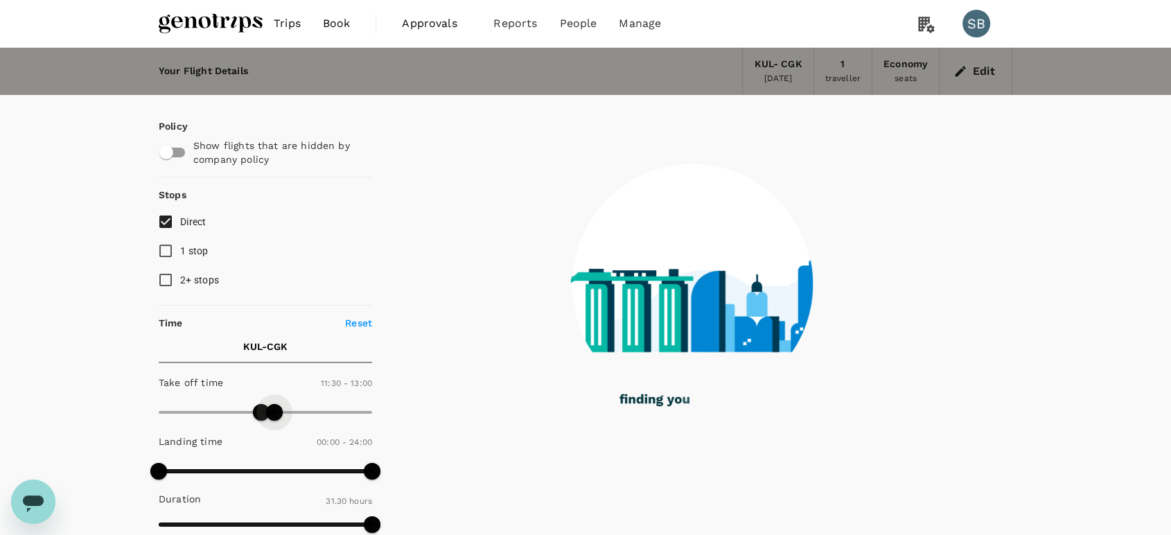
drag, startPoint x: 363, startPoint y: 409, endPoint x: 275, endPoint y: 398, distance: 88.7
click at [275, 404] on span at bounding box center [274, 412] width 17 height 17
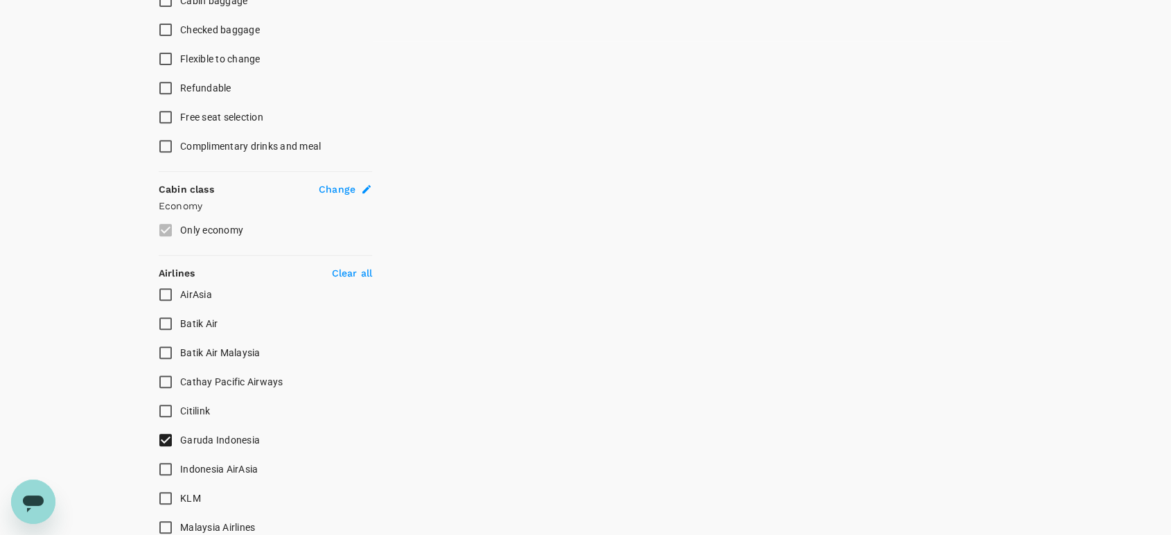
scroll to position [615, 0]
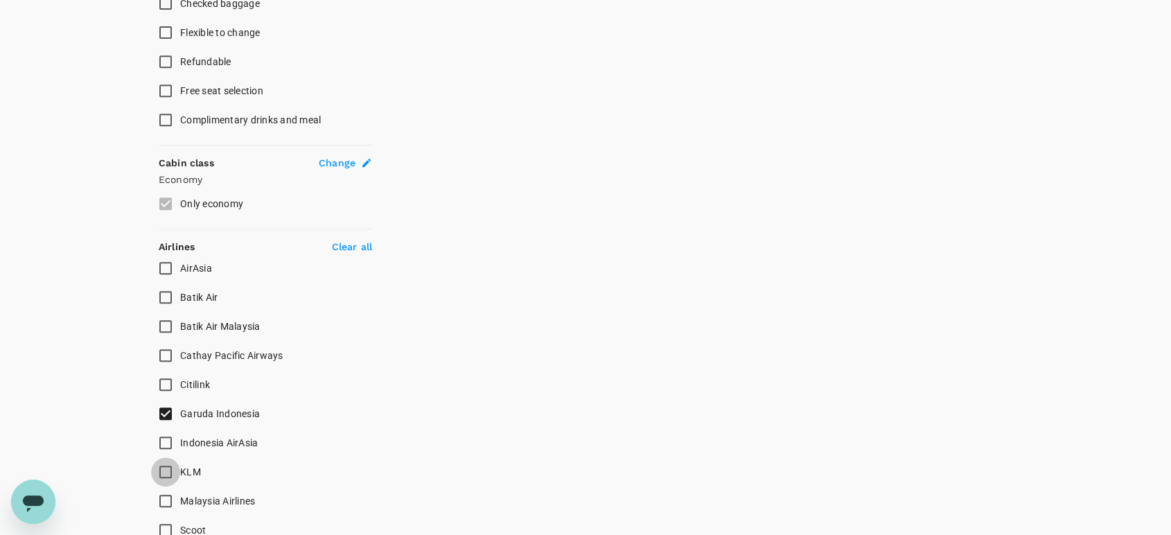
drag, startPoint x: 165, startPoint y: 477, endPoint x: 165, endPoint y: 470, distance: 7.6
click at [165, 477] on input "KLM" at bounding box center [165, 471] width 29 height 29
checkbox input "true"
click at [163, 405] on input "Garuda Indonesia" at bounding box center [165, 413] width 29 height 29
checkbox input "false"
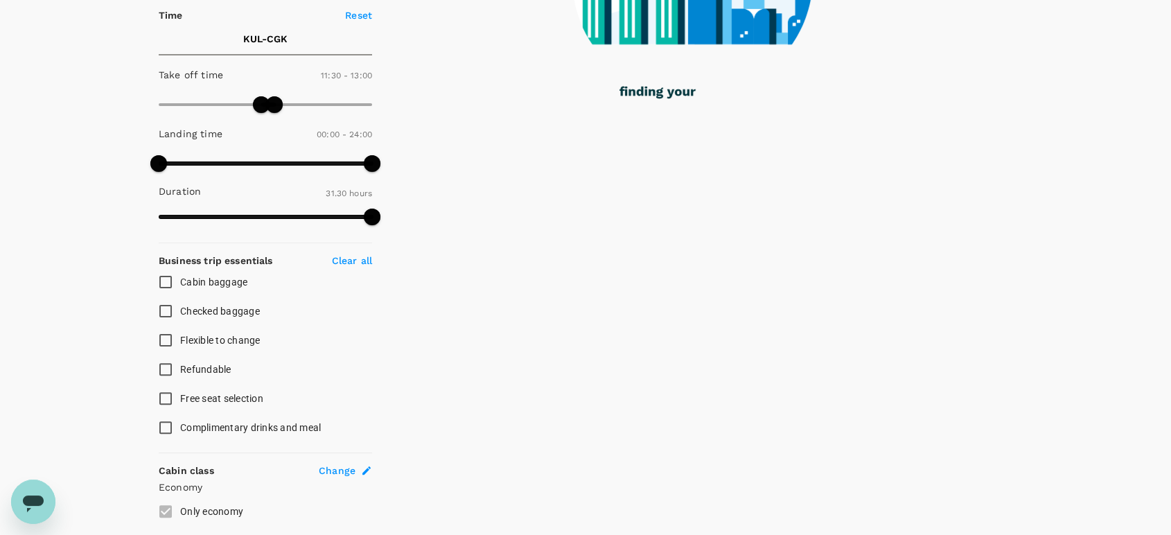
scroll to position [0, 0]
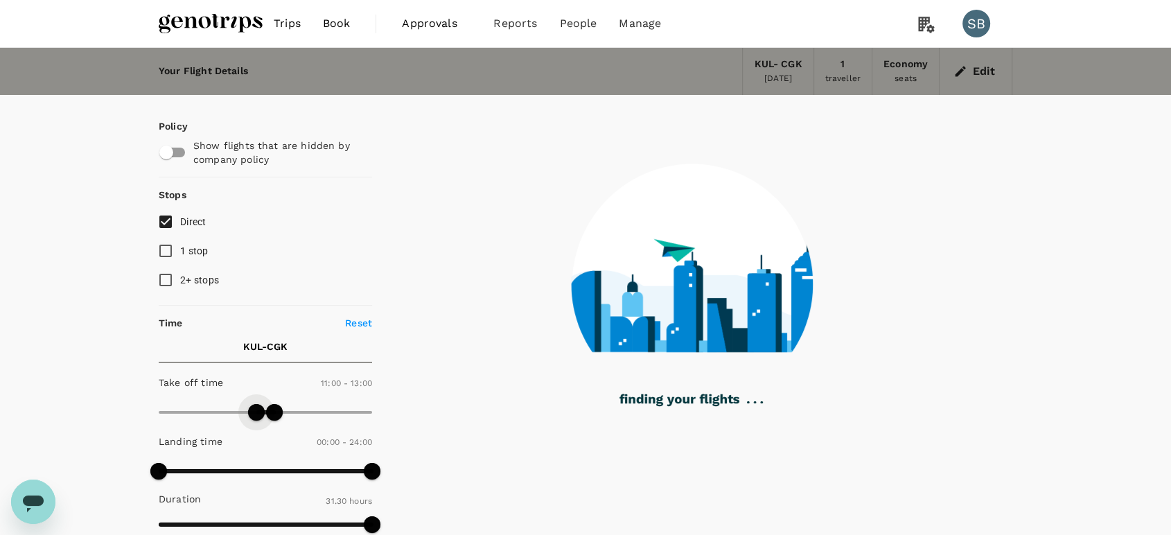
type input "0"
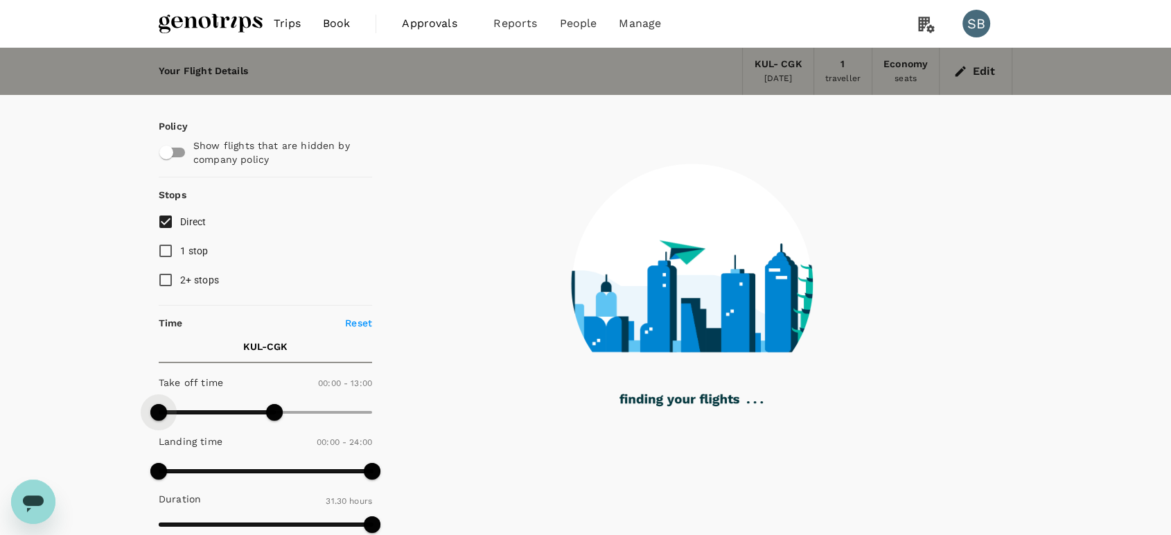
drag, startPoint x: 258, startPoint y: 409, endPoint x: 150, endPoint y: 414, distance: 108.2
click at [150, 414] on span at bounding box center [158, 412] width 17 height 17
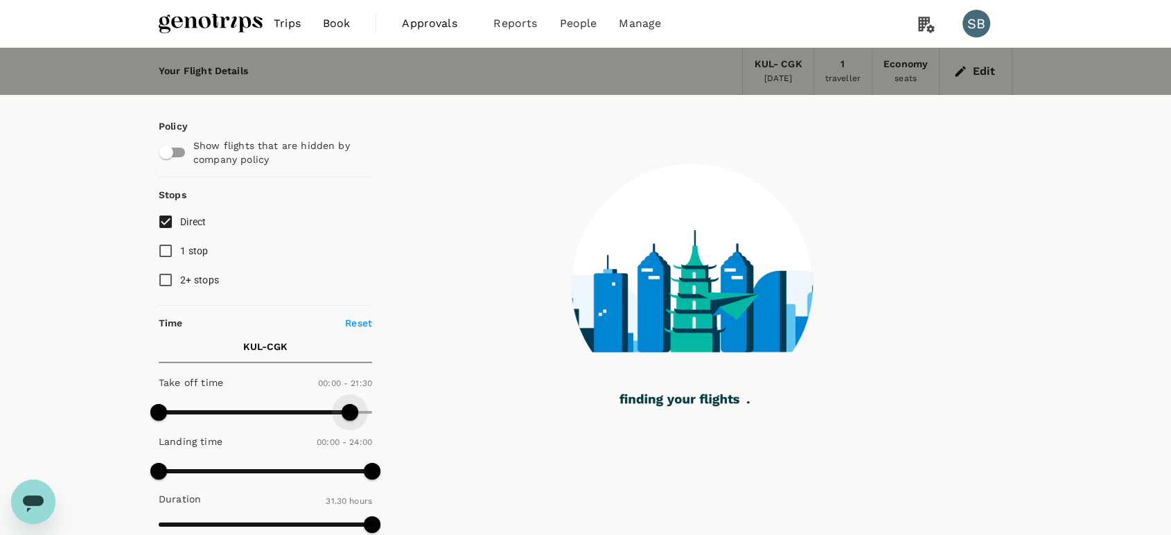
type input "1440"
drag, startPoint x: 270, startPoint y: 407, endPoint x: 435, endPoint y: 407, distance: 164.9
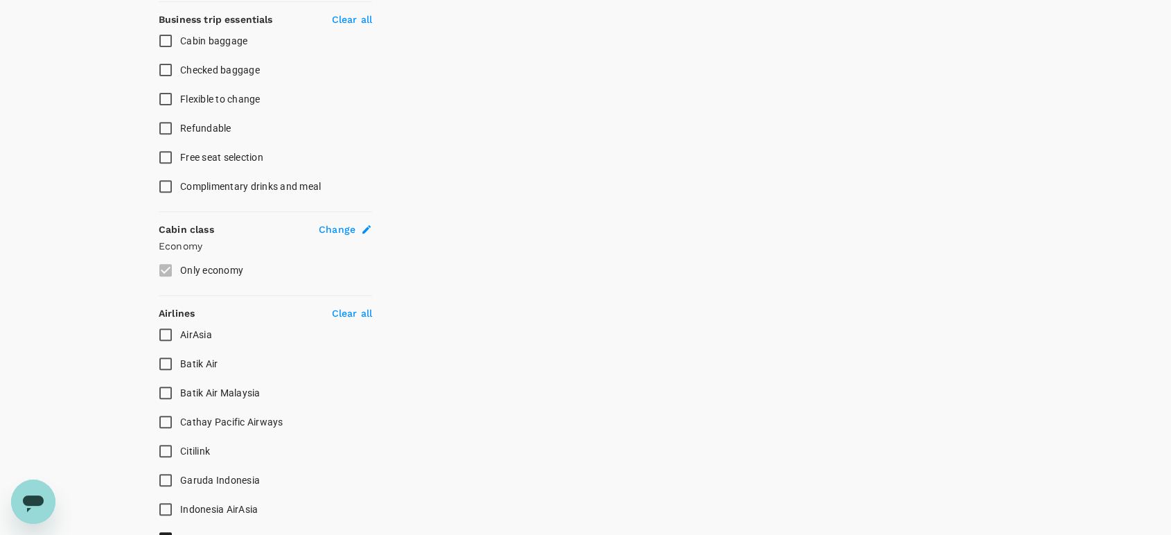
scroll to position [693, 0]
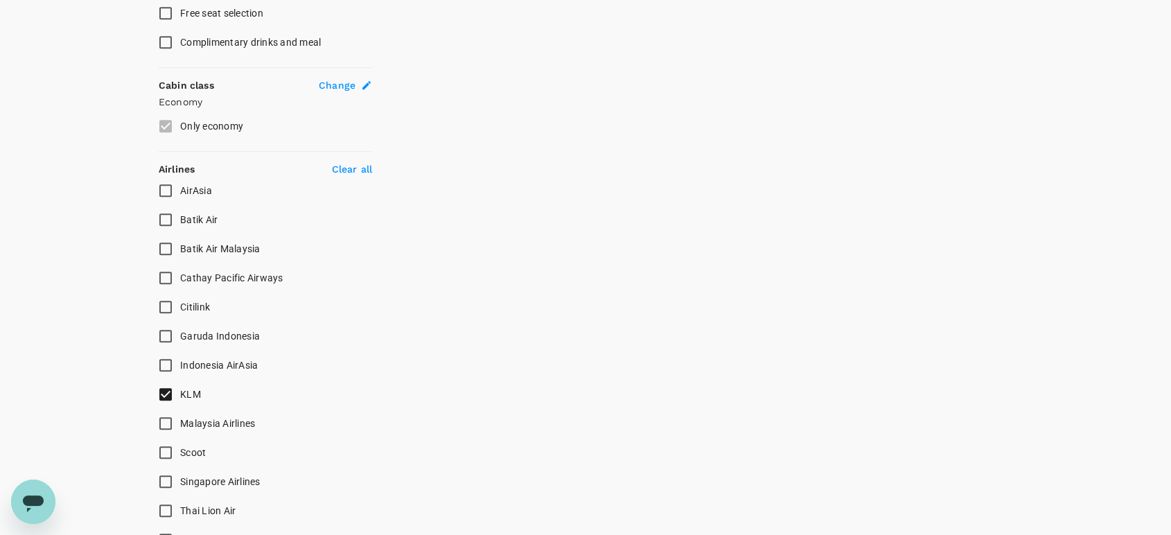
drag, startPoint x: 167, startPoint y: 420, endPoint x: 167, endPoint y: 409, distance: 11.1
click at [167, 419] on input "Malaysia Airlines" at bounding box center [165, 423] width 29 height 29
checkbox input "true"
click at [166, 391] on input "KLM" at bounding box center [165, 394] width 29 height 29
checkbox input "false"
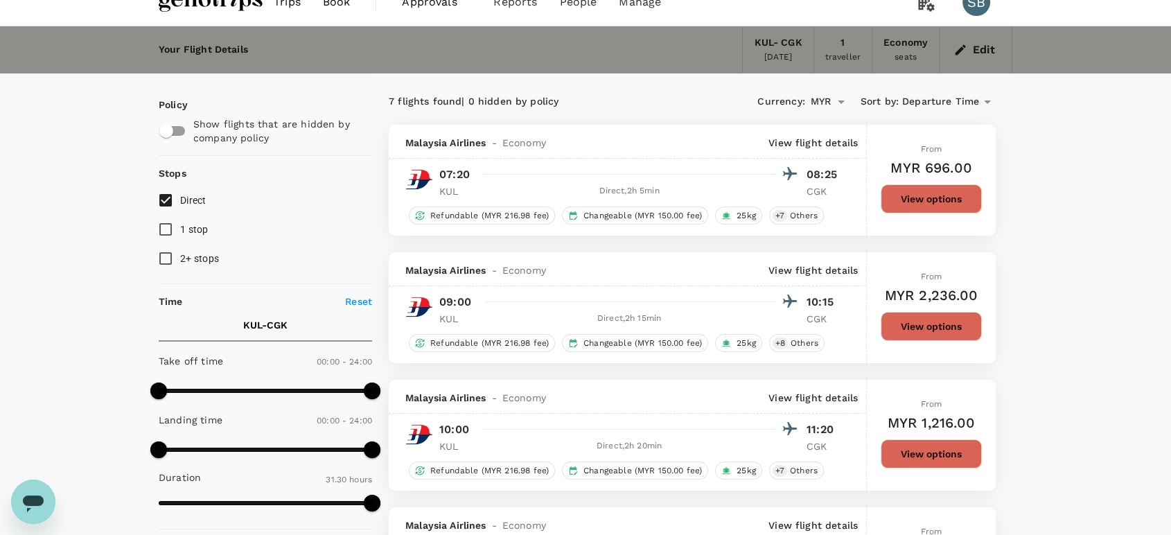
scroll to position [0, 0]
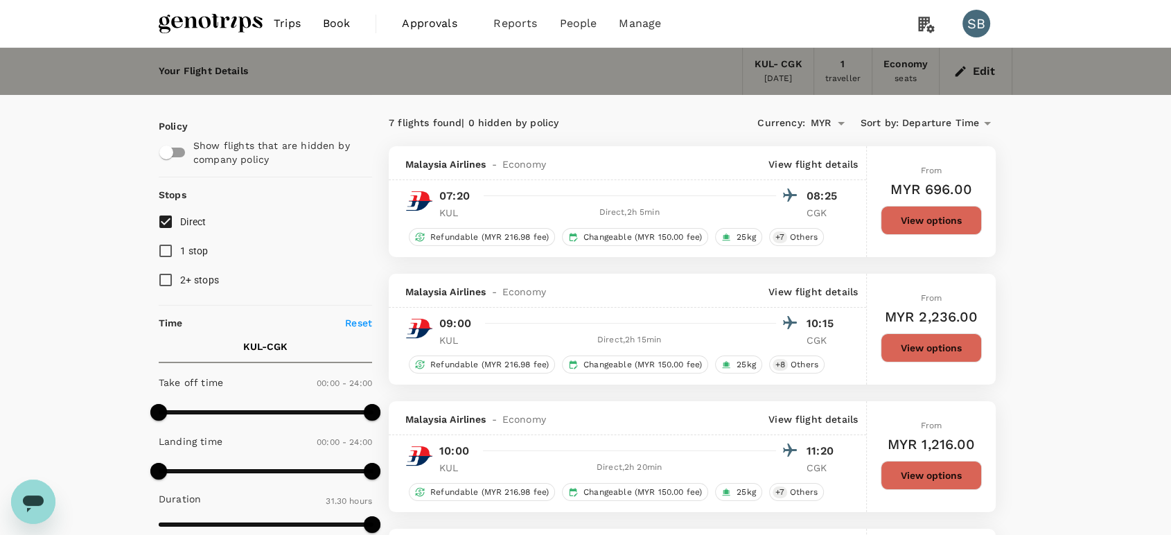
click at [231, 15] on img at bounding box center [211, 23] width 104 height 30
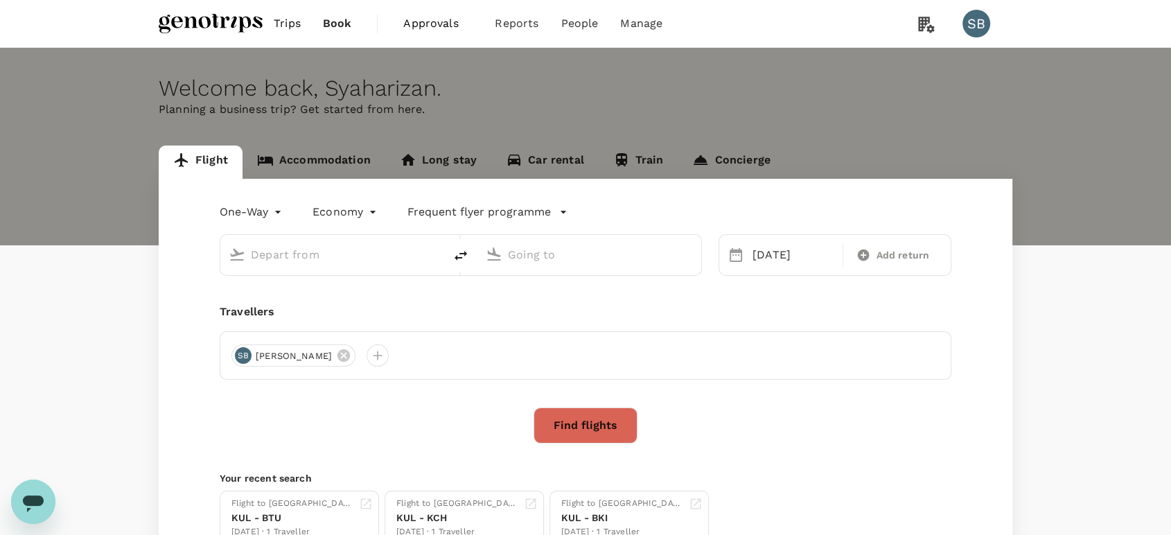
type input "Kuala Lumpur Intl ([GEOGRAPHIC_DATA])"
type input "Soekarno-Hatta Intl (CGK)"
type input "Kuala Lumpur Intl ([GEOGRAPHIC_DATA])"
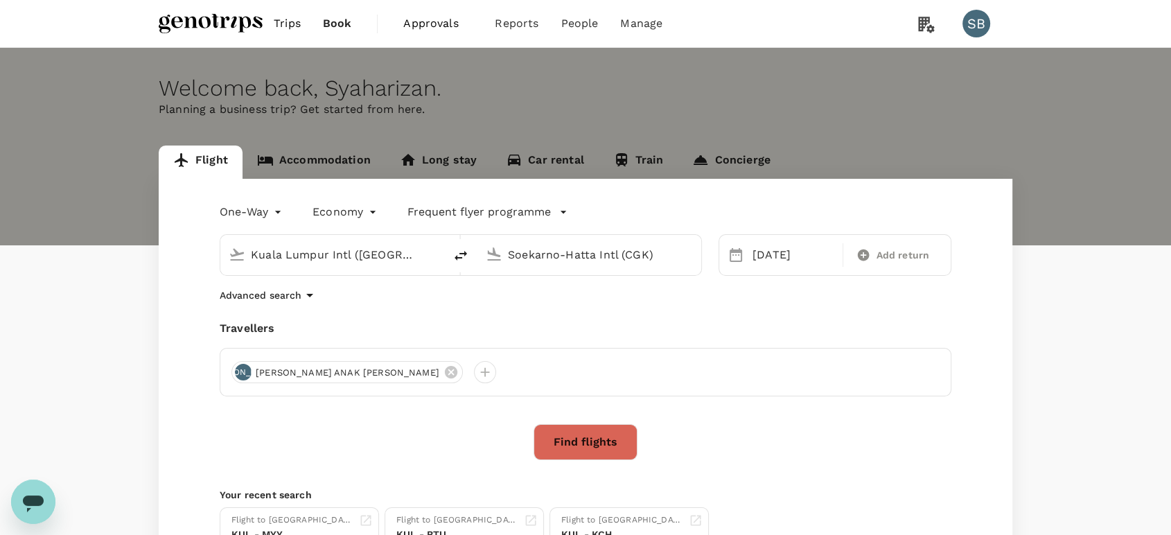
click at [628, 258] on input "Soekarno-Hatta Intl (CGK)" at bounding box center [590, 254] width 164 height 21
click at [603, 315] on p "Guangzhou Baiyun Intl" at bounding box center [609, 309] width 243 height 14
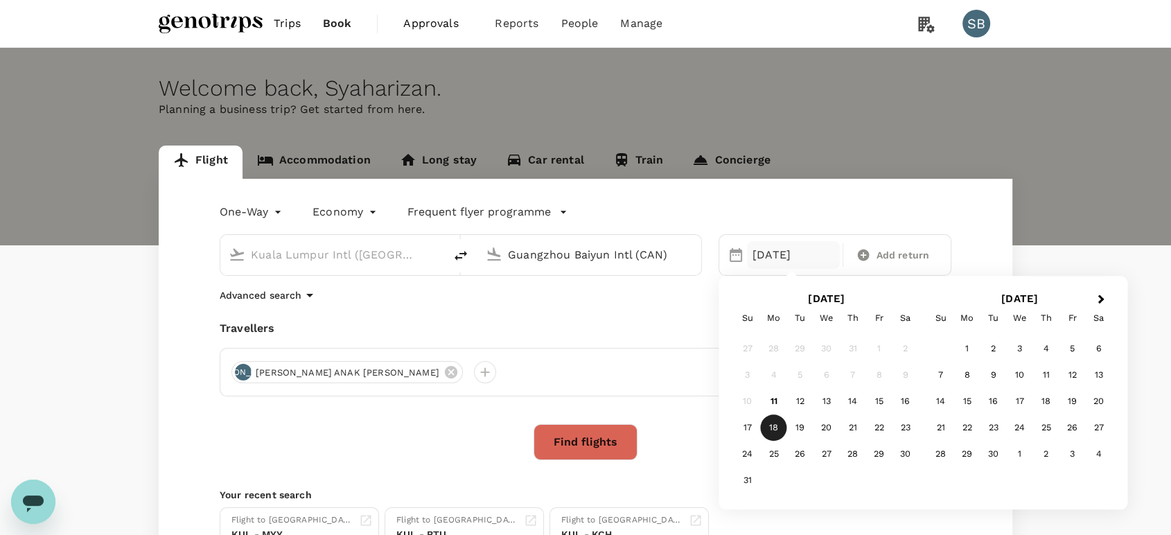
type input "Guangzhou Baiyun Intl (CAN)"
click at [612, 445] on button "Find flights" at bounding box center [585, 442] width 104 height 36
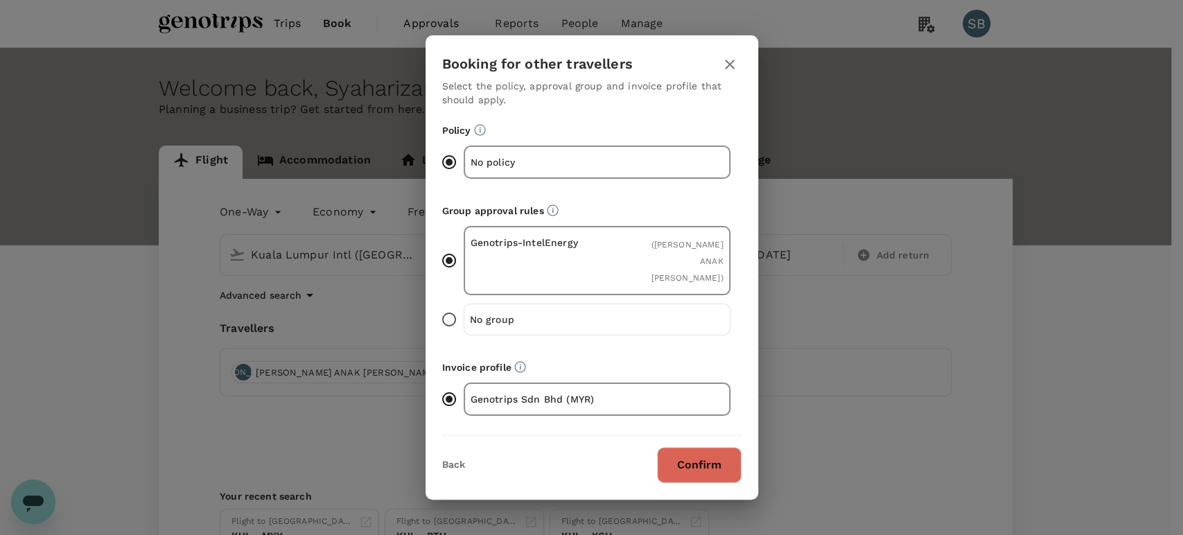
click at [703, 451] on button "Confirm" at bounding box center [699, 465] width 85 height 36
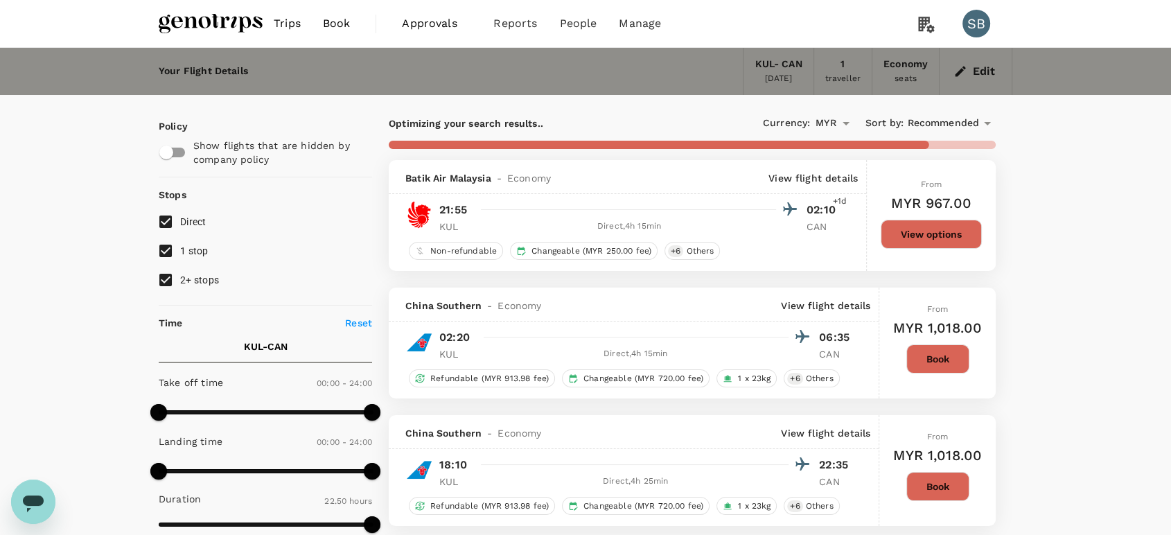
click at [967, 121] on span "Recommended" at bounding box center [943, 123] width 72 height 15
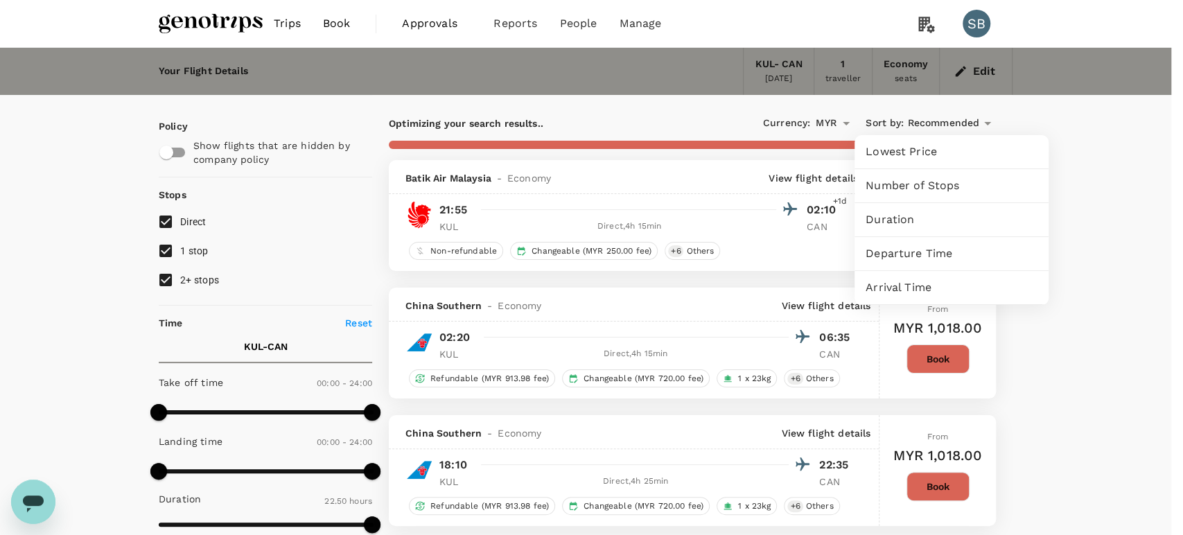
click at [956, 263] on div "Departure Time" at bounding box center [951, 253] width 194 height 33
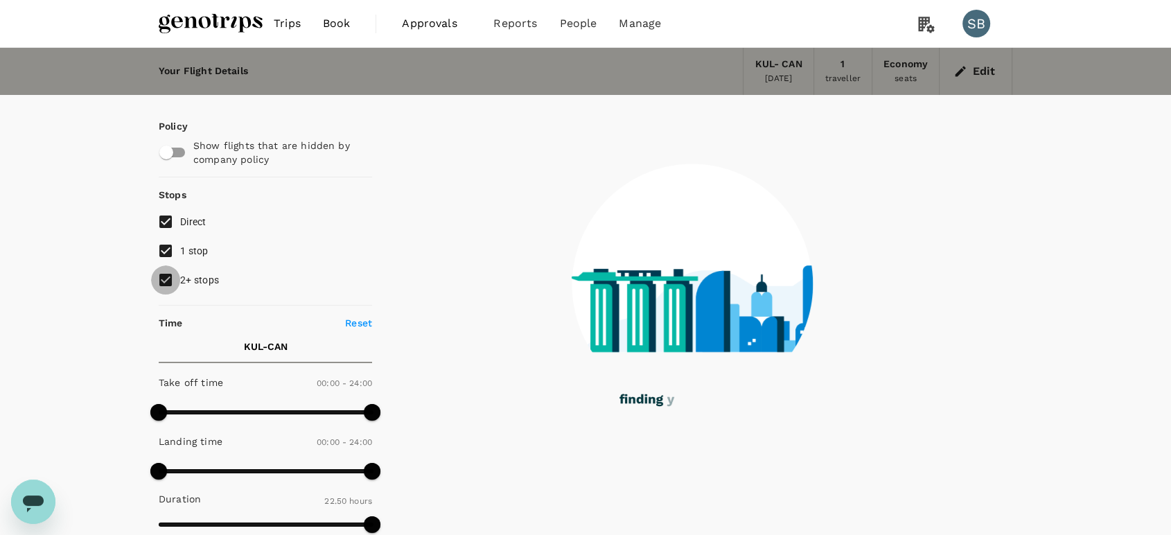
drag, startPoint x: 170, startPoint y: 270, endPoint x: 165, endPoint y: 243, distance: 27.4
click at [168, 267] on input "2+ stops" at bounding box center [165, 279] width 29 height 29
checkbox input "false"
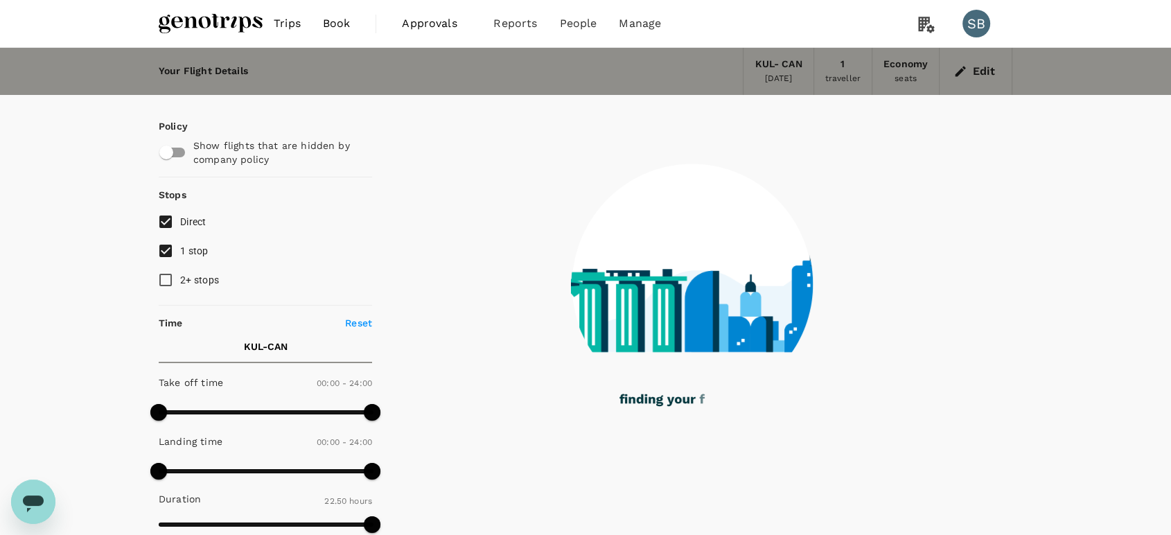
click at [165, 242] on input "1 stop" at bounding box center [165, 250] width 29 height 29
checkbox input "false"
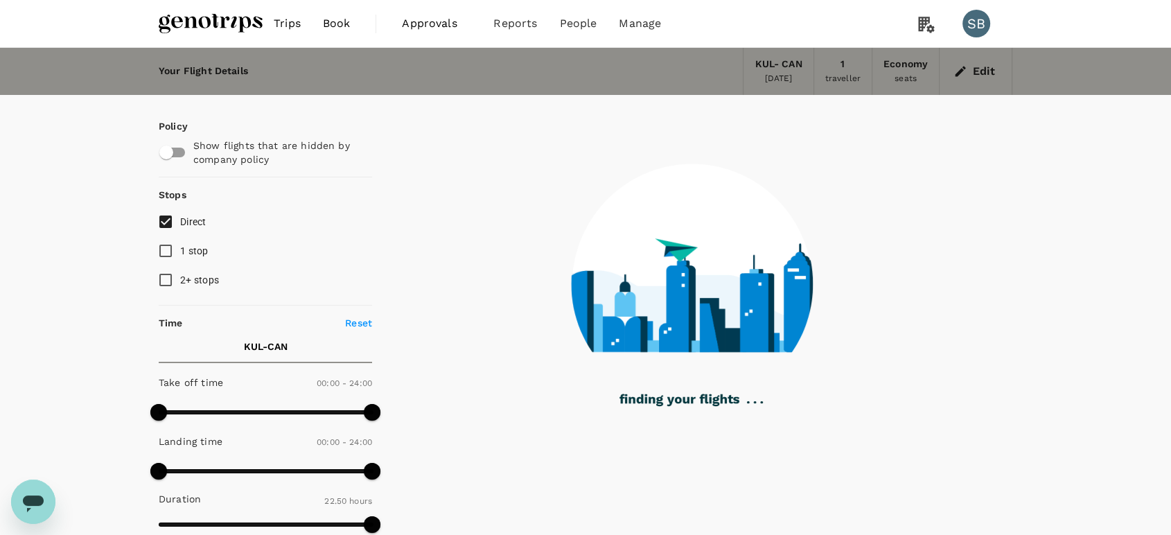
type input "1595"
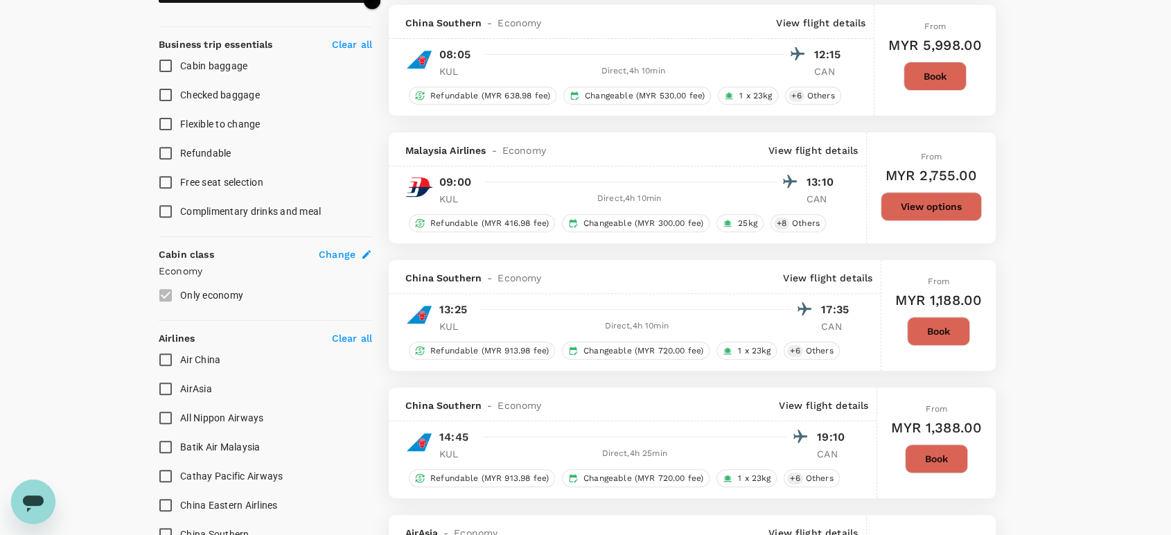
scroll to position [615, 0]
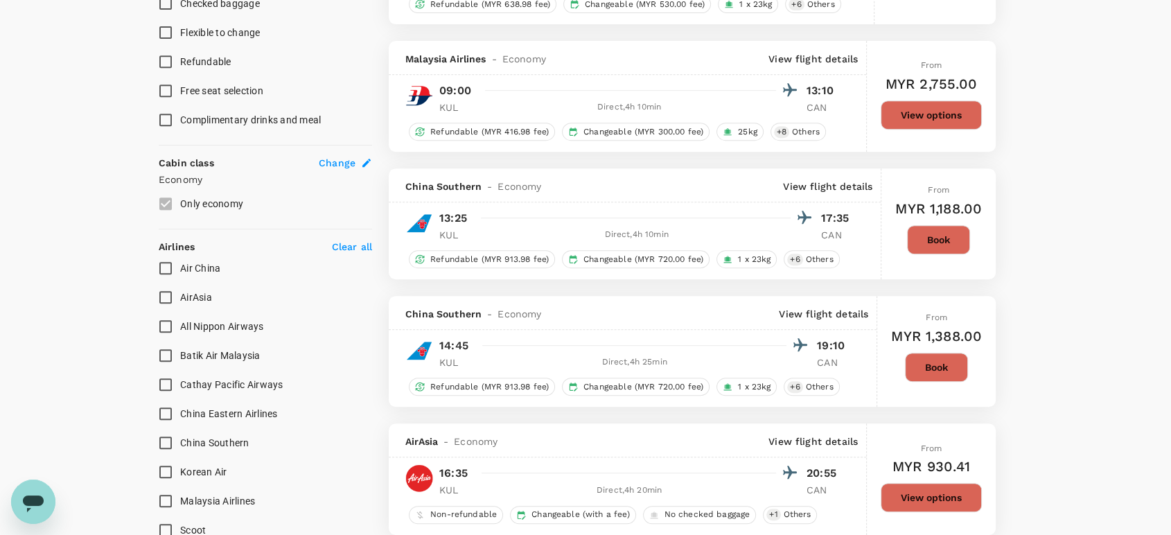
click at [164, 300] on input "AirAsia" at bounding box center [165, 297] width 29 height 29
checkbox input "true"
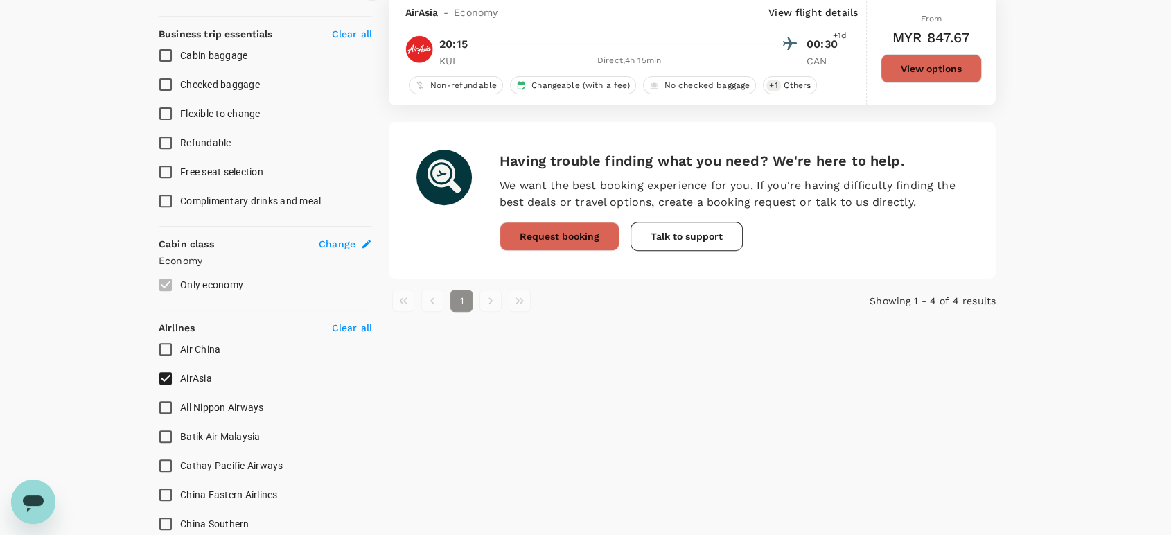
scroll to position [693, 0]
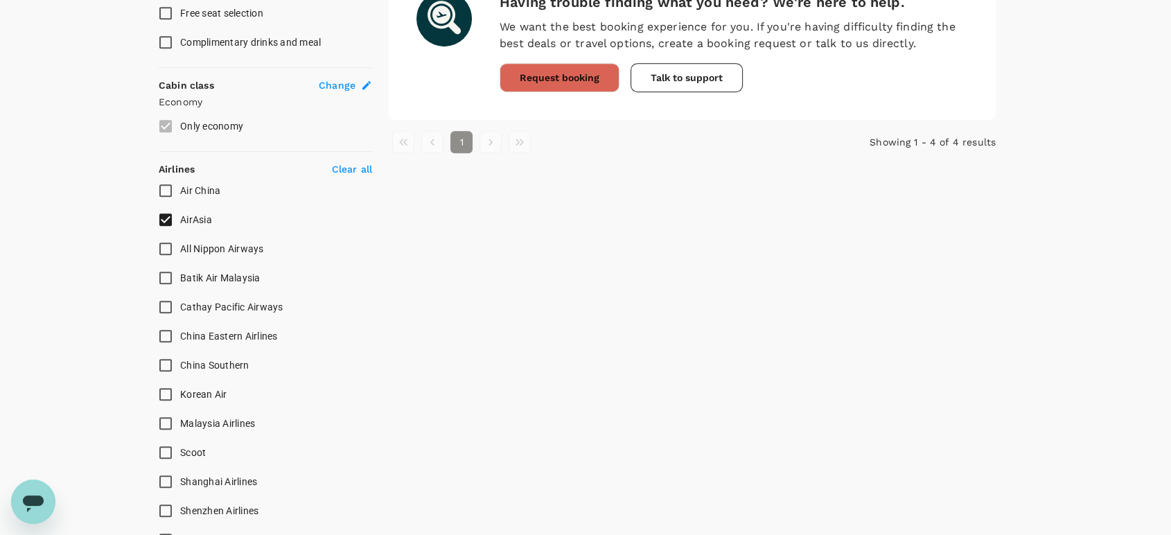
drag, startPoint x: 163, startPoint y: 269, endPoint x: 163, endPoint y: 244, distance: 24.9
click at [163, 268] on input "Batik Air Malaysia" at bounding box center [165, 277] width 29 height 29
checkbox input "true"
click at [167, 211] on input "AirAsia" at bounding box center [165, 219] width 29 height 29
checkbox input "false"
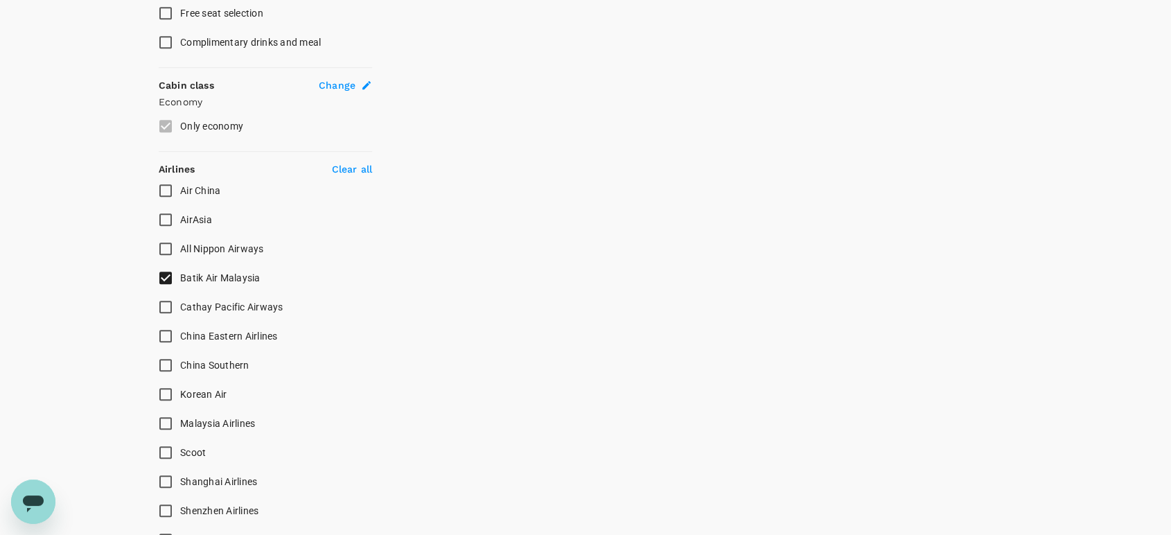
drag, startPoint x: 162, startPoint y: 421, endPoint x: 177, endPoint y: 353, distance: 70.3
click at [163, 421] on input "Malaysia Airlines" at bounding box center [165, 423] width 29 height 29
checkbox input "true"
click at [164, 281] on input "Batik Air Malaysia" at bounding box center [165, 277] width 29 height 29
checkbox input "false"
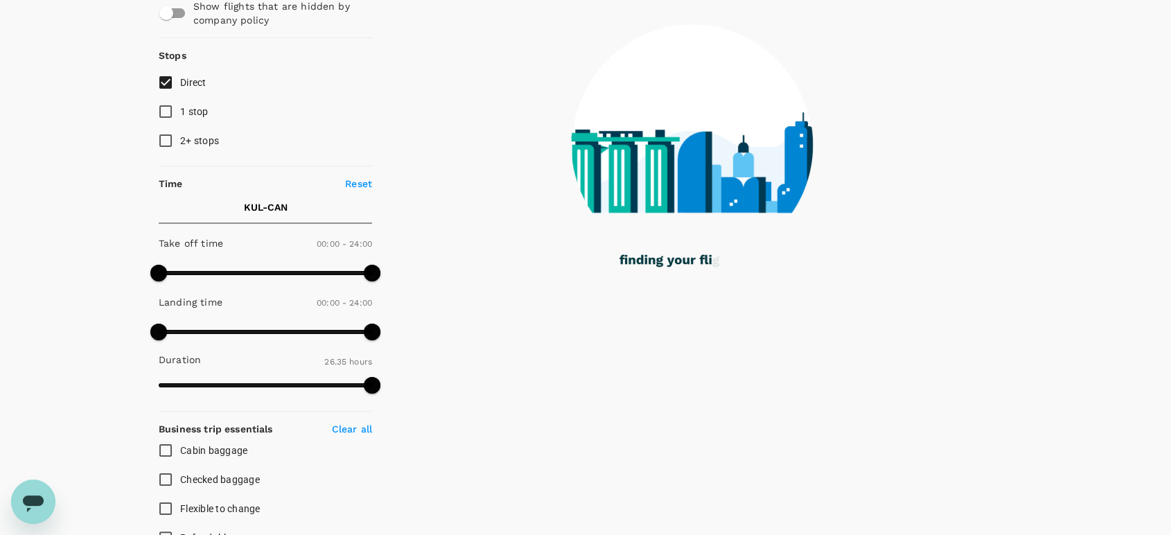
scroll to position [0, 0]
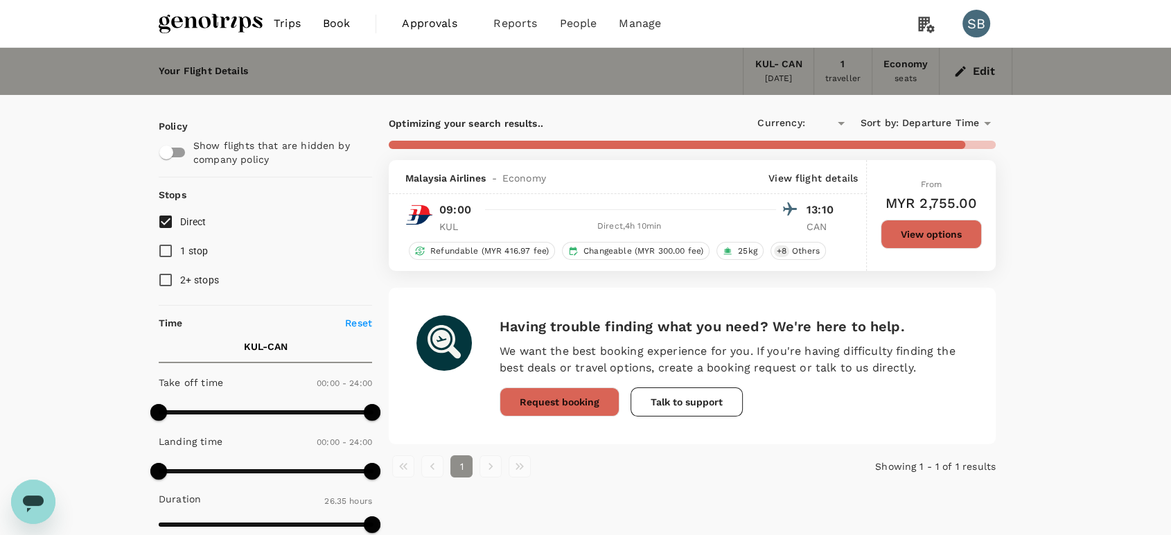
type input "MYR"
checkbox input "false"
checkbox input "true"
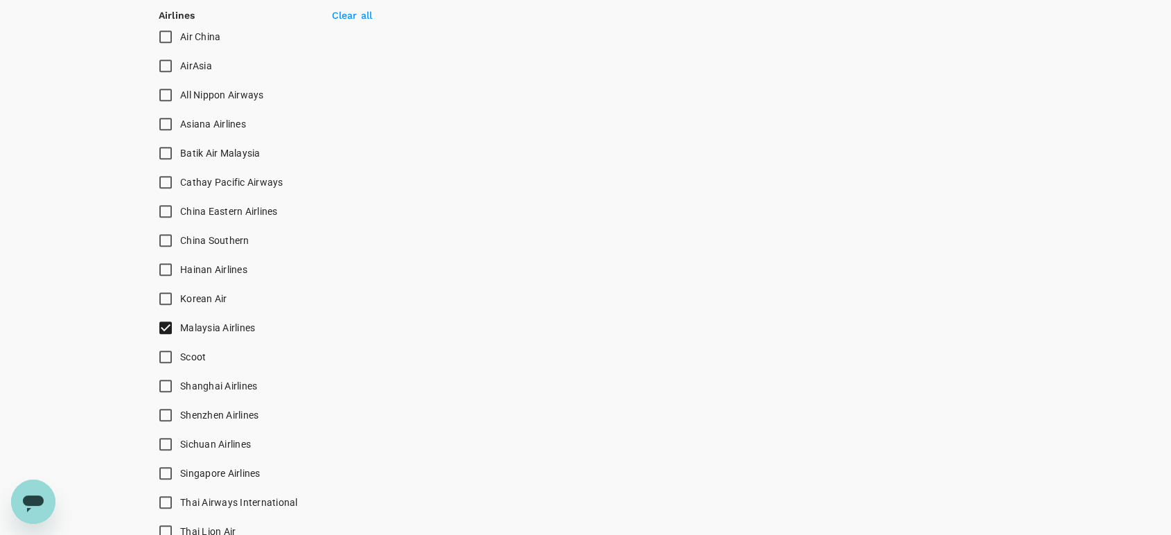
scroll to position [923, 0]
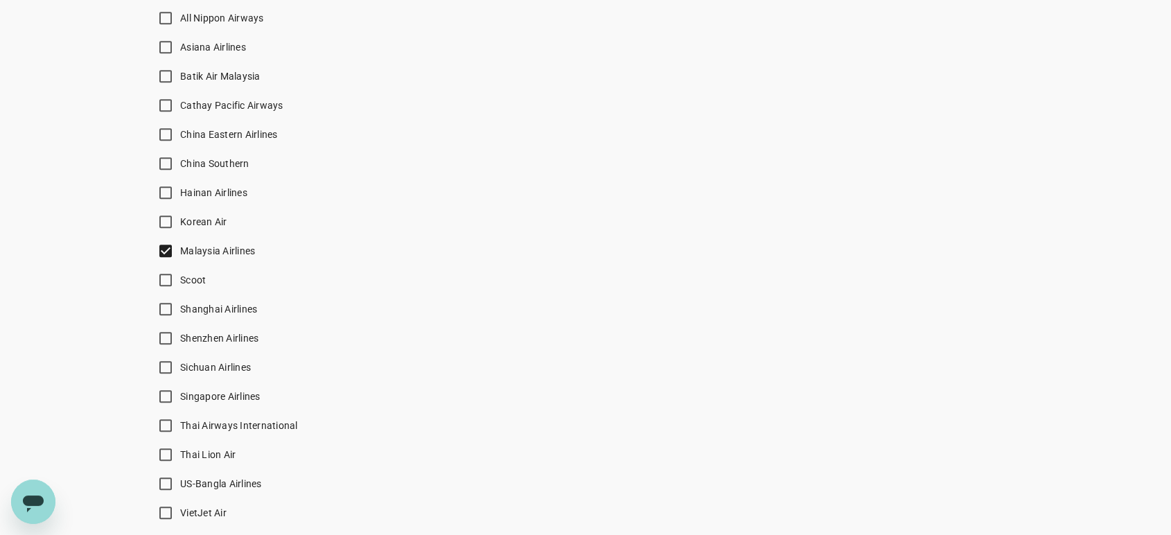
drag, startPoint x: 163, startPoint y: 149, endPoint x: 160, endPoint y: 163, distance: 14.8
click at [162, 149] on input "China Southern" at bounding box center [165, 163] width 29 height 29
checkbox input "true"
click at [159, 251] on input "Malaysia Airlines" at bounding box center [165, 250] width 29 height 29
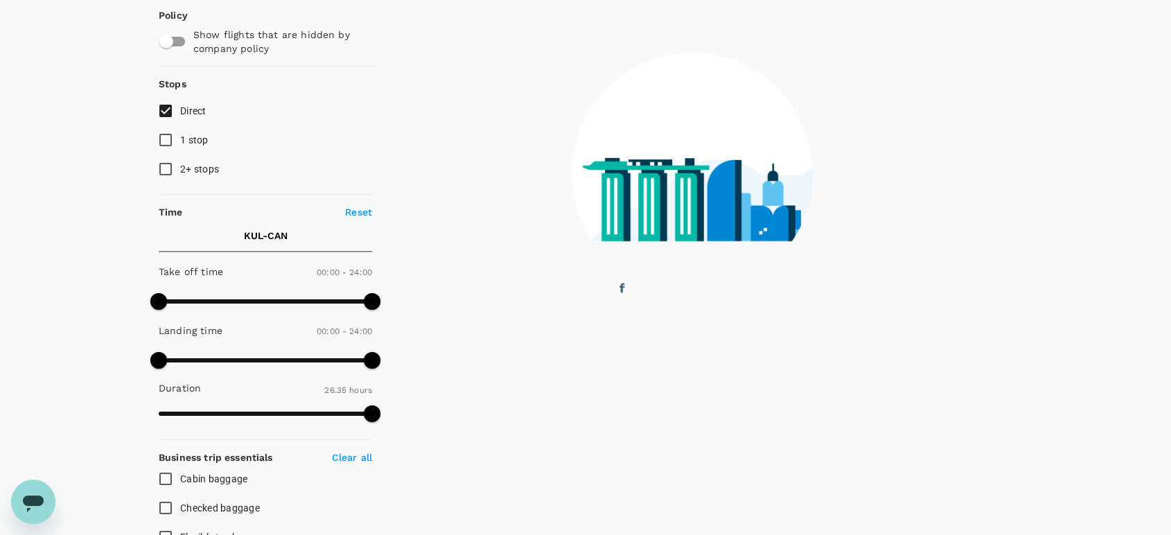
scroll to position [0, 0]
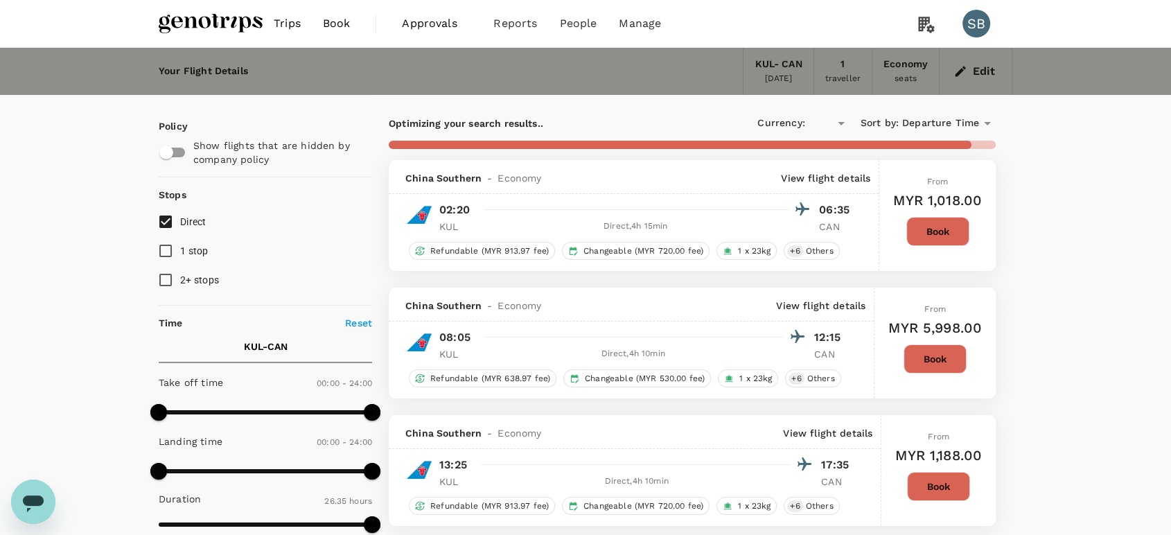
checkbox input "false"
type input "MYR"
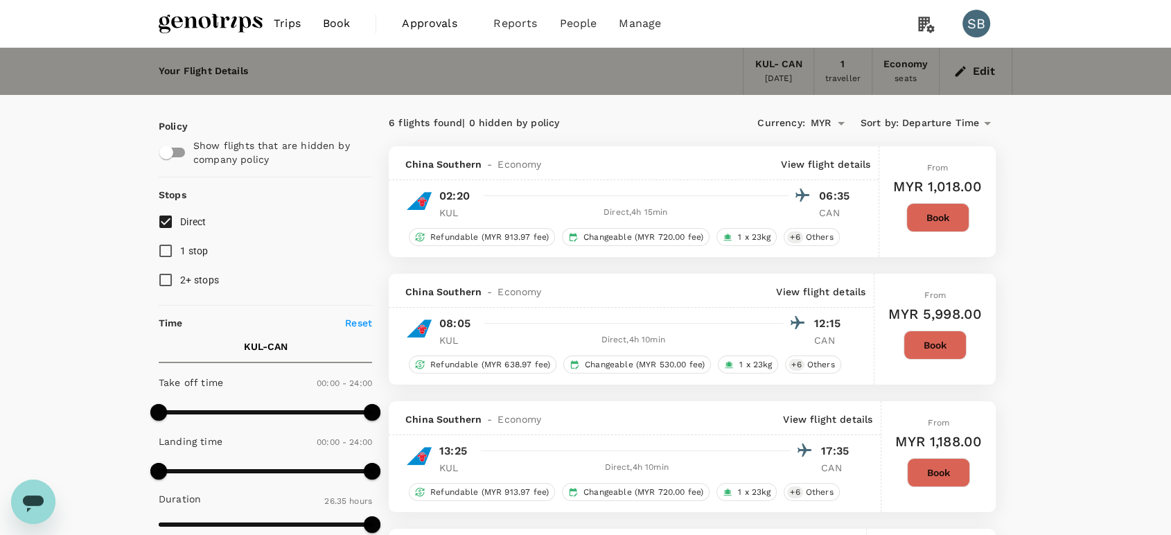
click at [197, 26] on img at bounding box center [211, 23] width 104 height 30
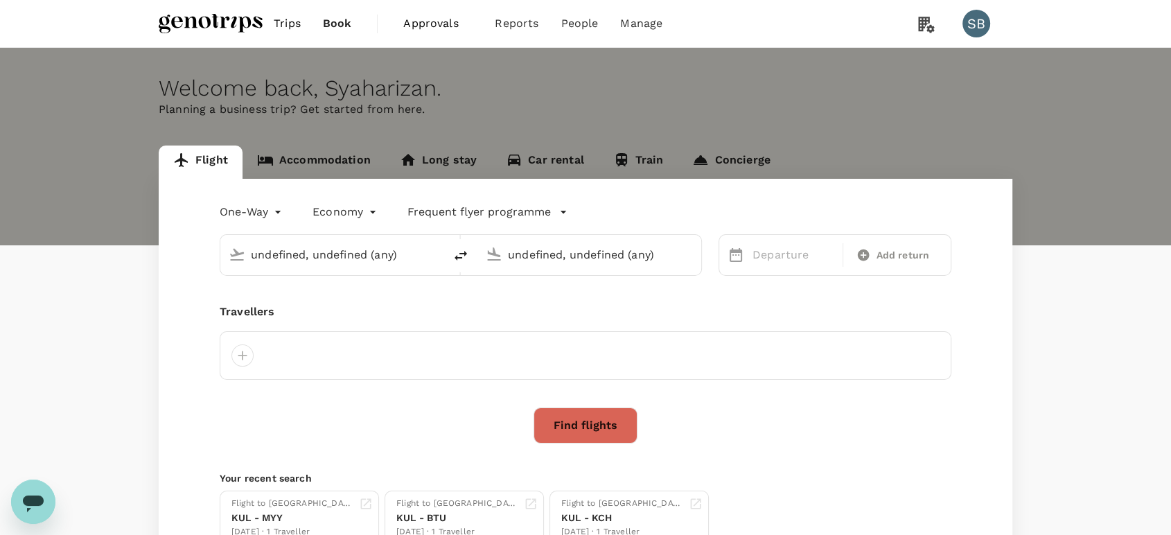
type input "Kuala Lumpur Intl ([GEOGRAPHIC_DATA])"
type input "Guangzhou Baiyun Intl (CAN)"
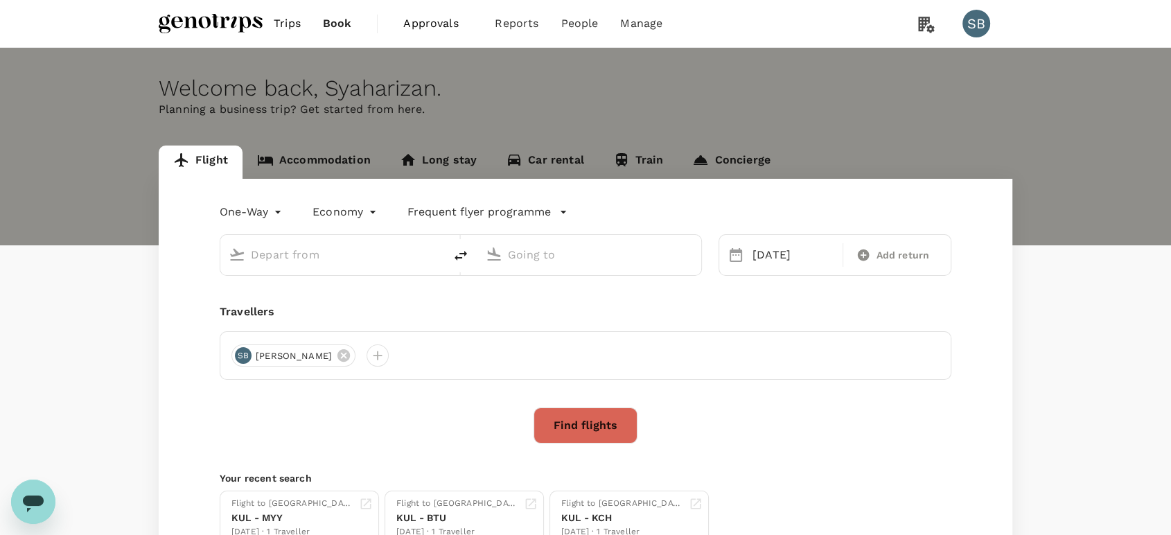
type input "Kuala Lumpur Intl ([GEOGRAPHIC_DATA])"
type input "Guangzhou Baiyun Intl (CAN)"
type input "Kuala Lumpur Intl ([GEOGRAPHIC_DATA])"
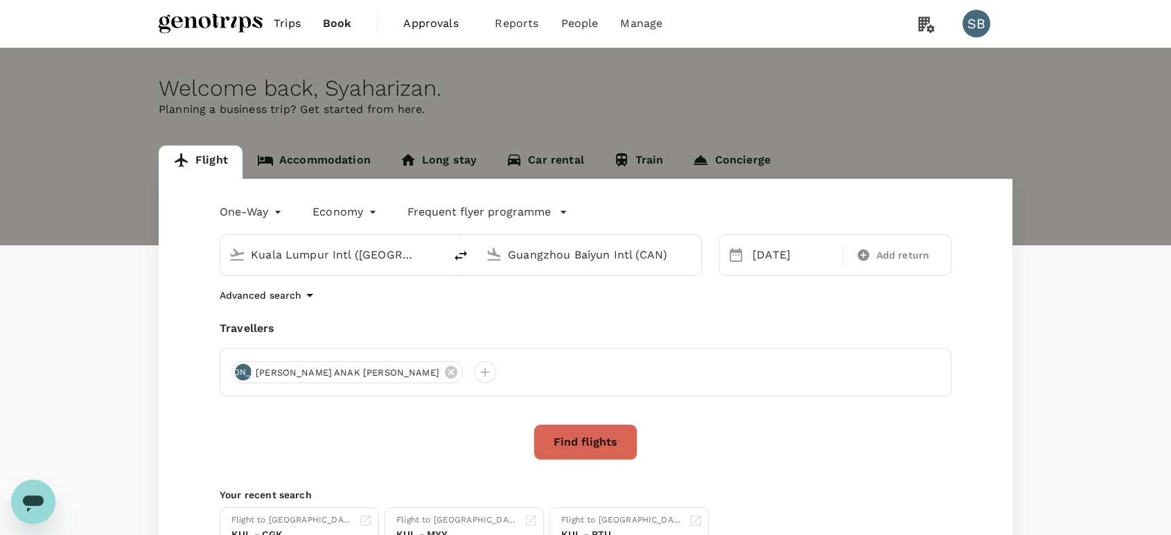
click at [608, 258] on input "Guangzhou Baiyun Intl (CAN)" at bounding box center [590, 254] width 164 height 21
click at [516, 311] on p "[GEOGRAPHIC_DATA]" at bounding box center [610, 309] width 244 height 14
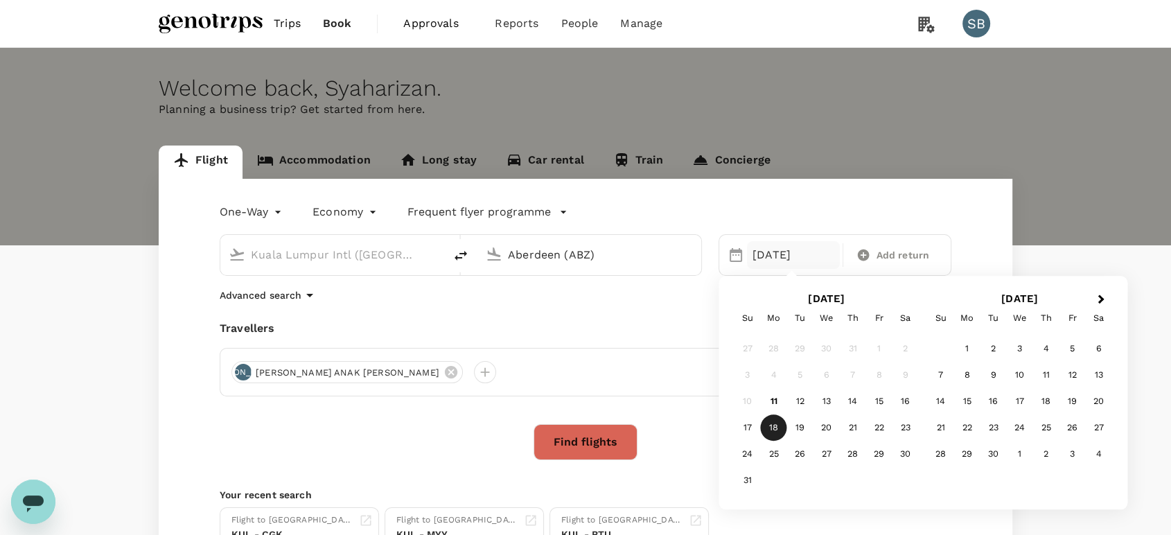
type input "Aberdeen (ABZ)"
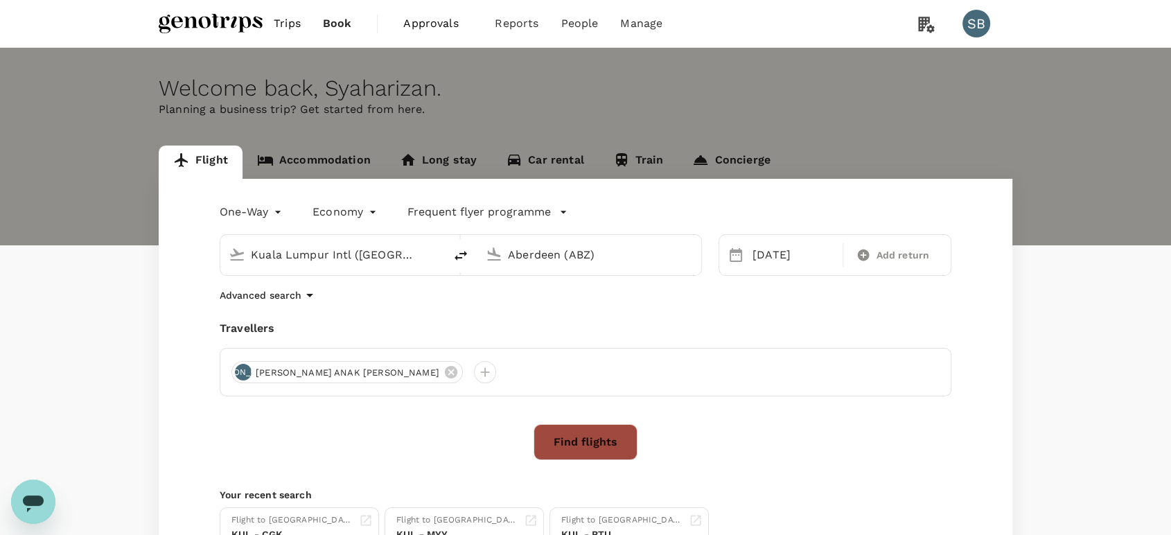
click at [587, 442] on button "Find flights" at bounding box center [585, 442] width 104 height 36
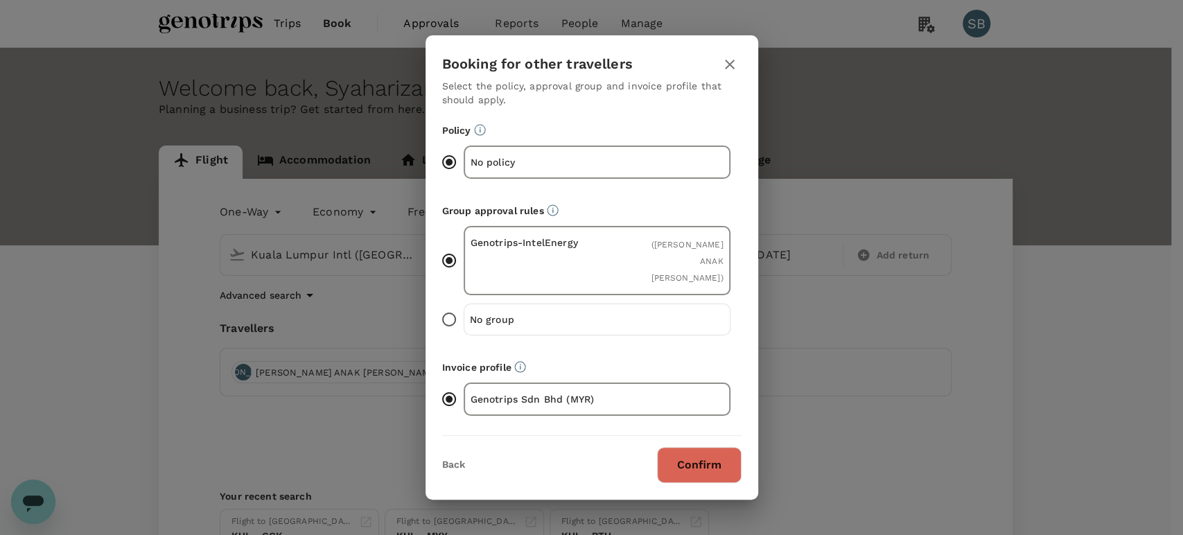
click at [696, 455] on button "Confirm" at bounding box center [699, 465] width 85 height 36
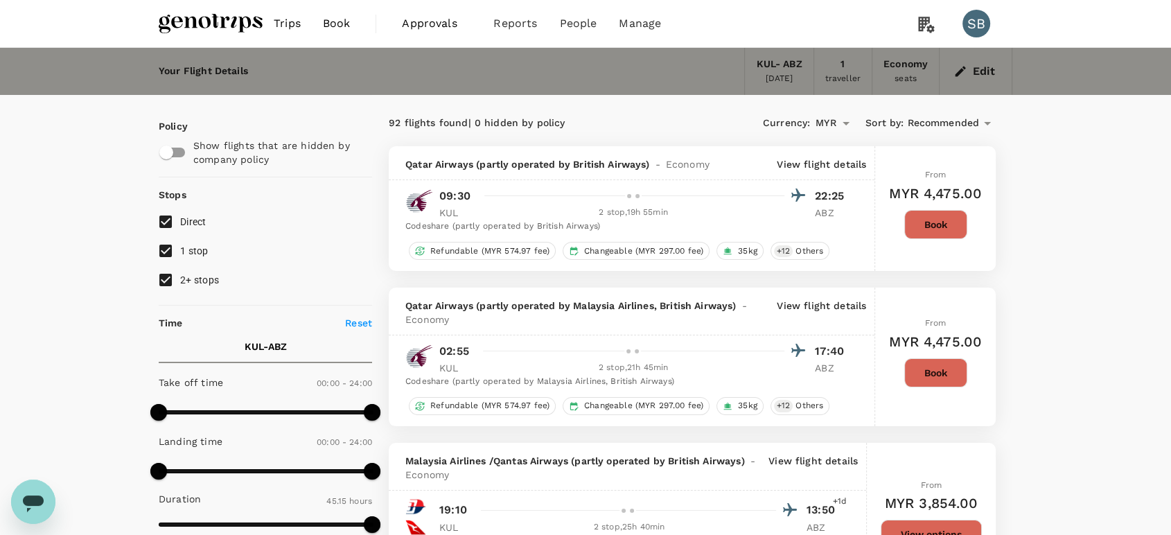
type input "2715"
click at [975, 65] on button "Edit" at bounding box center [975, 71] width 50 height 22
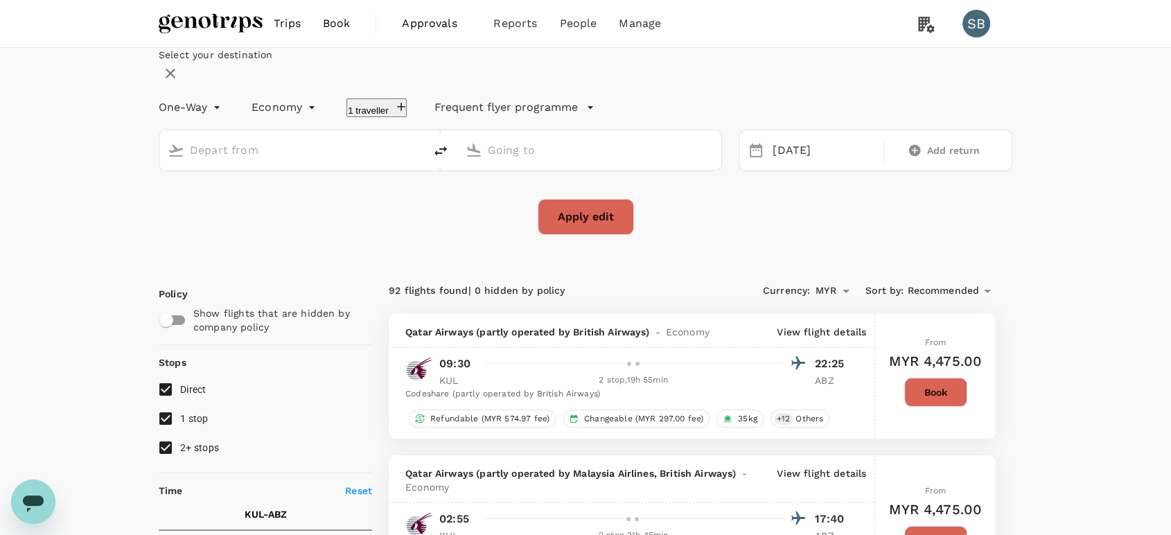
type input "Kuala Lumpur Intl ([GEOGRAPHIC_DATA])"
type input "Aberdeen (ABZ)"
click at [767, 164] on div "[DATE]" at bounding box center [824, 150] width 114 height 27
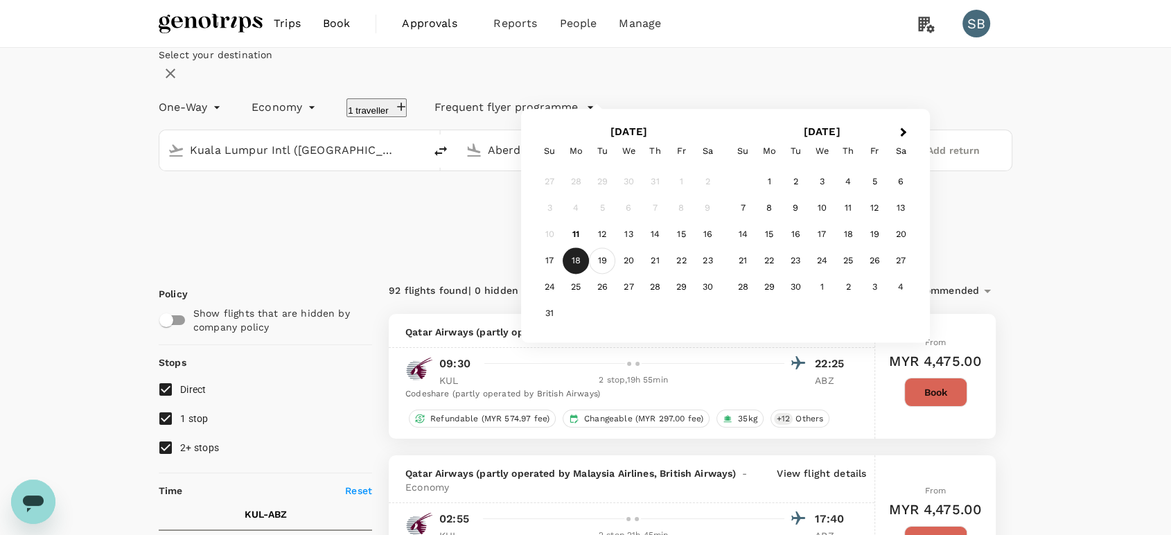
click at [615, 274] on div "19" at bounding box center [602, 261] width 26 height 26
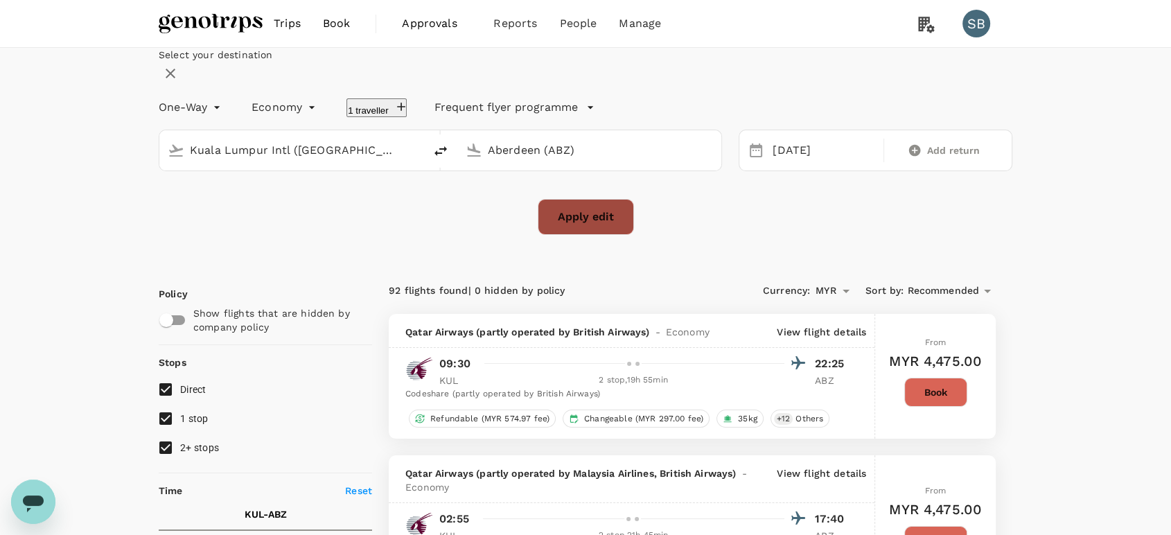
click at [610, 235] on button "Apply edit" at bounding box center [586, 217] width 96 height 36
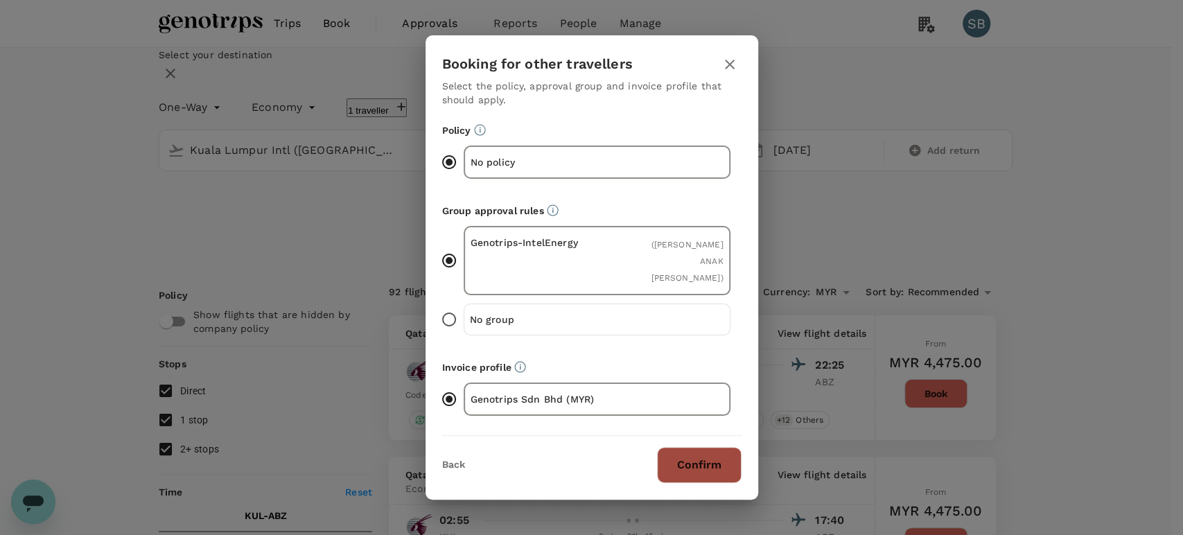
drag, startPoint x: 726, startPoint y: 446, endPoint x: 750, endPoint y: 404, distance: 48.4
click at [725, 447] on button "Confirm" at bounding box center [699, 465] width 85 height 36
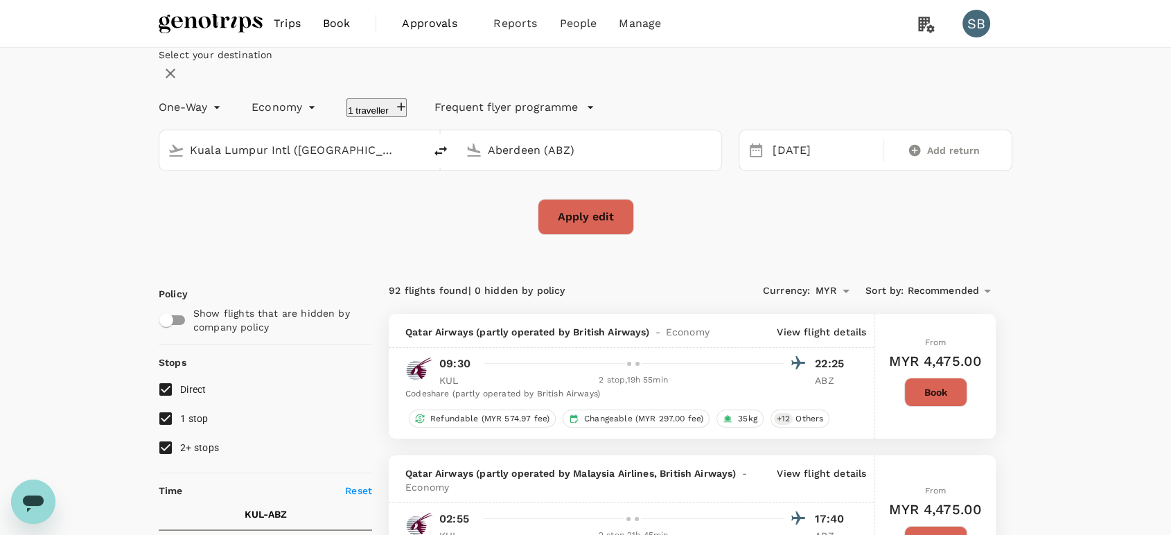
checkbox input "false"
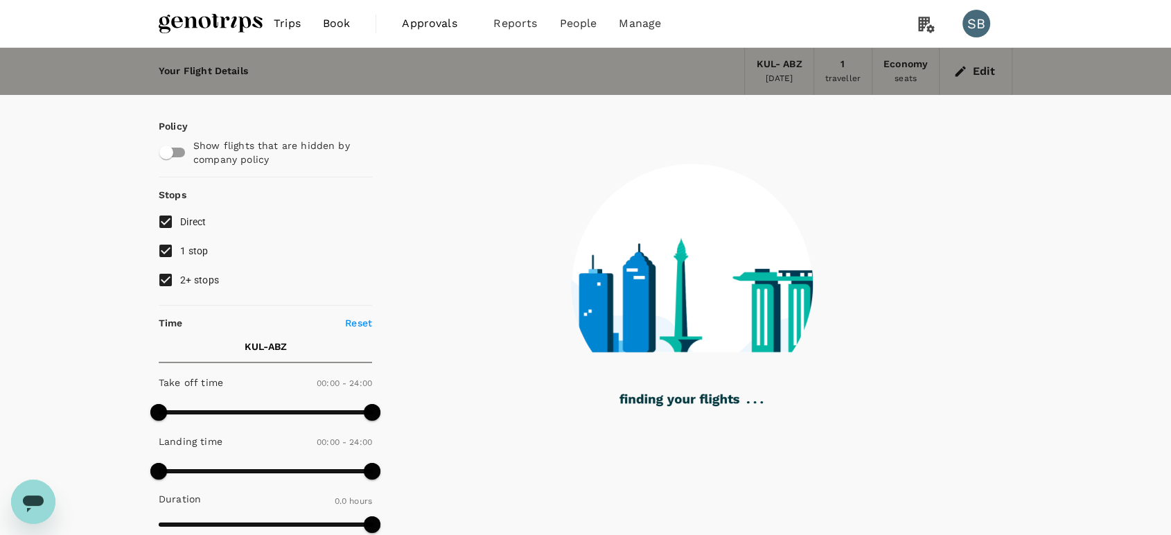
type input "2545"
checkbox input "true"
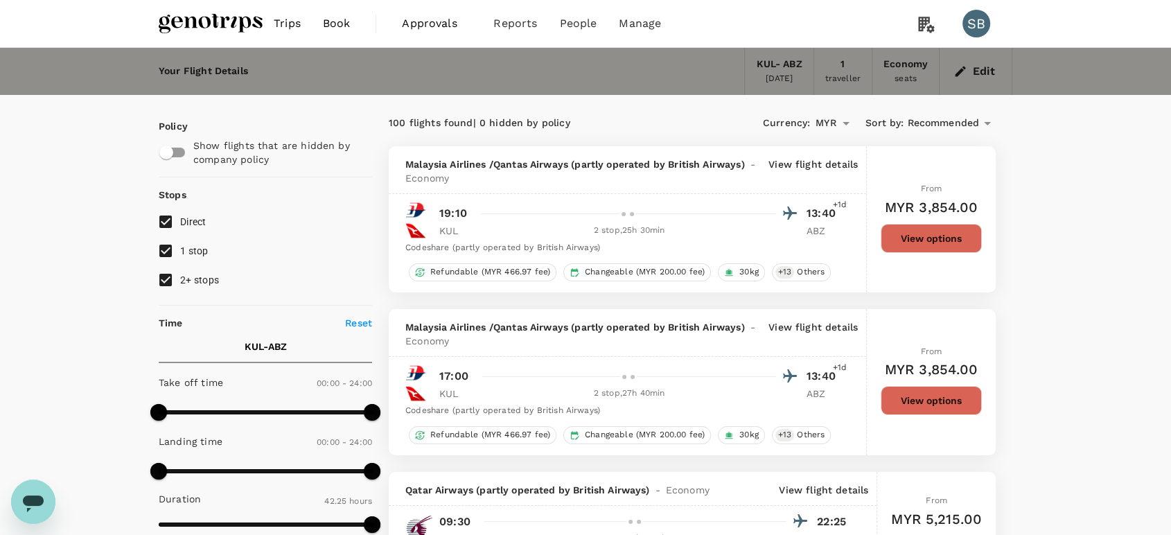
click at [206, 29] on img at bounding box center [211, 23] width 104 height 30
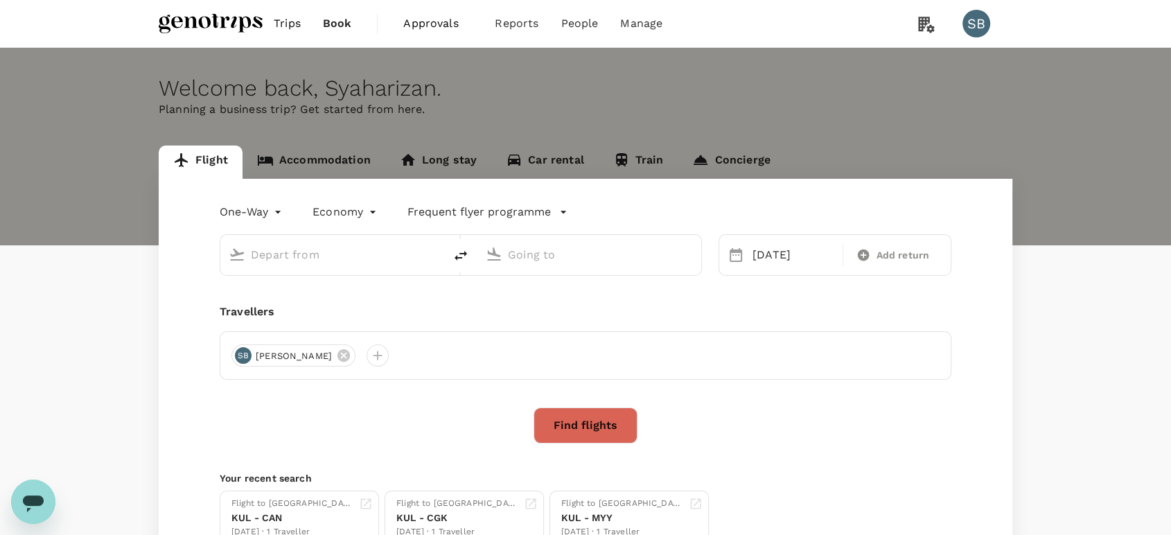
type input "Kuala Lumpur Intl ([GEOGRAPHIC_DATA])"
type input "Aberdeen (ABZ)"
type input "Kuala Lumpur Intl ([GEOGRAPHIC_DATA])"
type input "Aberdeen (ABZ)"
